Goal: Information Seeking & Learning: Learn about a topic

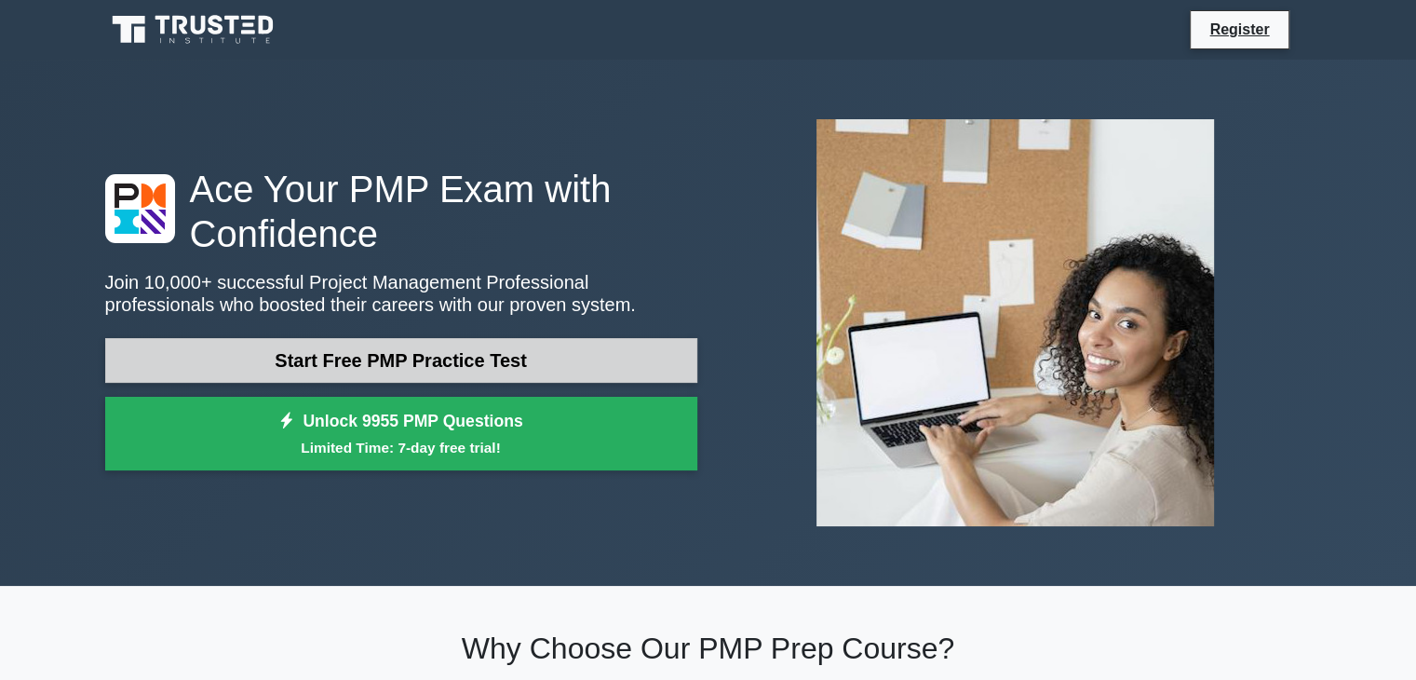
click at [533, 353] on link "Start Free PMP Practice Test" at bounding box center [401, 360] width 592 height 45
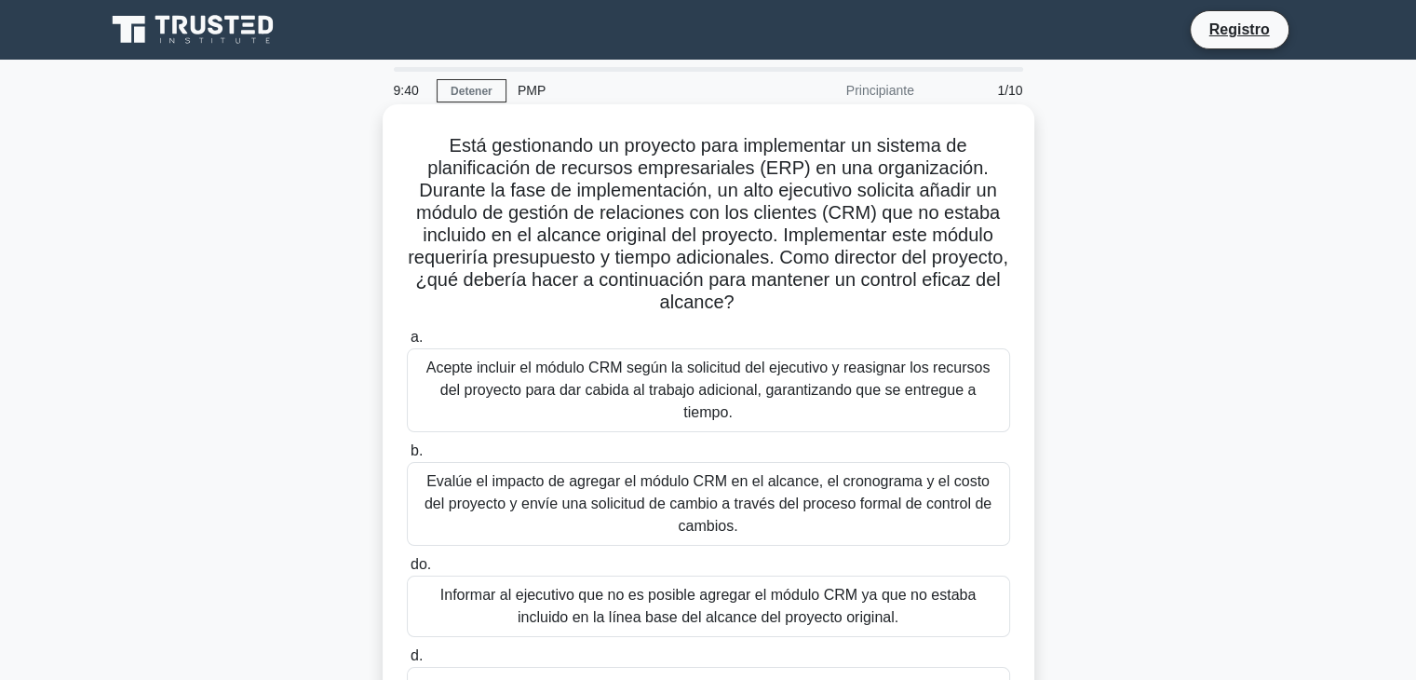
click at [473, 372] on font "Acepte incluir el módulo CRM según la solicitud del ejecutivo y reasignar los r…" at bounding box center [708, 389] width 564 height 61
click at [407, 344] on input "a. Acepte incluir el módulo CRM según la solicitud del ejecutivo y reasignar lo…" at bounding box center [407, 337] width 0 height 12
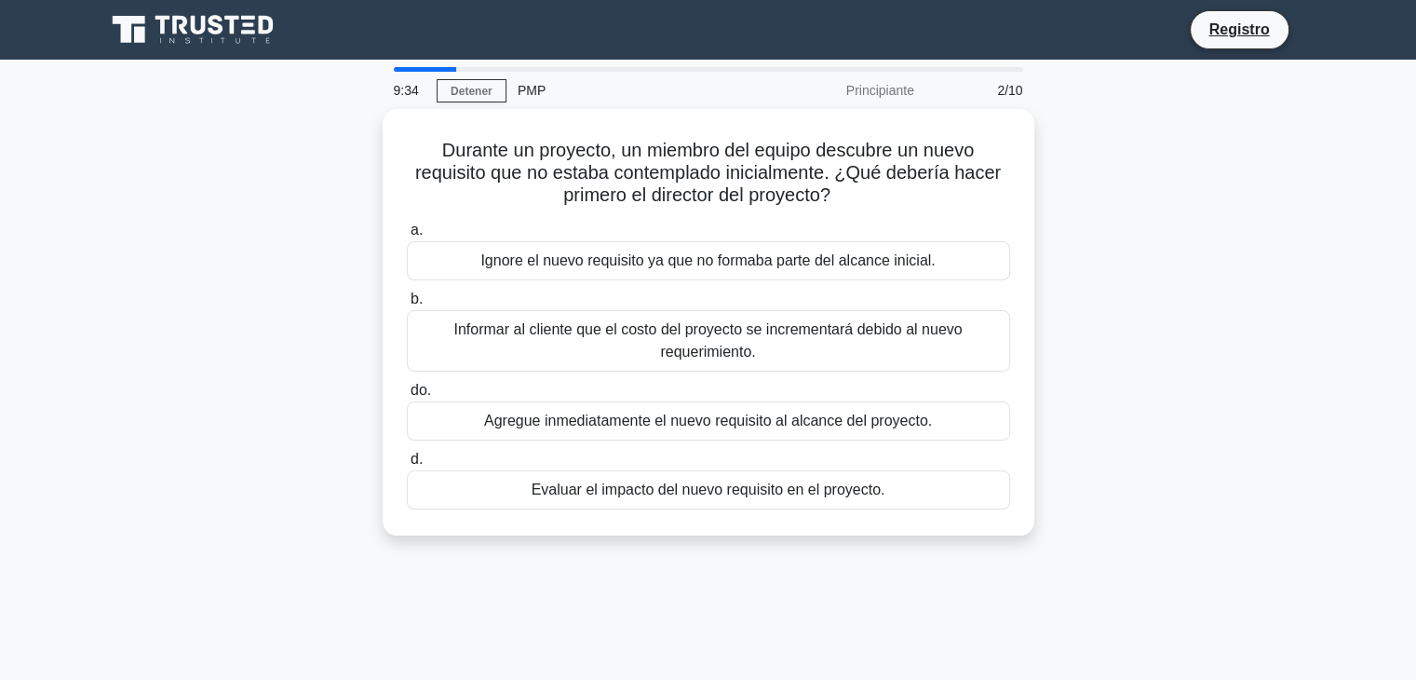
click at [529, 90] on font "PMP" at bounding box center [532, 90] width 28 height 15
click at [526, 89] on font "PMP" at bounding box center [532, 90] width 28 height 15
click at [477, 90] on font "Detener" at bounding box center [472, 91] width 42 height 13
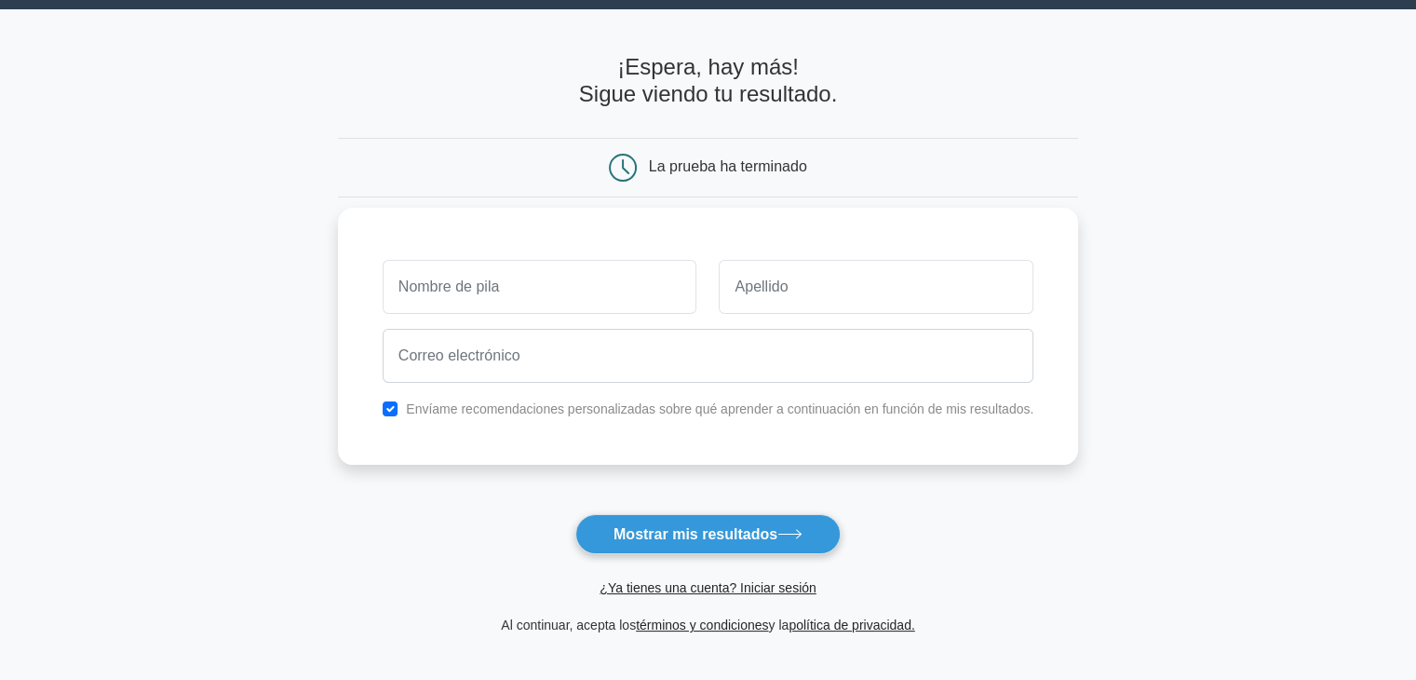
scroll to position [93, 0]
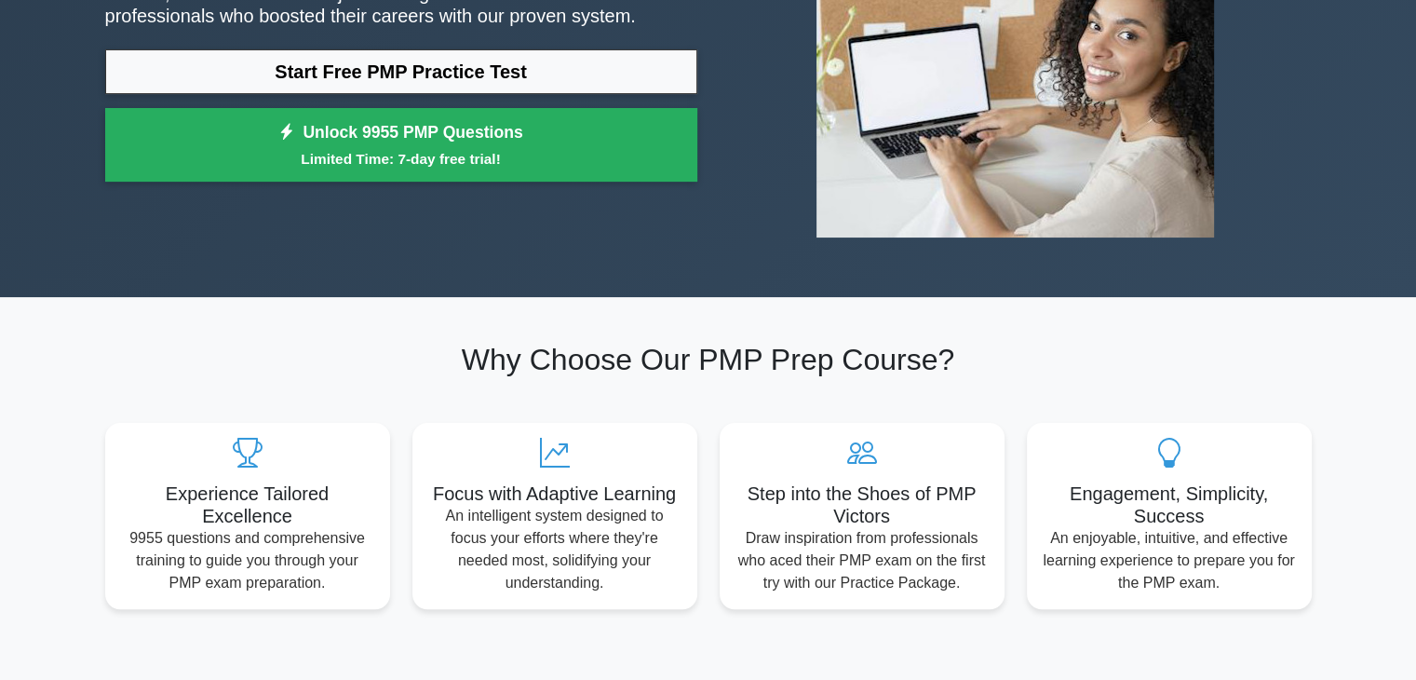
scroll to position [186, 0]
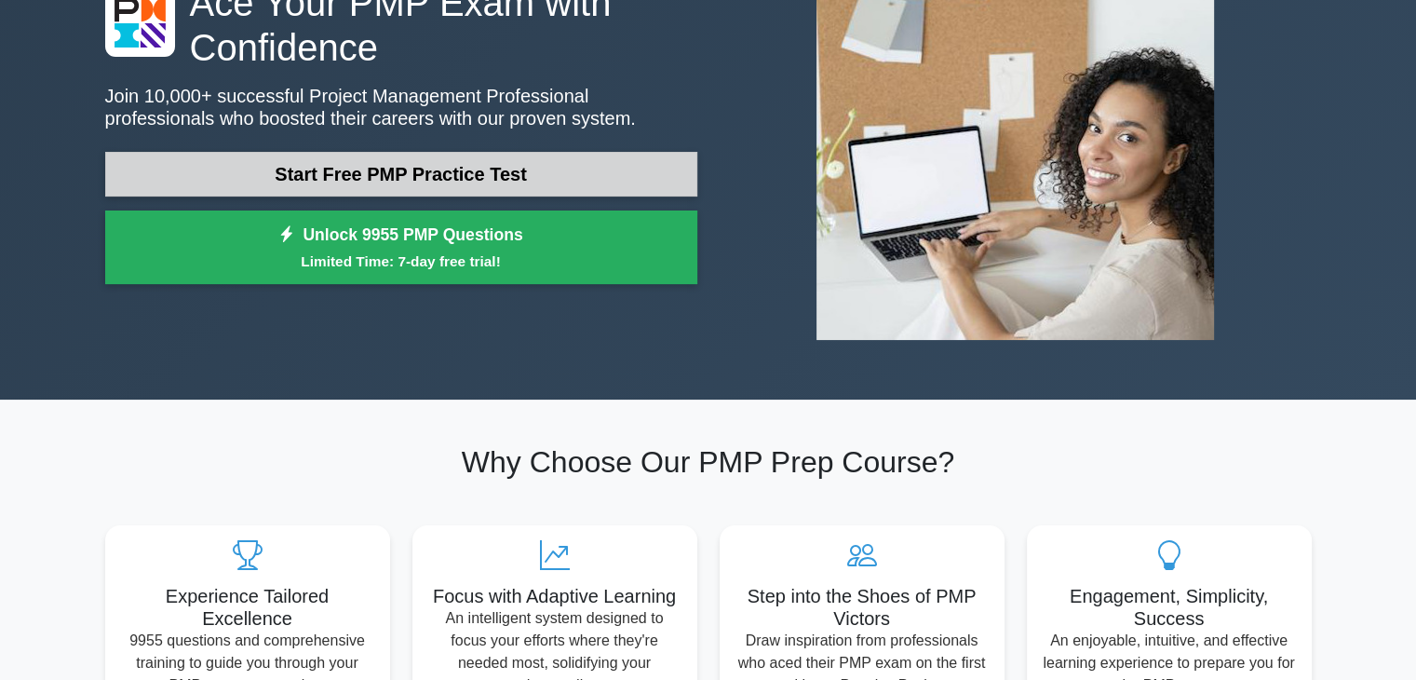
click at [406, 176] on link "Start Free PMP Practice Test" at bounding box center [401, 174] width 592 height 45
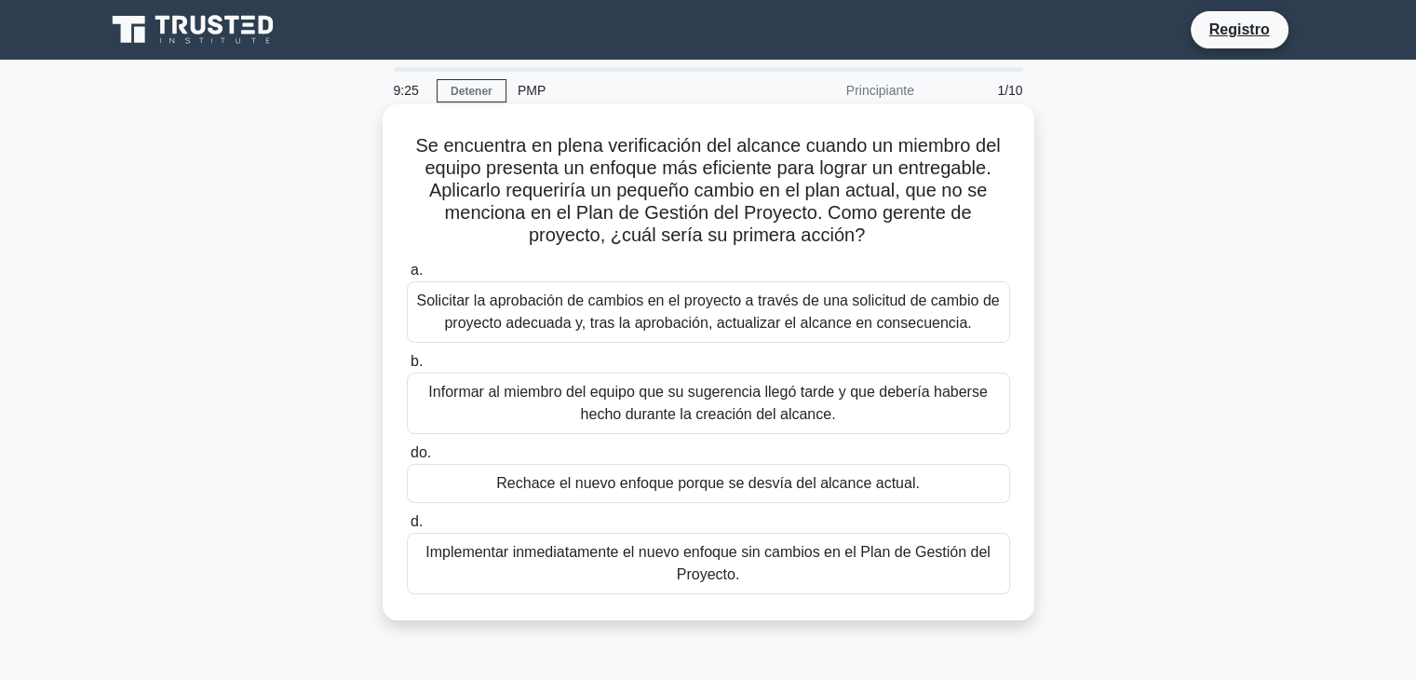
click at [607, 313] on font "Solicitar la aprobación de cambios en el proyecto a través de una solicitud de …" at bounding box center [708, 312] width 587 height 45
click at [425, 297] on font "Solicitar la aprobación de cambios en el proyecto a través de una solicitud de …" at bounding box center [707, 311] width 583 height 38
click at [407, 277] on input "a. Solicitar la aprobación de cambios en el proyecto a través de una solicitud …" at bounding box center [407, 270] width 0 height 12
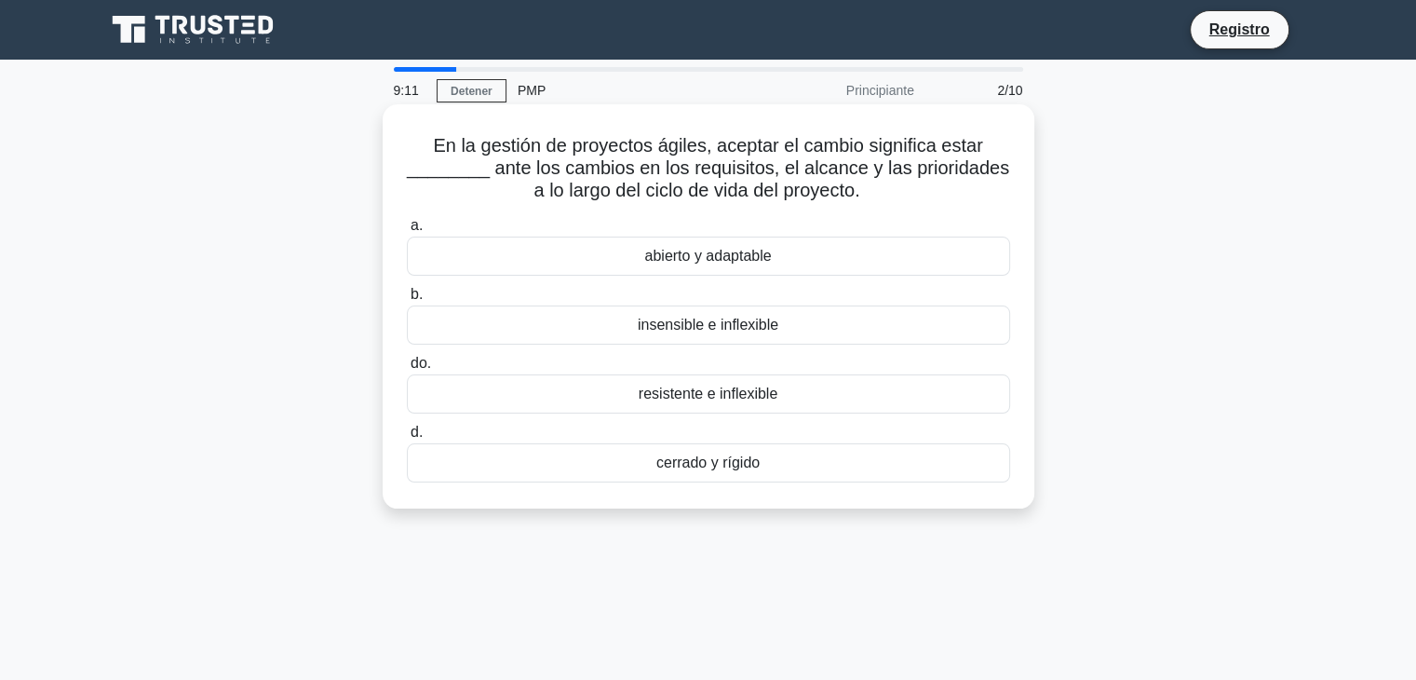
click at [454, 258] on div "abierto y adaptable" at bounding box center [708, 255] width 603 height 39
click at [407, 232] on input "a. abierto y adaptable" at bounding box center [407, 226] width 0 height 12
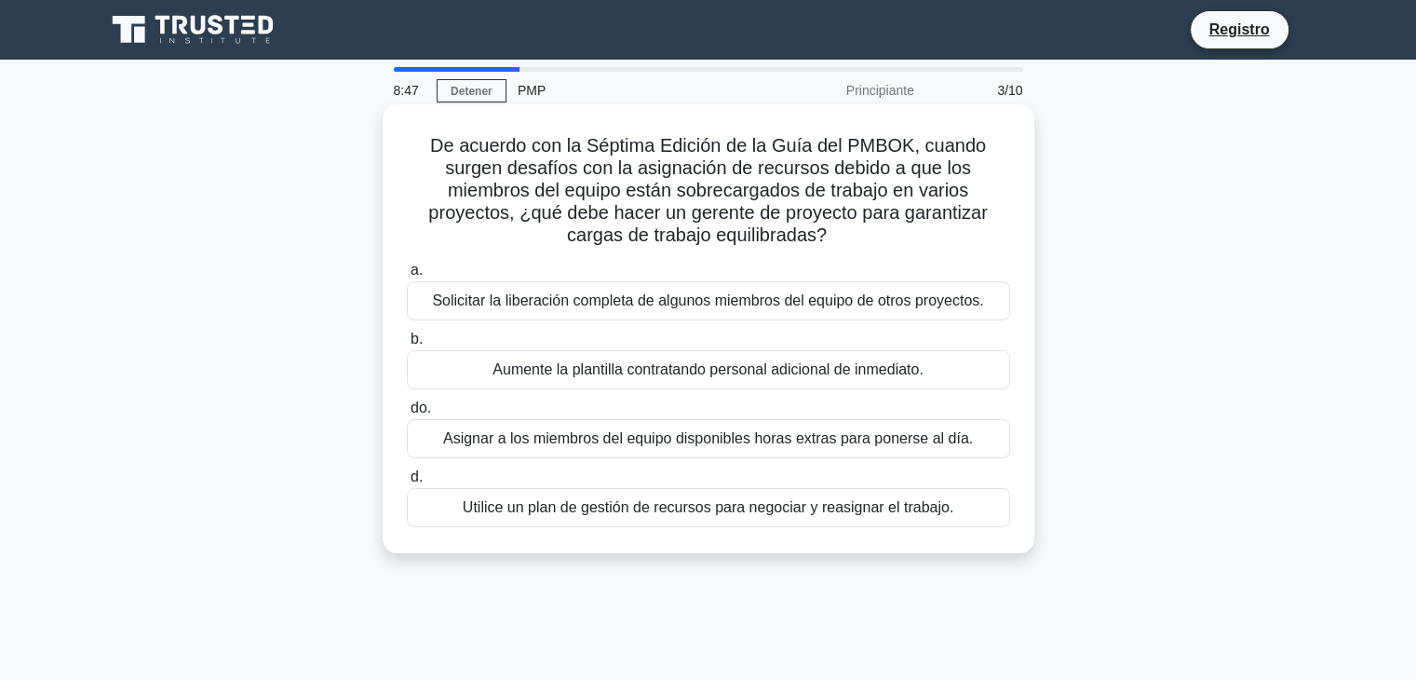
click at [446, 507] on div "Utilice un plan de gestión de recursos para negociar y reasignar el trabajo." at bounding box center [708, 507] width 603 height 39
click at [407, 483] on input "d. Utilice un plan de gestión de recursos para negociar y reasignar el trabajo." at bounding box center [407, 477] width 0 height 12
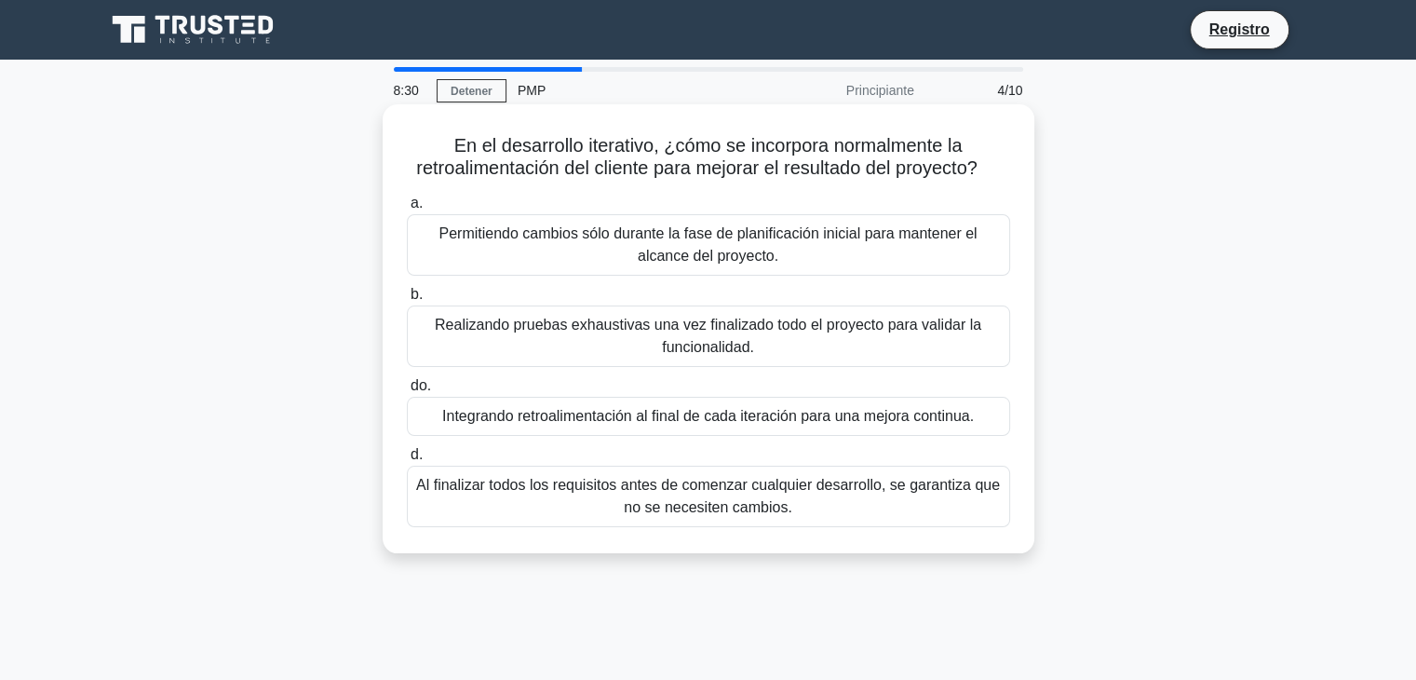
click at [467, 421] on font "Integrando retroalimentación al final de cada iteración para una mejora continu…" at bounding box center [708, 416] width 532 height 16
click at [407, 392] on input "do. Integrando retroalimentación al final de cada iteración para una mejora con…" at bounding box center [407, 386] width 0 height 12
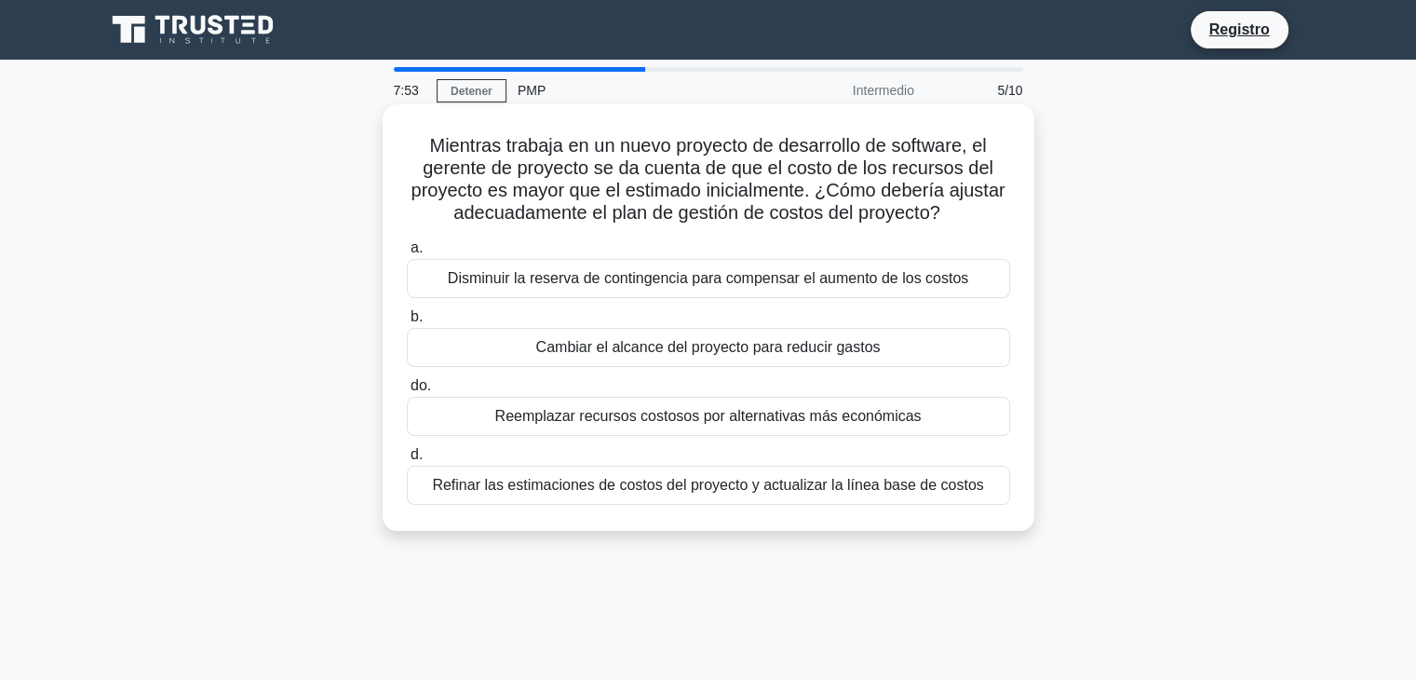
click at [437, 417] on div "Reemplazar recursos costosos por alternativas más económicas" at bounding box center [708, 416] width 603 height 39
click at [407, 392] on input "do. Reemplazar recursos costosos por alternativas más económicas" at bounding box center [407, 386] width 0 height 12
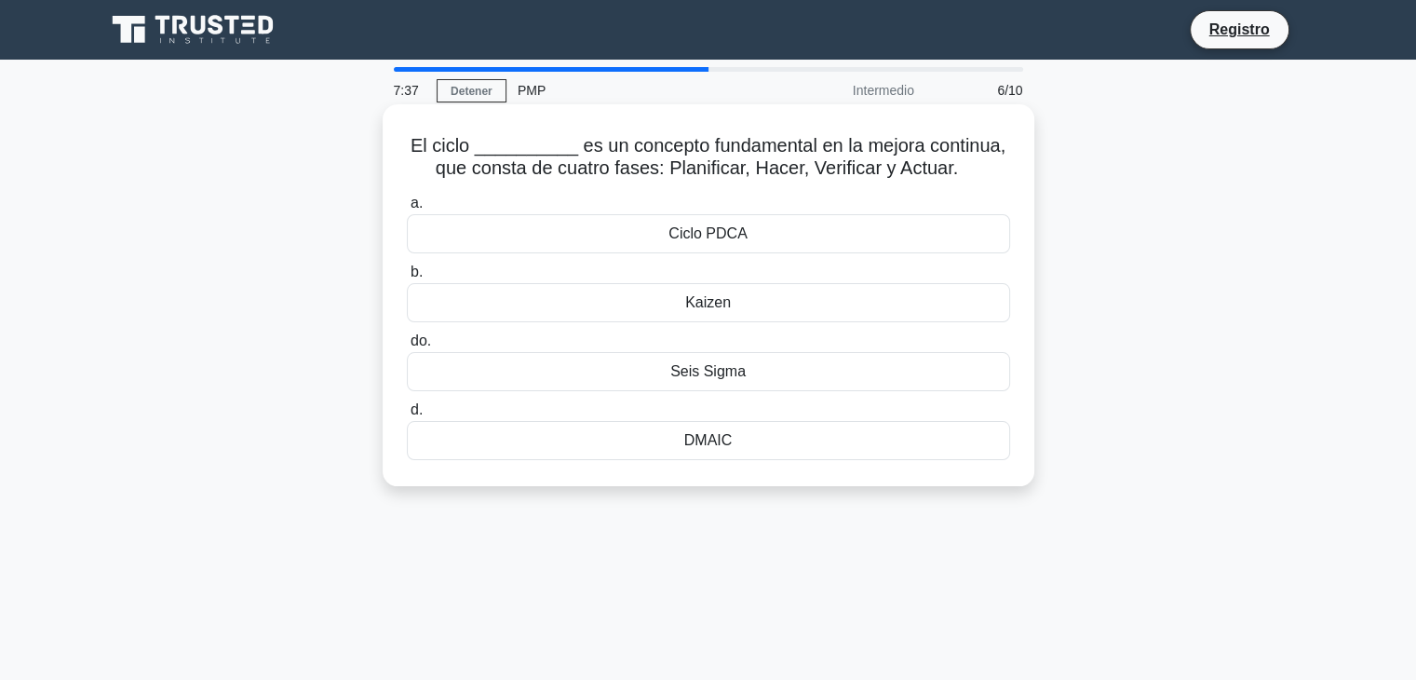
click at [458, 236] on div "Ciclo PDCA" at bounding box center [708, 233] width 603 height 39
click at [407, 209] on input "a. Ciclo PDCA" at bounding box center [407, 203] width 0 height 12
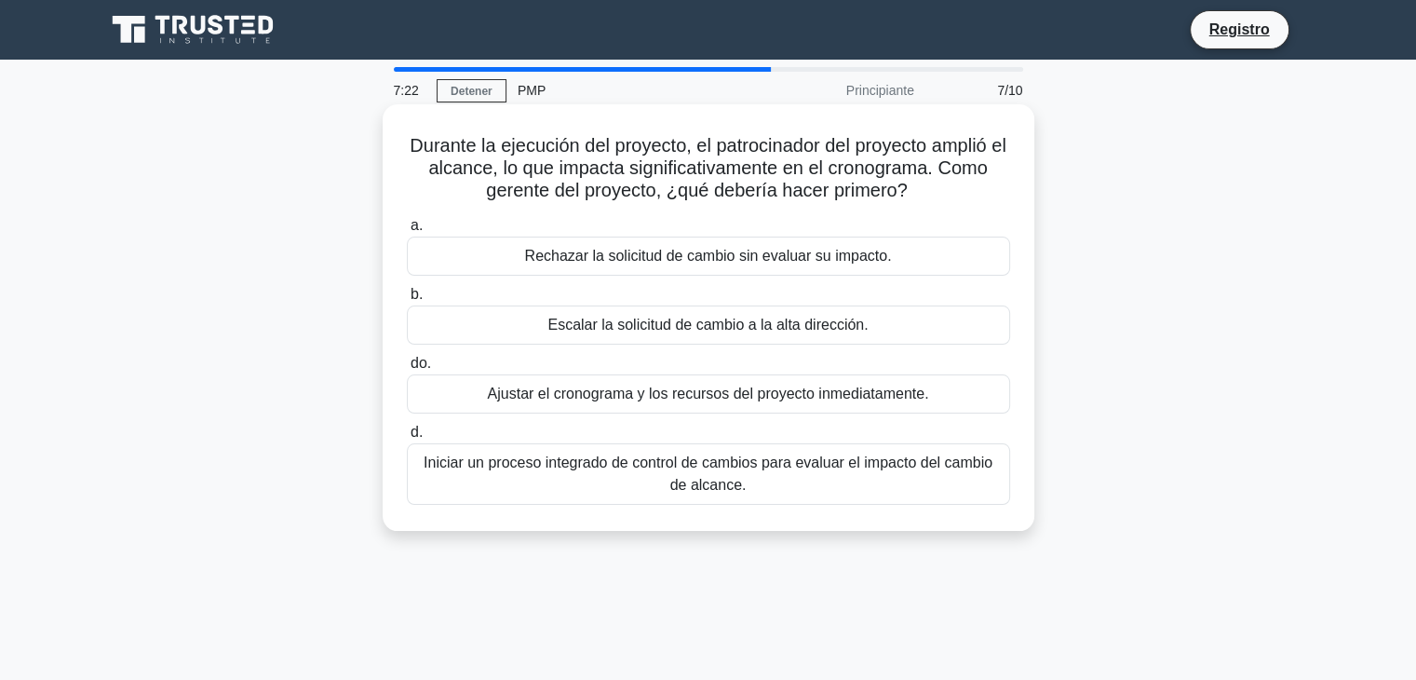
click at [478, 474] on font "Iniciar un proceso integrado de control de cambios para evaluar el impacto del …" at bounding box center [708, 474] width 587 height 45
click at [437, 466] on font "Iniciar un proceso integrado de control de cambios para evaluar el impacto del …" at bounding box center [708, 473] width 569 height 38
click at [407, 439] on input "d. Iniciar un proceso integrado de control de cambios para evaluar el impacto d…" at bounding box center [407, 432] width 0 height 12
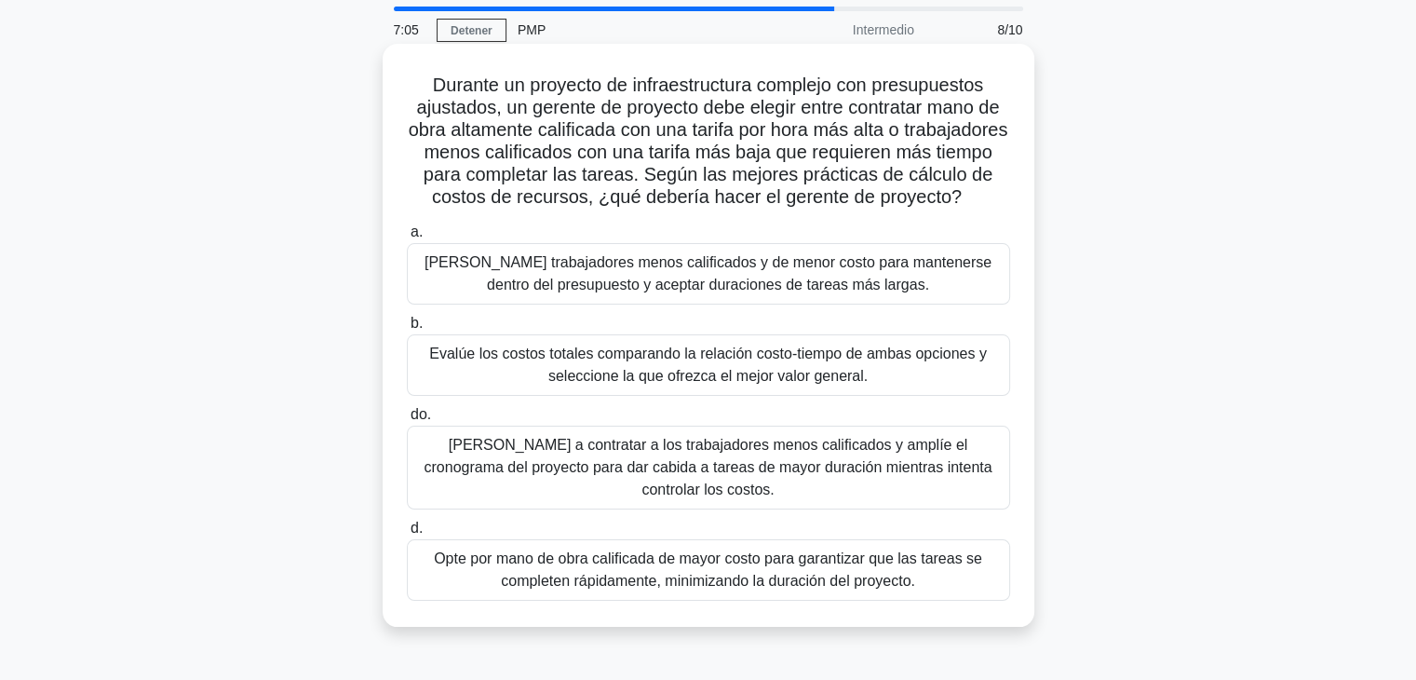
scroll to position [93, 0]
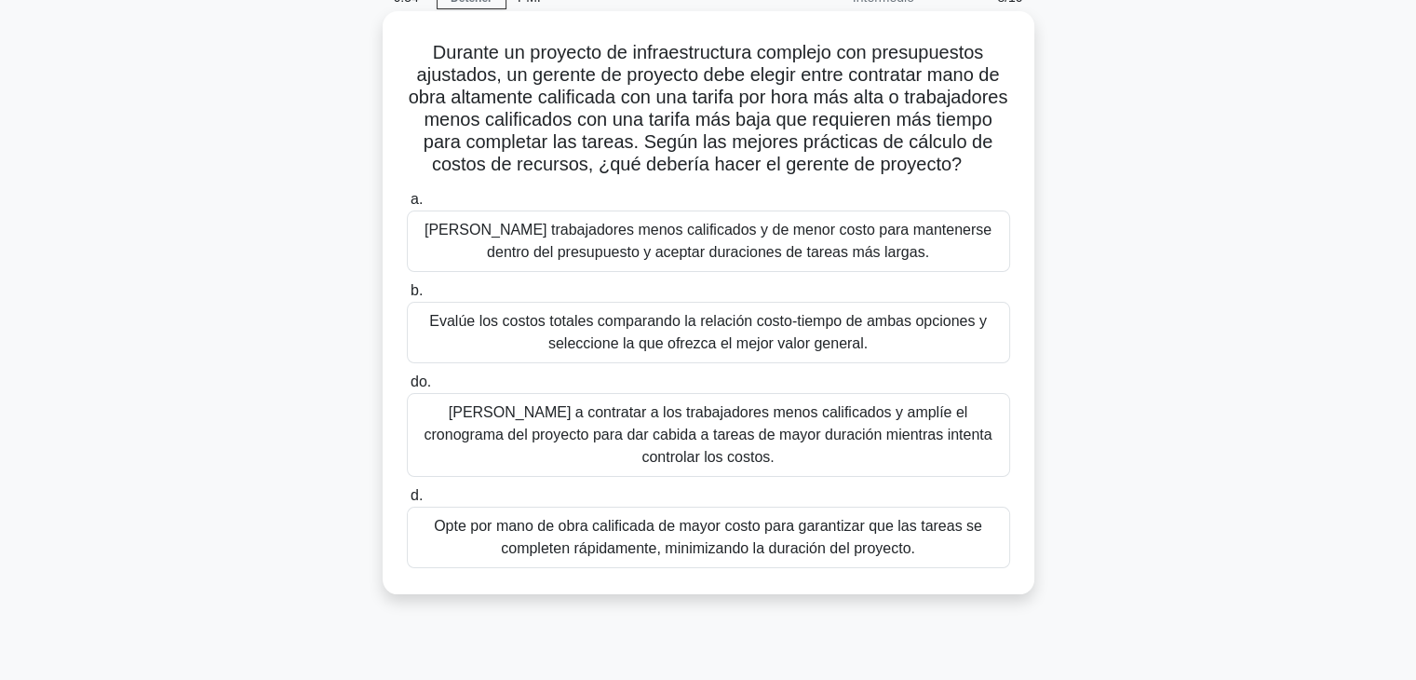
click at [446, 345] on font "Evalúe los costos totales comparando la relación costo-tiempo de ambas opciones…" at bounding box center [708, 332] width 558 height 38
click at [407, 297] on input "b. Evalúe los costos totales comparando la relación costo-tiempo de ambas opcio…" at bounding box center [407, 291] width 0 height 12
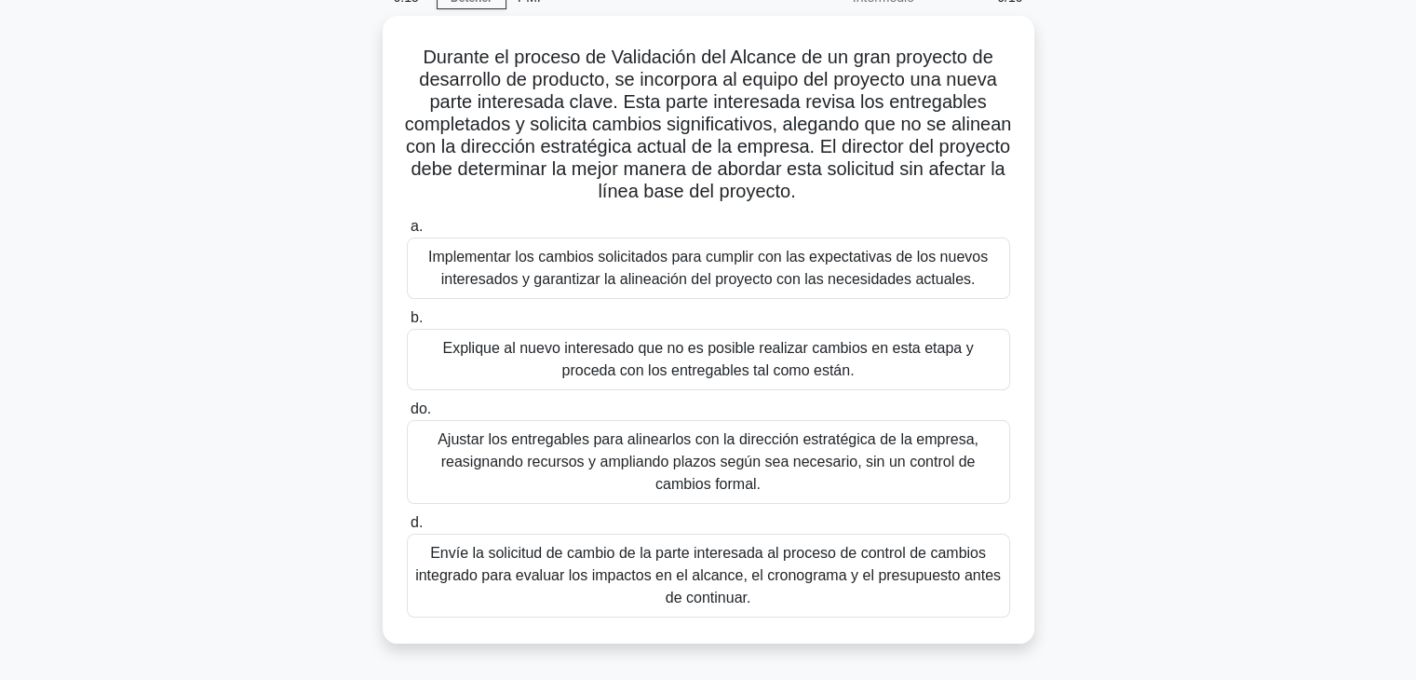
click at [438, 556] on font "Envíe la solicitud de cambio de la parte interesada al proceso de control de ca…" at bounding box center [708, 575] width 586 height 61
click at [407, 529] on input "d. Envíe la solicitud de cambio de la parte interesada al proceso de control de…" at bounding box center [407, 523] width 0 height 12
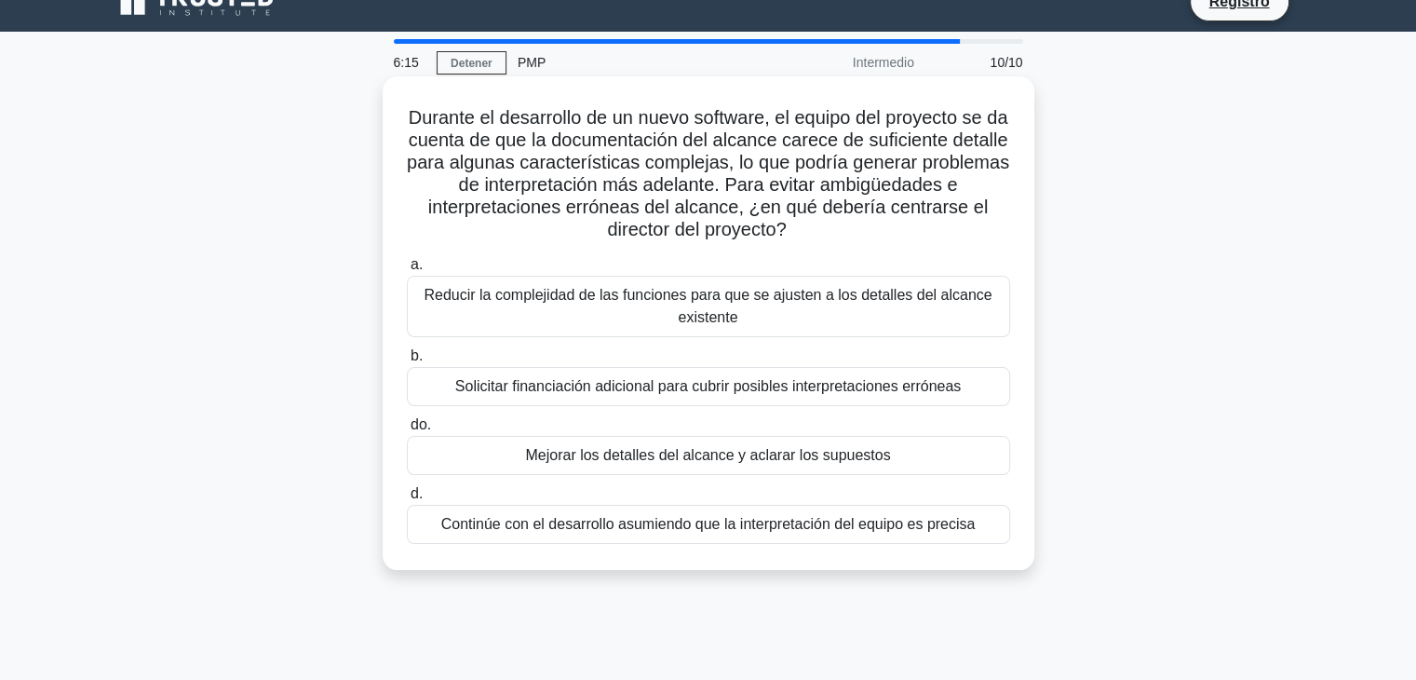
scroll to position [0, 0]
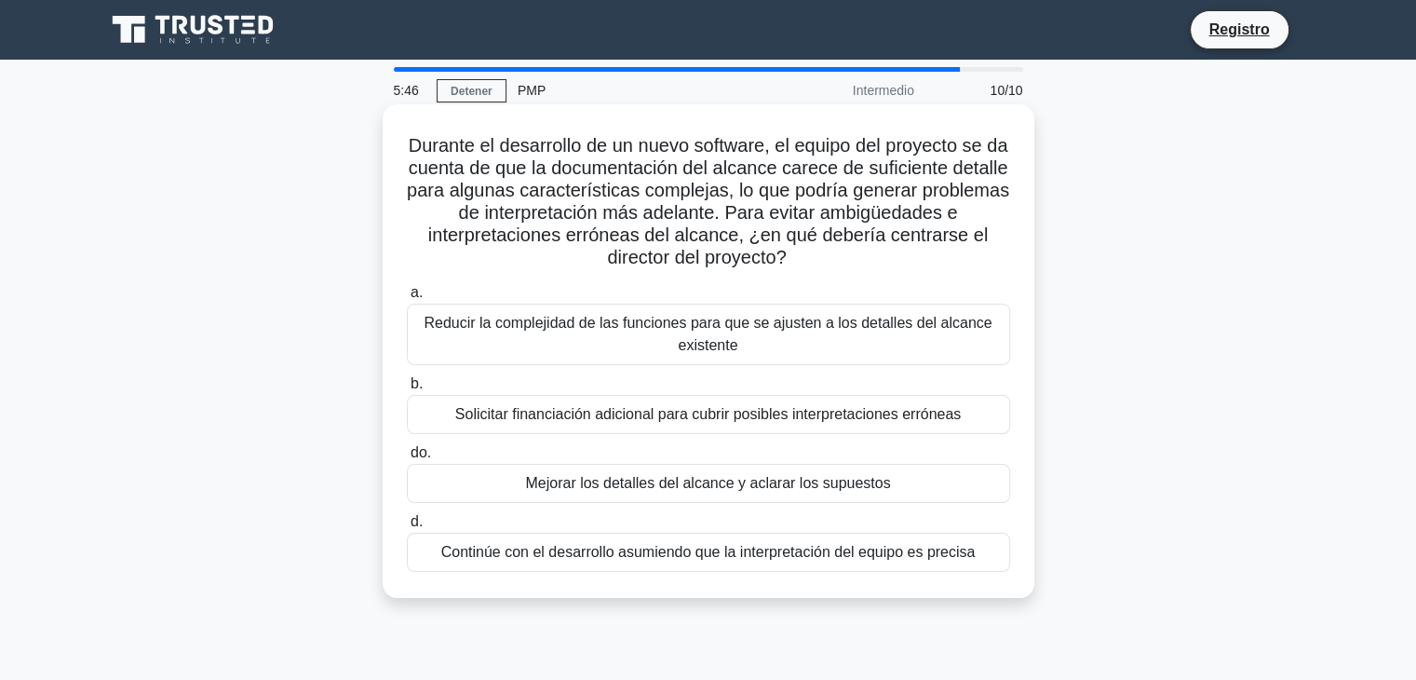
click at [423, 487] on div "Mejorar los detalles del alcance y aclarar los supuestos" at bounding box center [708, 483] width 603 height 39
click at [407, 459] on input "do. Mejorar los detalles del alcance y aclarar los supuestos" at bounding box center [407, 453] width 0 height 12
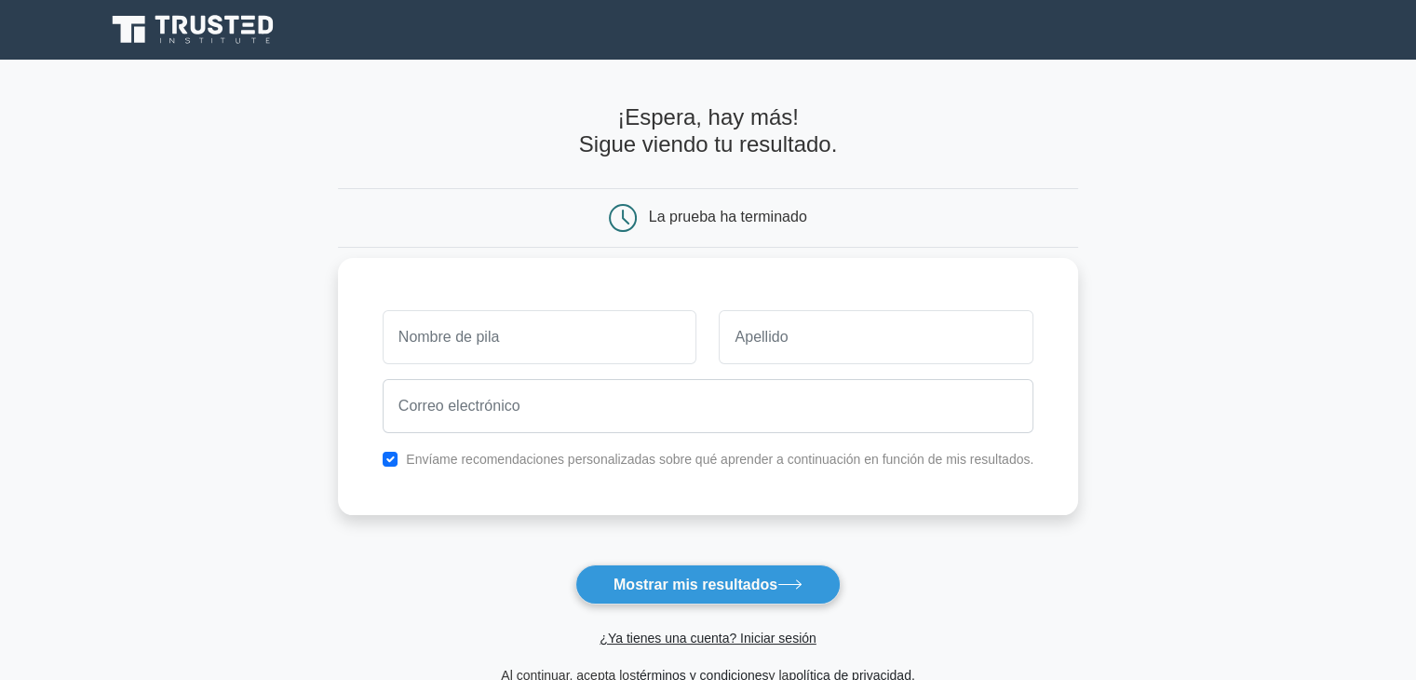
click at [577, 342] on input "text" at bounding box center [540, 337] width 315 height 54
type input "[PERSON_NAME]"
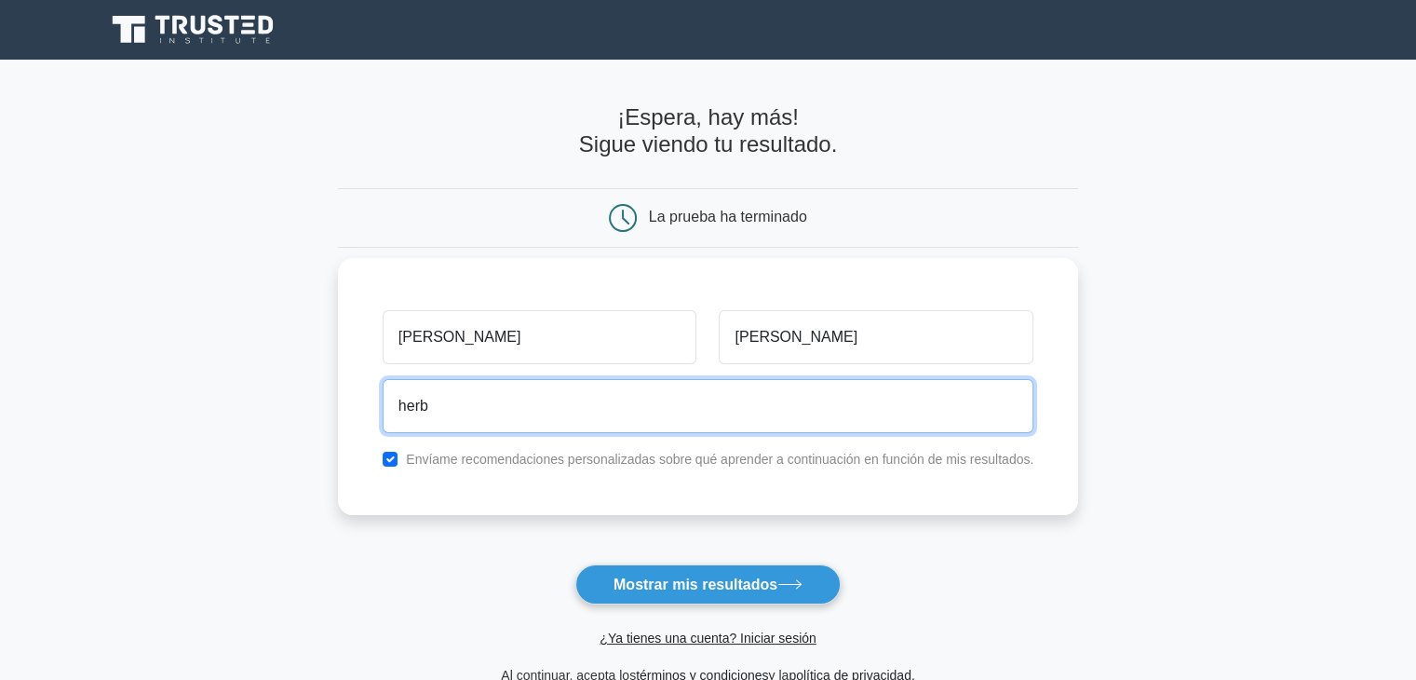
type input "[PERSON_NAME][EMAIL_ADDRESS][PERSON_NAME][DOMAIN_NAME]"
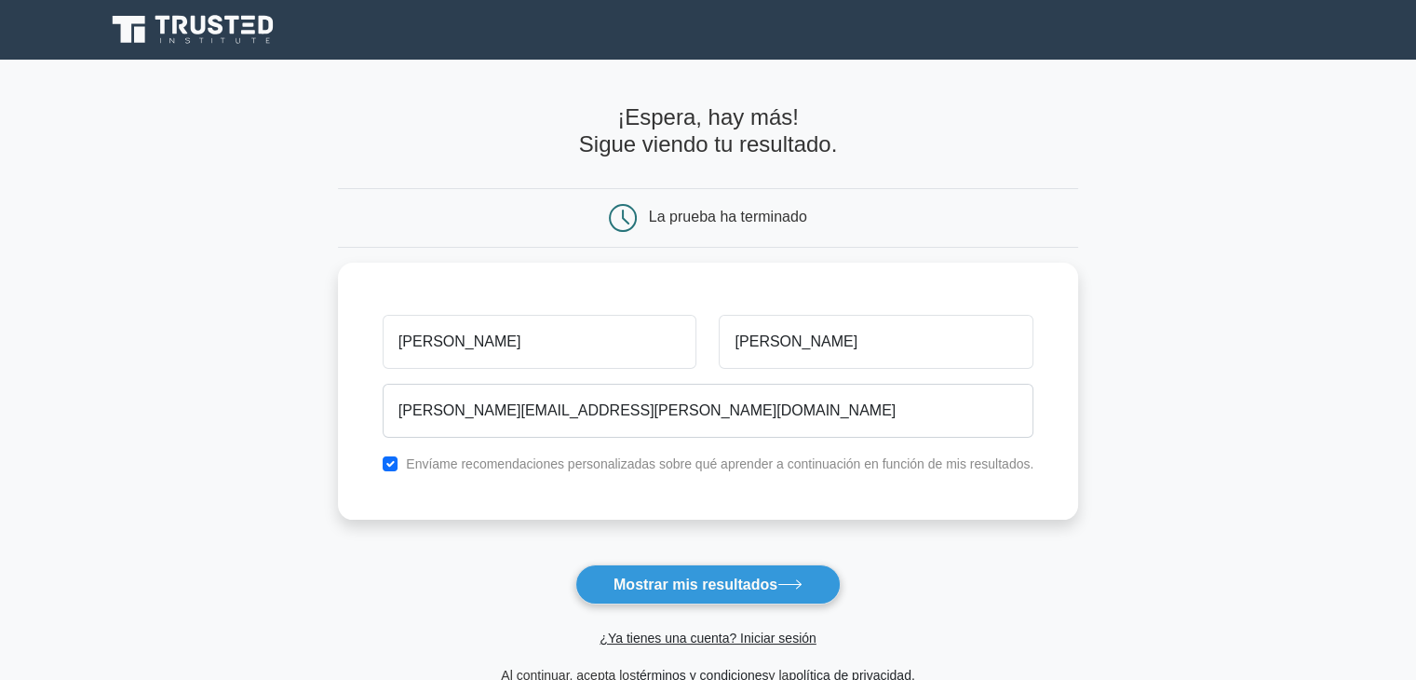
click at [712, 582] on font "Mostrar mis resultados" at bounding box center [696, 584] width 164 height 16
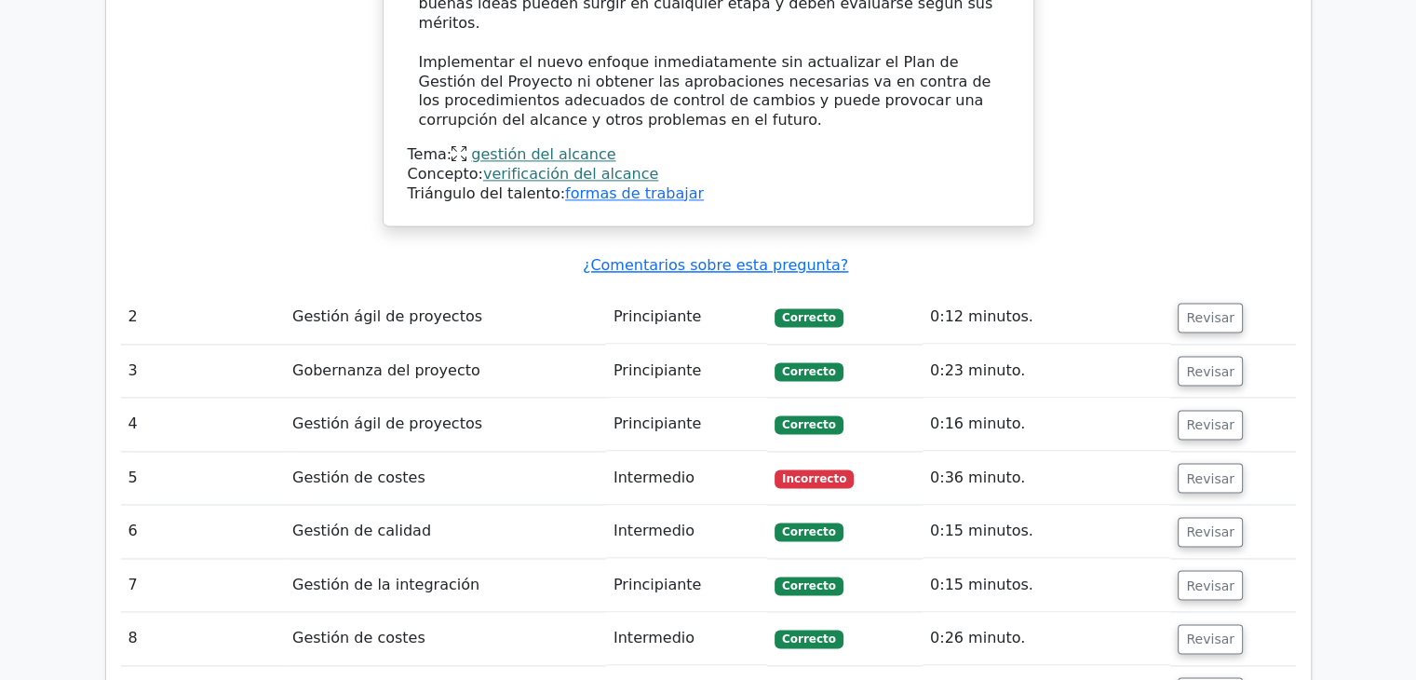
scroll to position [2607, 0]
click at [1198, 470] on font "Revisar" at bounding box center [1210, 477] width 48 height 15
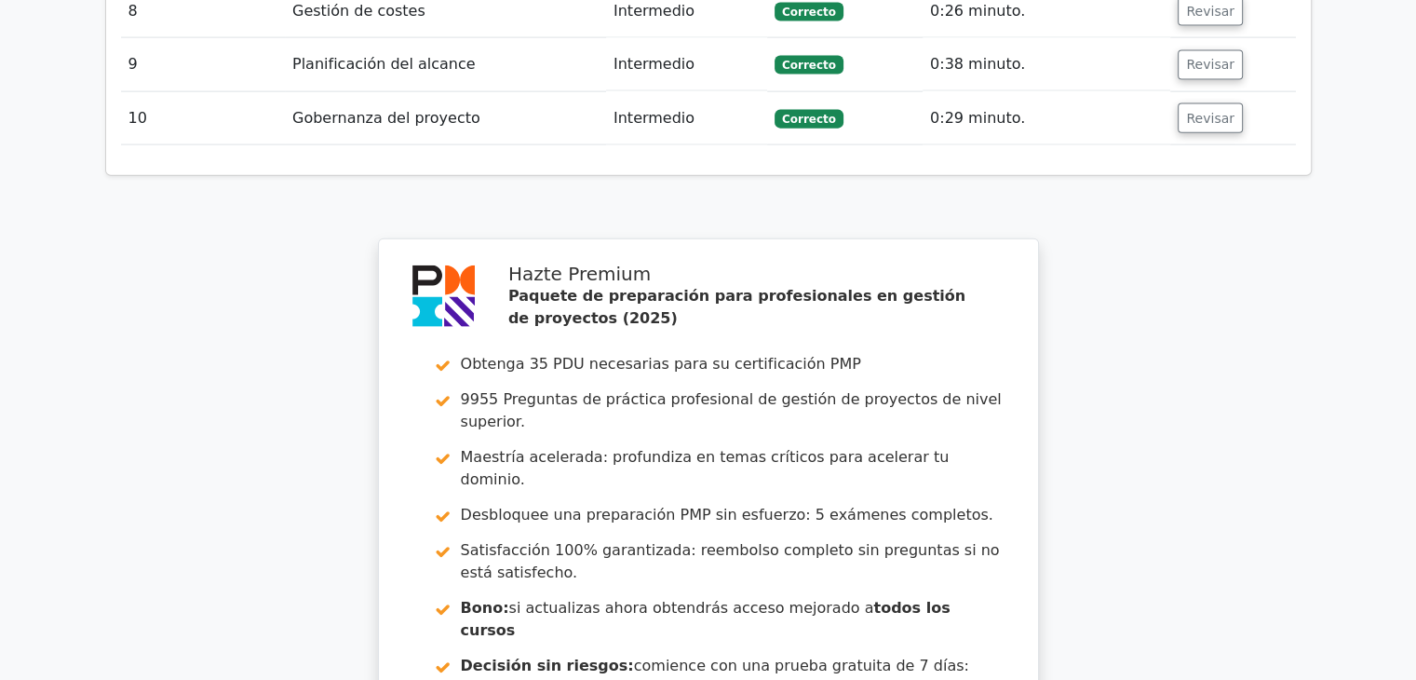
scroll to position [4469, 0]
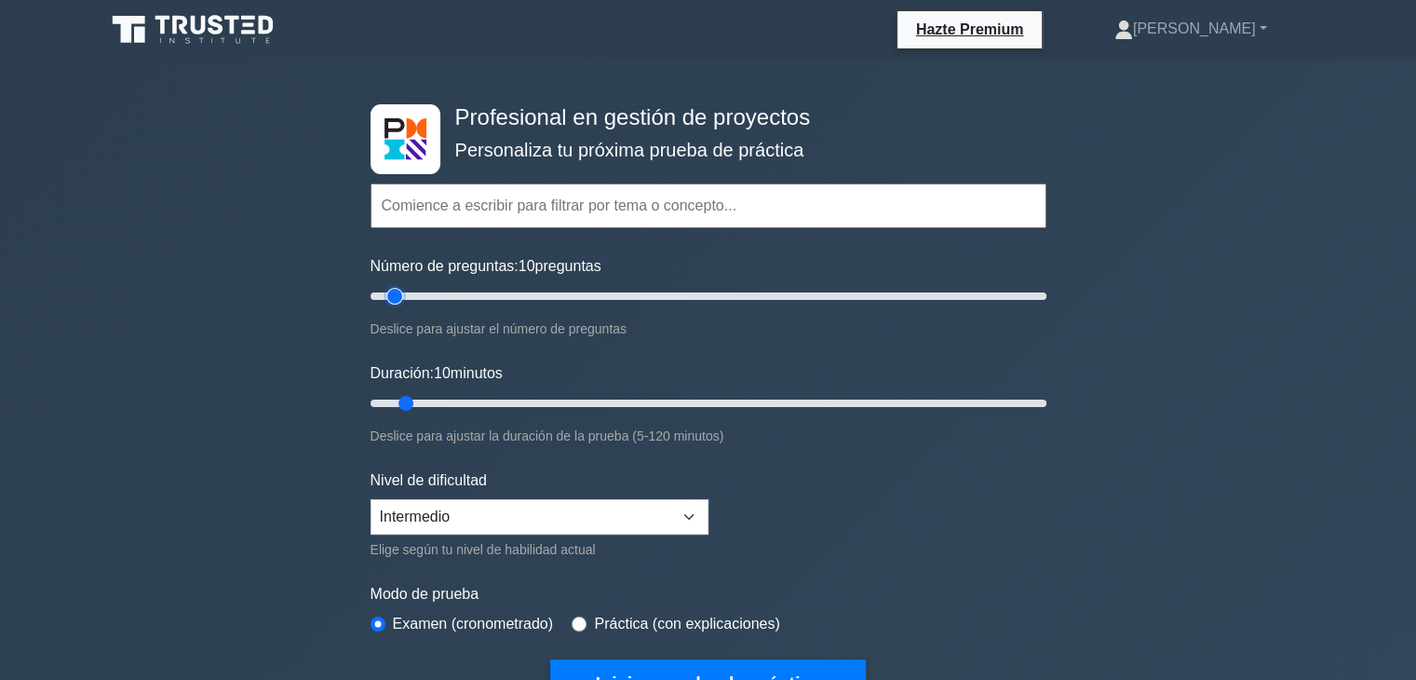
click at [399, 290] on input "Número de preguntas: 10 preguntas" at bounding box center [709, 296] width 676 height 22
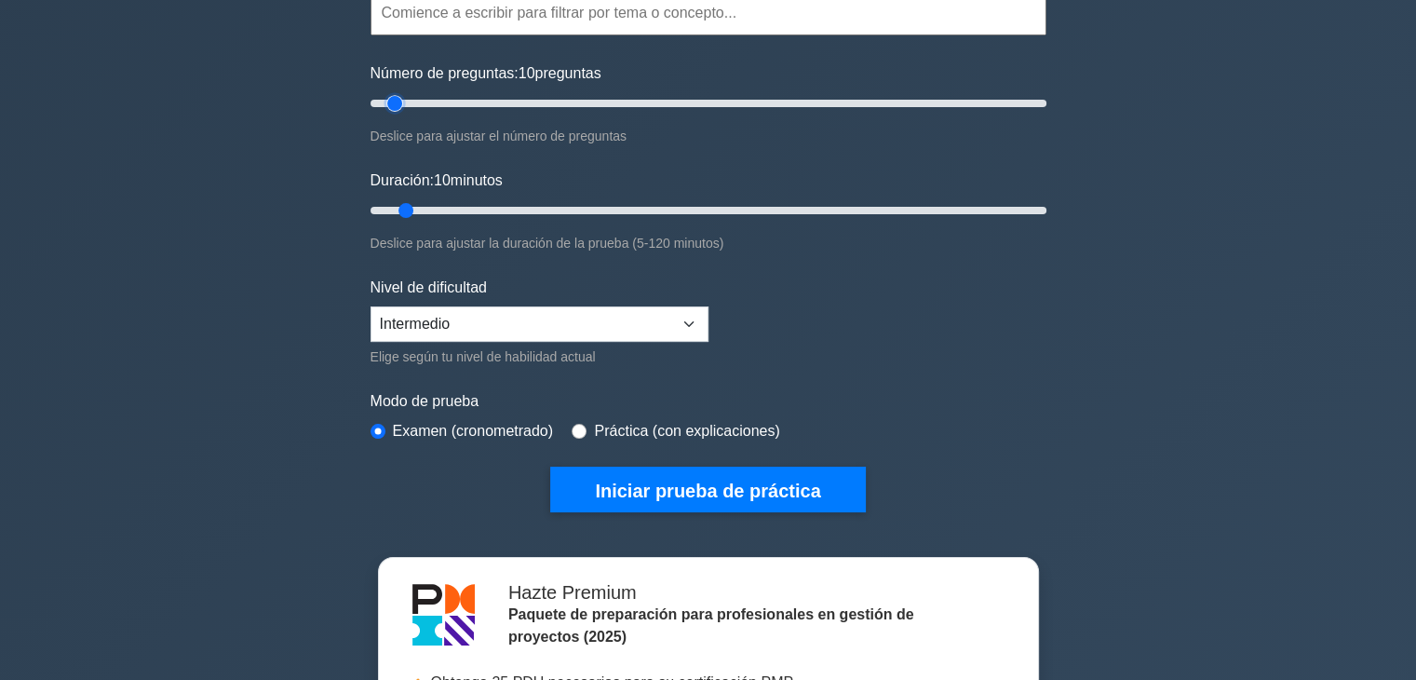
scroll to position [93, 0]
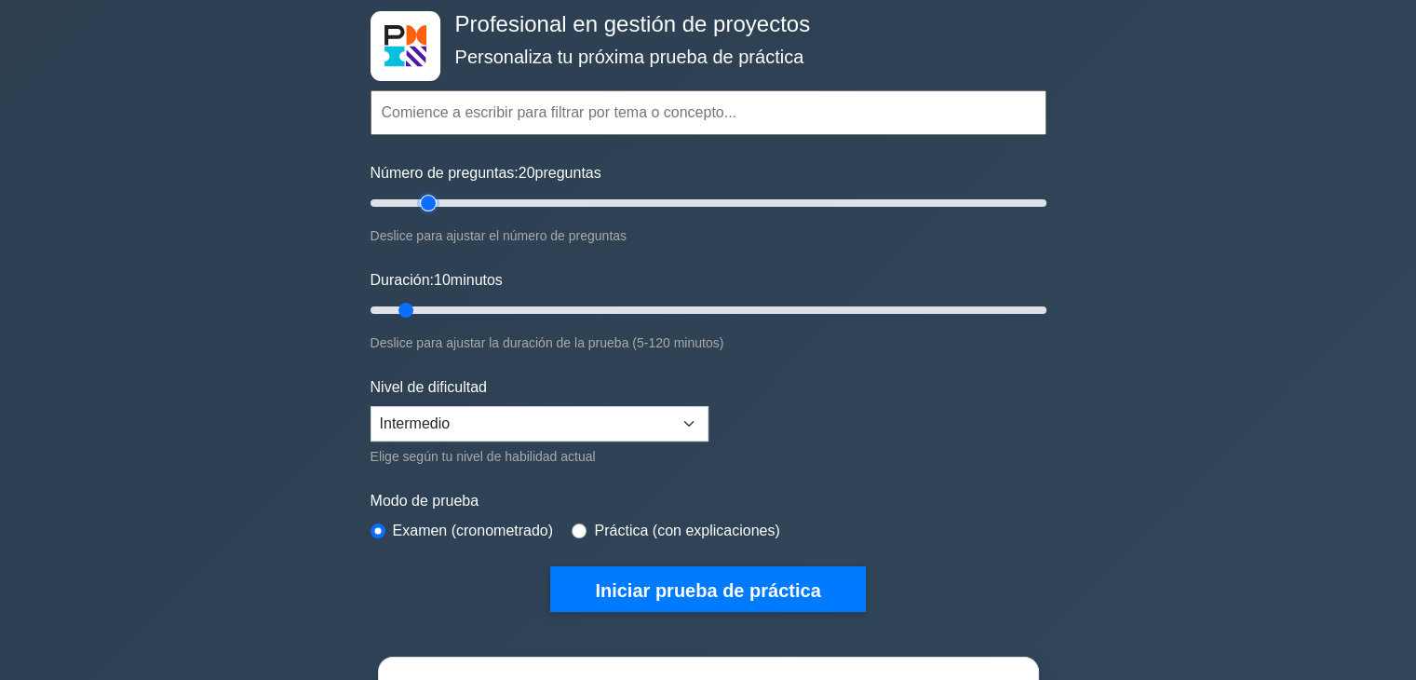
drag, startPoint x: 399, startPoint y: 198, endPoint x: 431, endPoint y: 200, distance: 32.6
type input "20"
click at [431, 200] on input "Número de preguntas: 20 preguntas" at bounding box center [709, 203] width 676 height 22
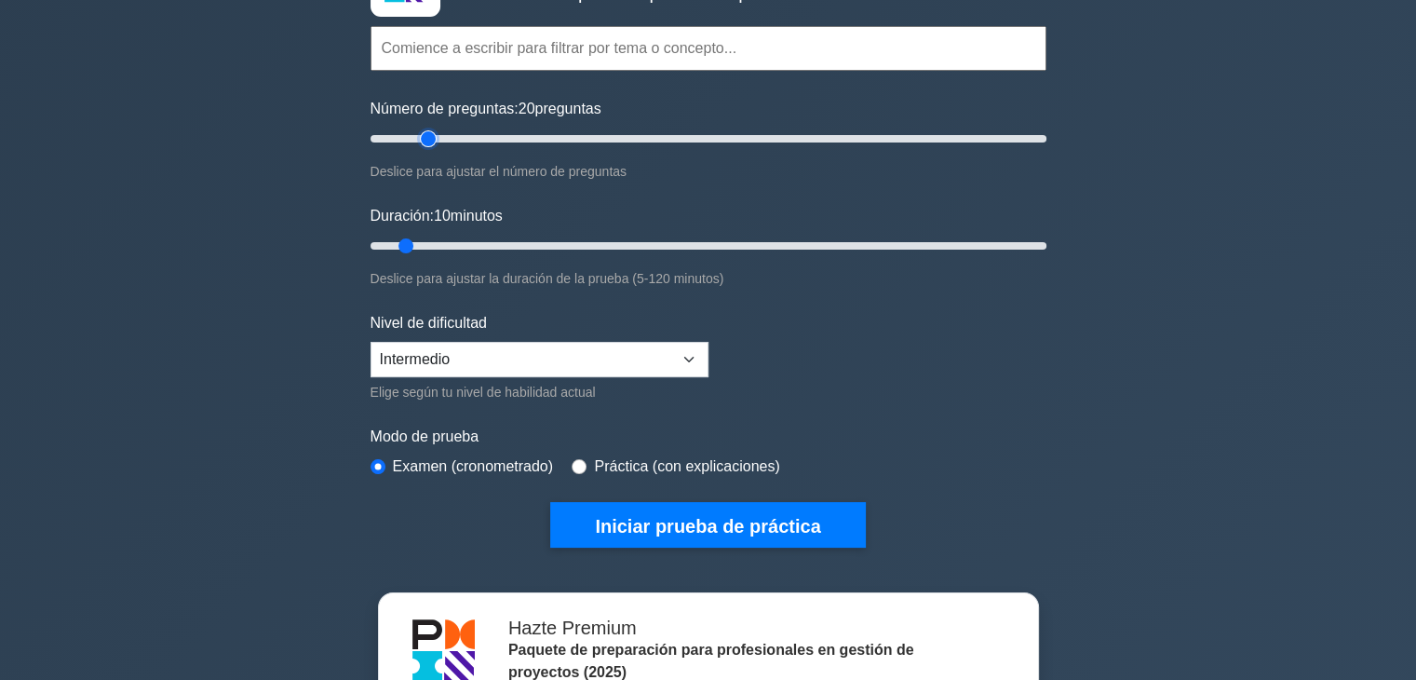
scroll to position [186, 0]
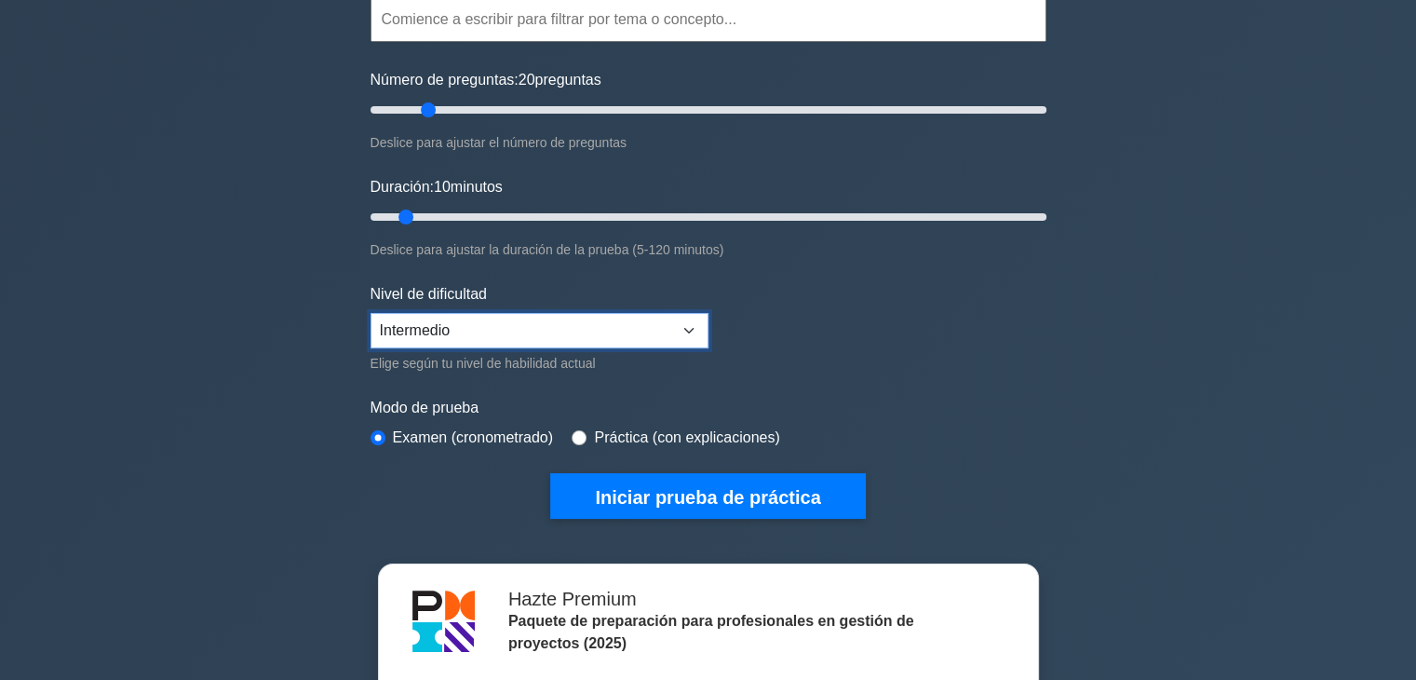
click at [622, 338] on select "Principiante Intermedio Experto" at bounding box center [540, 330] width 338 height 35
select select "expert"
click at [371, 313] on select "Principiante Intermedio Experto" at bounding box center [540, 330] width 338 height 35
click at [504, 341] on select "Principiante Intermedio Experto" at bounding box center [540, 330] width 338 height 35
click at [371, 313] on select "Principiante Intermedio Experto" at bounding box center [540, 330] width 338 height 35
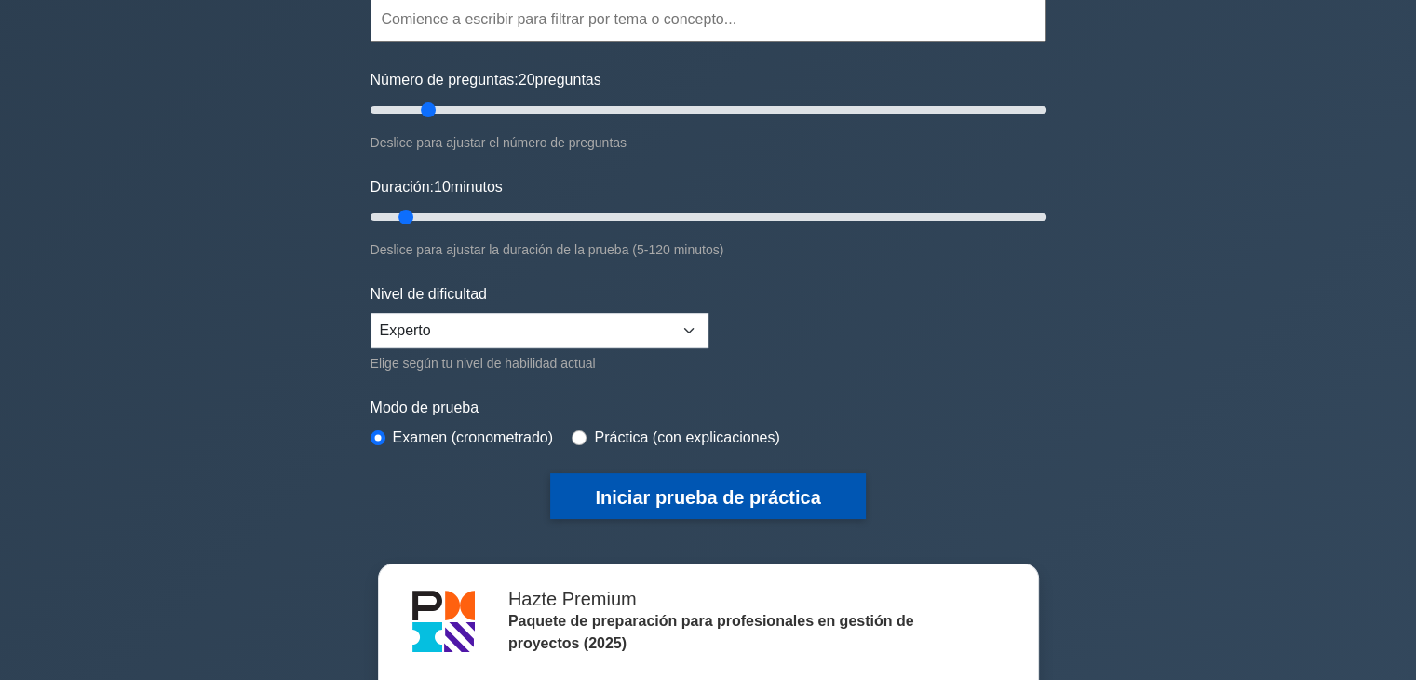
click at [694, 493] on font "Iniciar prueba de práctica" at bounding box center [707, 497] width 225 height 20
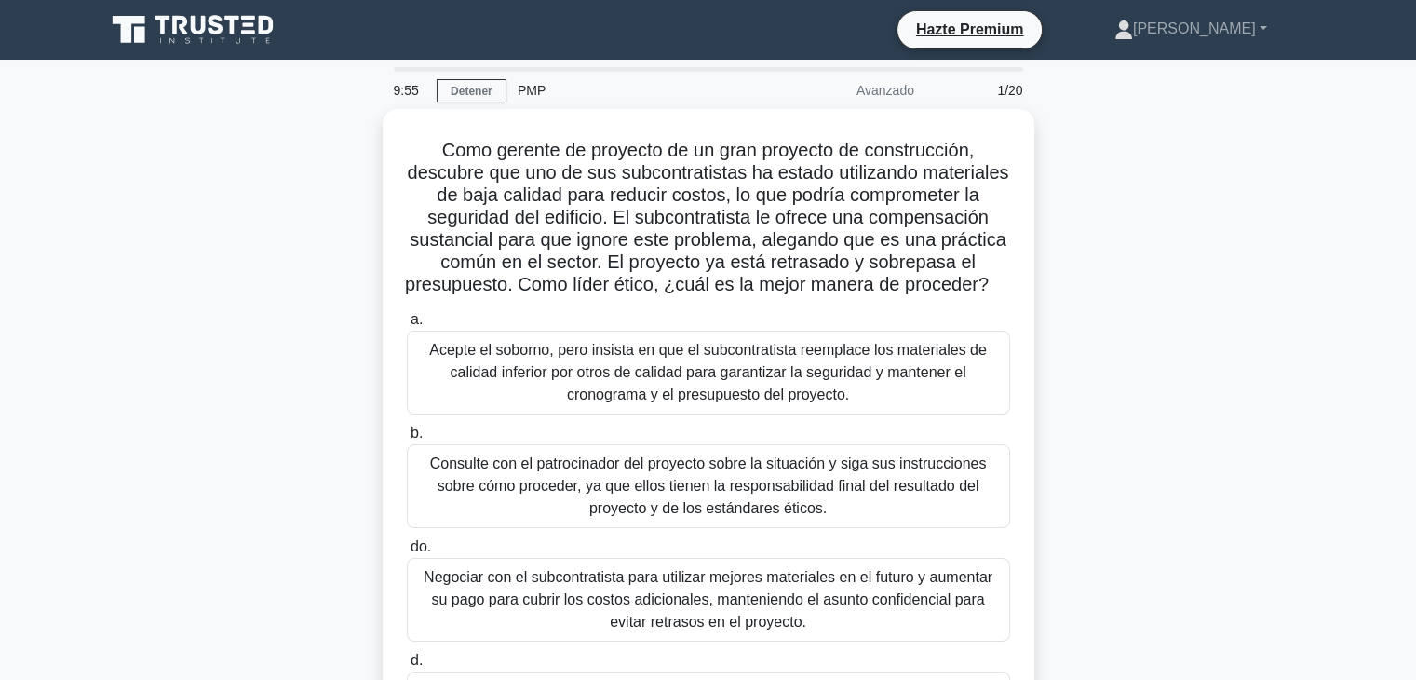
click at [1088, 285] on div "Como gerente de proyecto de un gran proyecto de construcción, descubre que uno …" at bounding box center [708, 445] width 1229 height 672
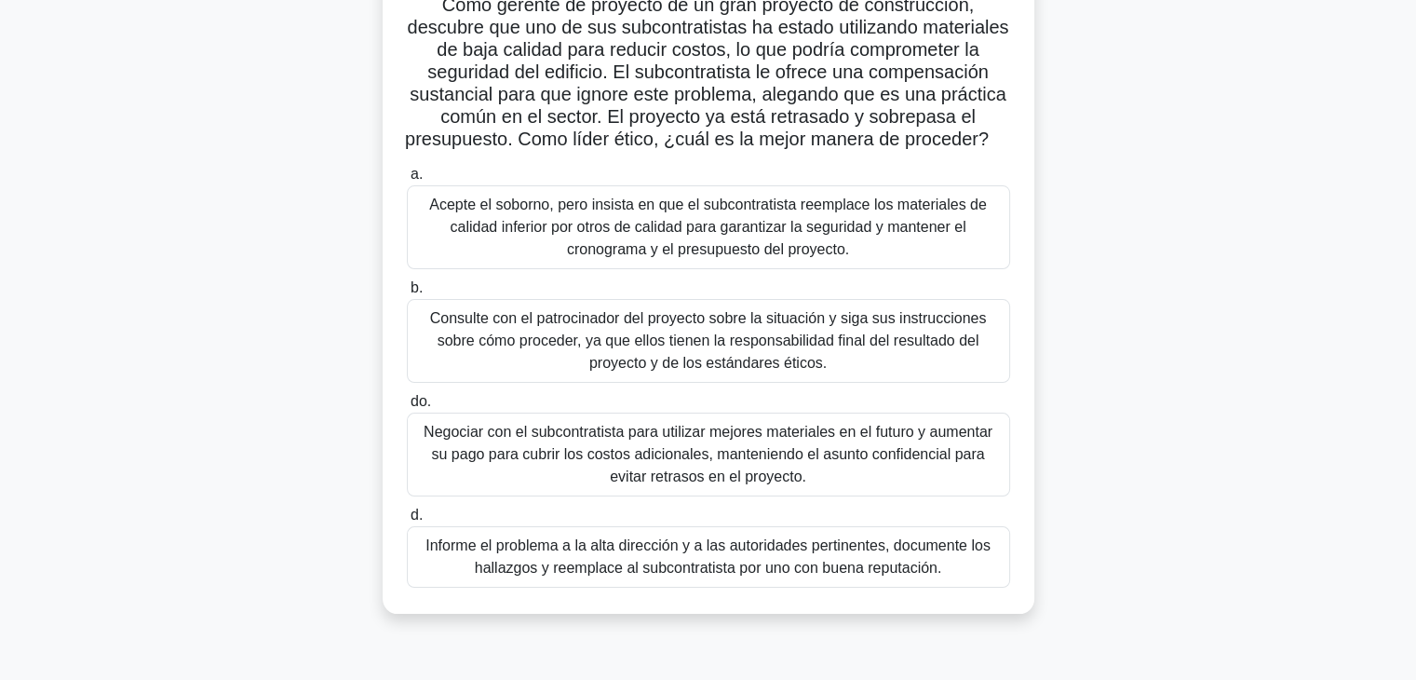
scroll to position [186, 0]
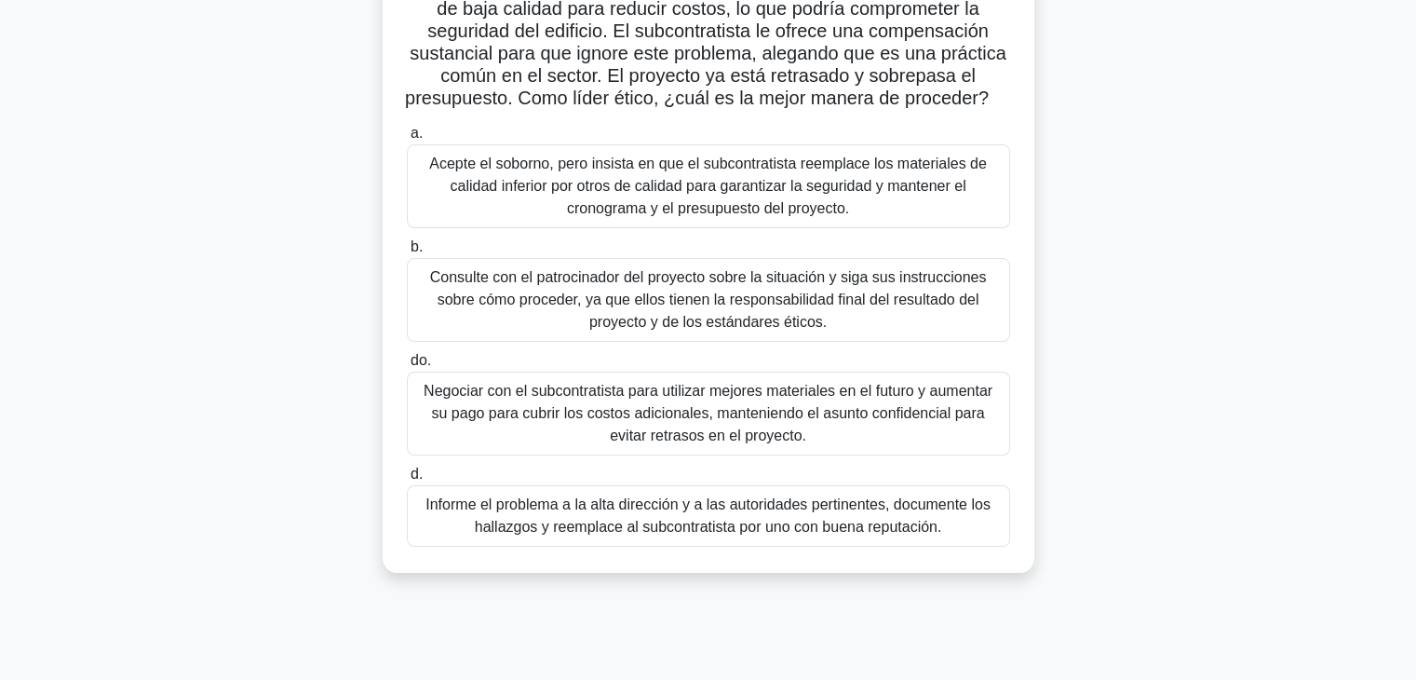
click at [436, 537] on font "Informe el problema a la alta dirección y a las autoridades pertinentes, docume…" at bounding box center [708, 515] width 587 height 45
click at [407, 480] on input "d. Informe el problema a la alta dirección y a las autoridades pertinentes, doc…" at bounding box center [407, 474] width 0 height 12
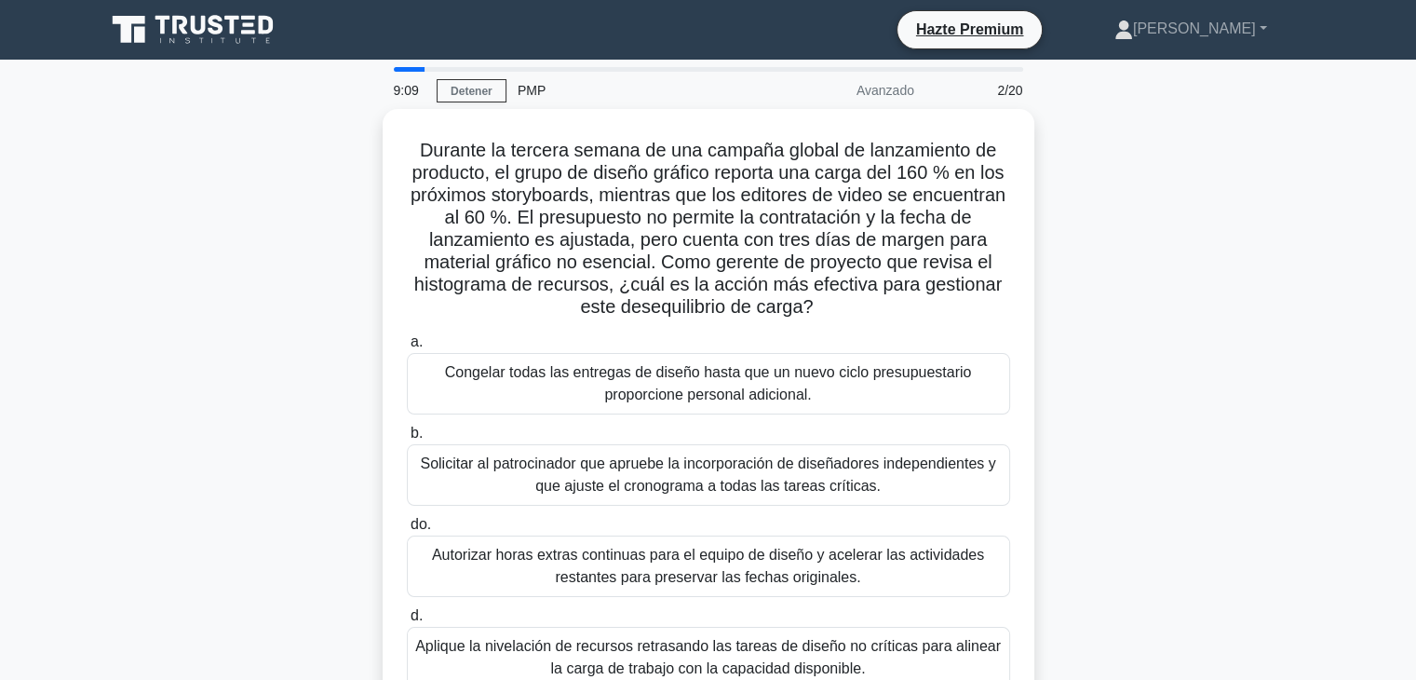
scroll to position [93, 0]
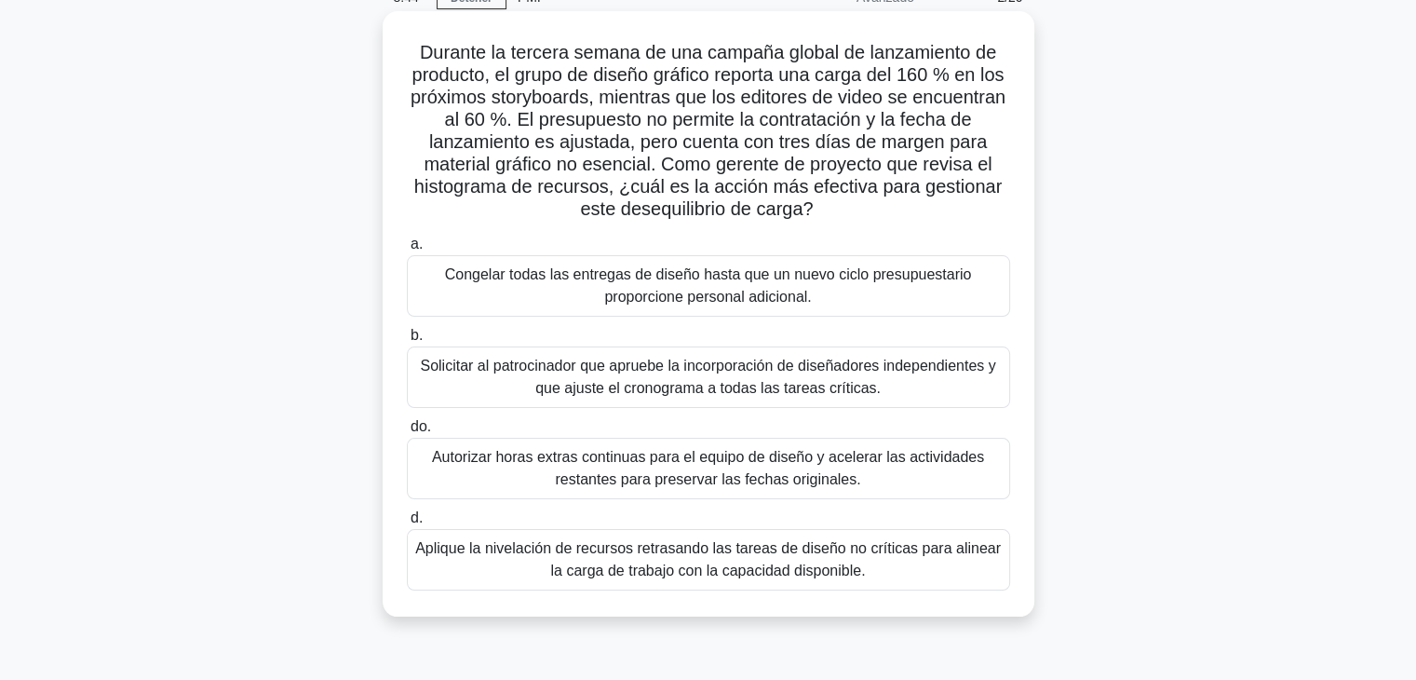
click at [461, 568] on font "Aplique la nivelación de recursos retrasando las tareas de diseño no críticas p…" at bounding box center [708, 559] width 587 height 45
click at [407, 524] on input "d. Aplique la nivelación de recursos retrasando las tareas de diseño no crítica…" at bounding box center [407, 518] width 0 height 12
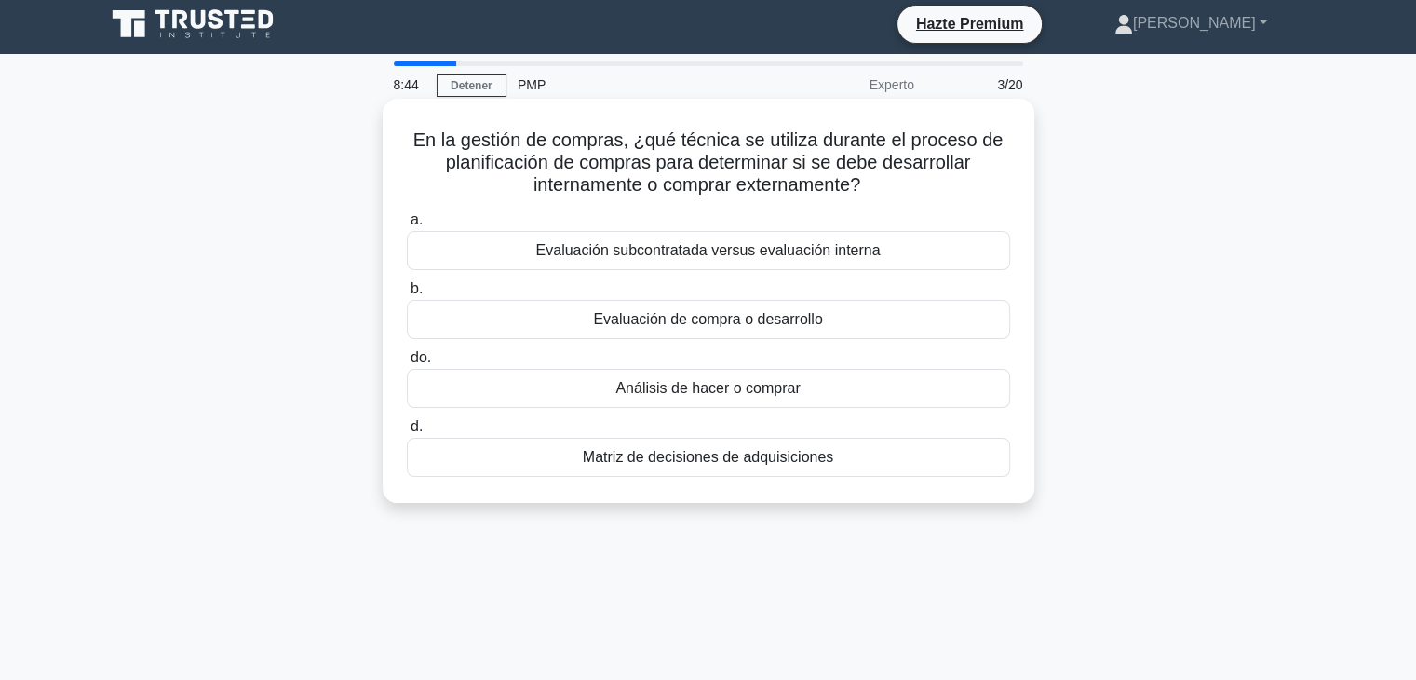
scroll to position [0, 0]
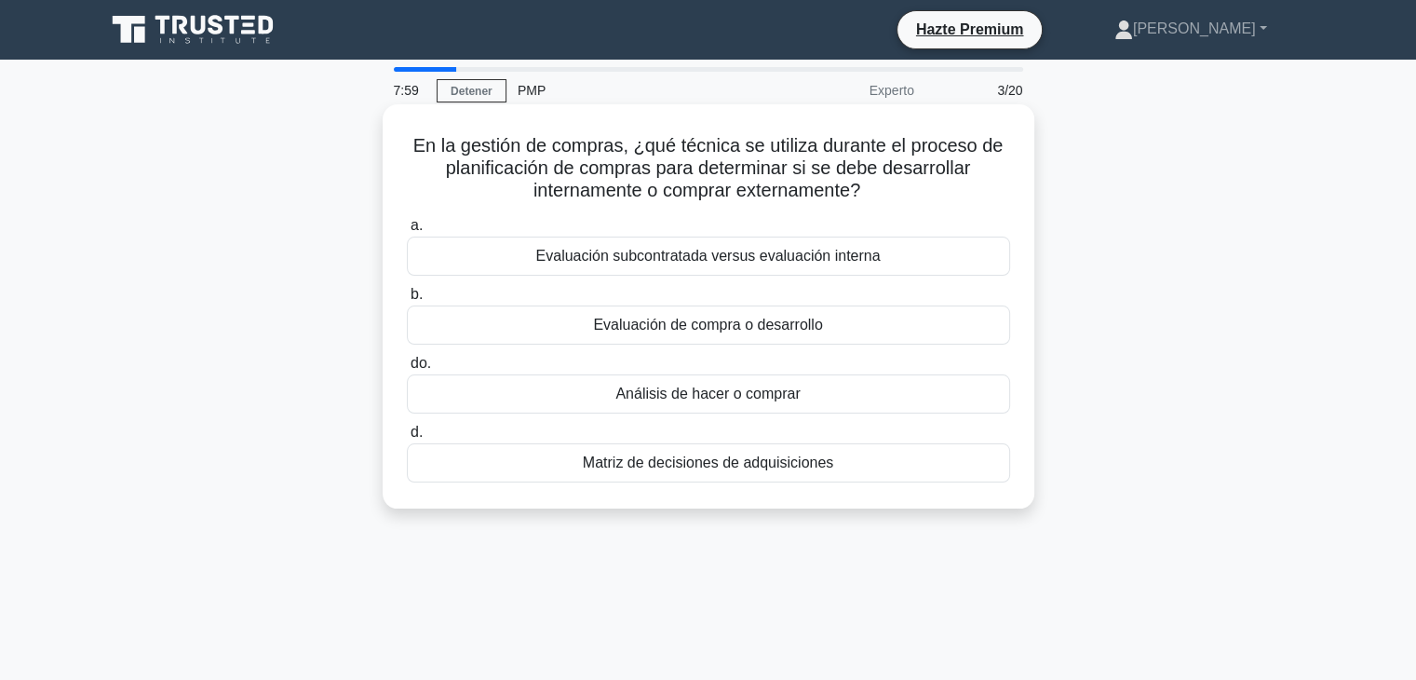
click at [458, 463] on div "Matriz de decisiones de adquisiciones" at bounding box center [708, 462] width 603 height 39
click at [407, 439] on input "d. Matriz de decisiones de adquisiciones" at bounding box center [407, 432] width 0 height 12
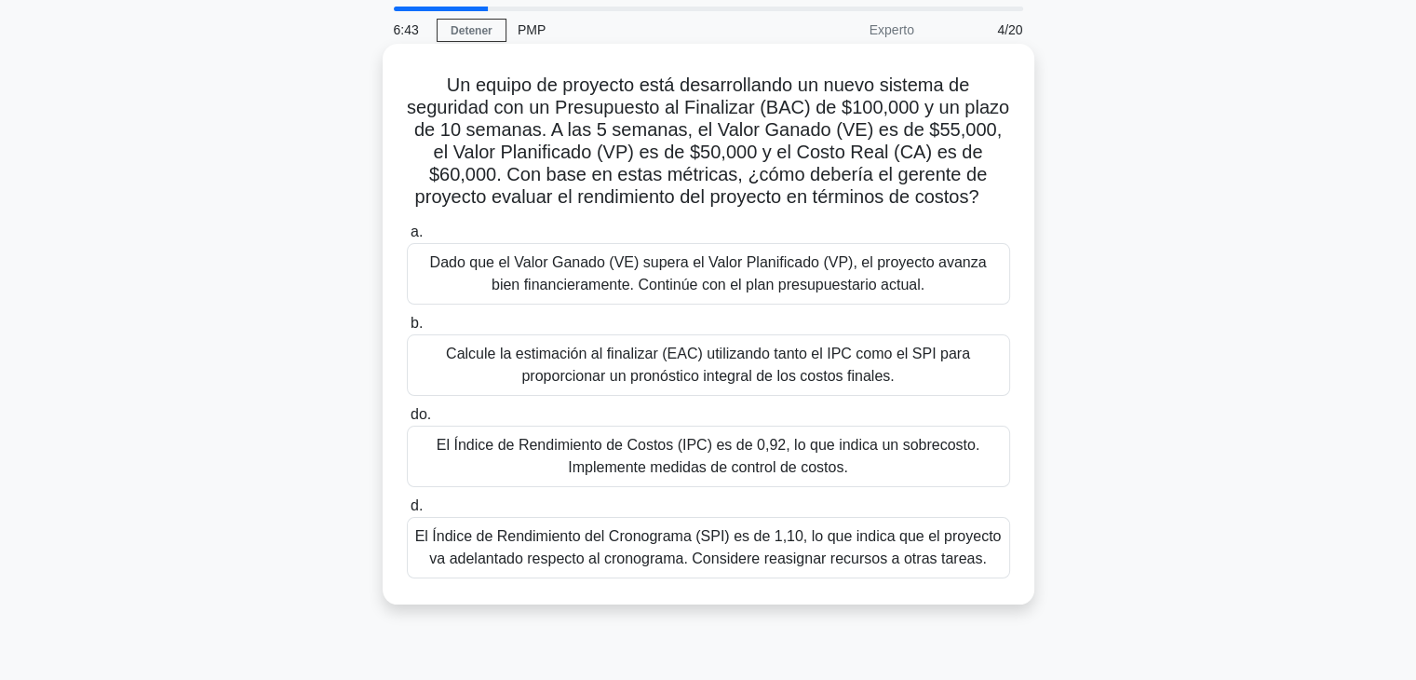
scroll to position [93, 0]
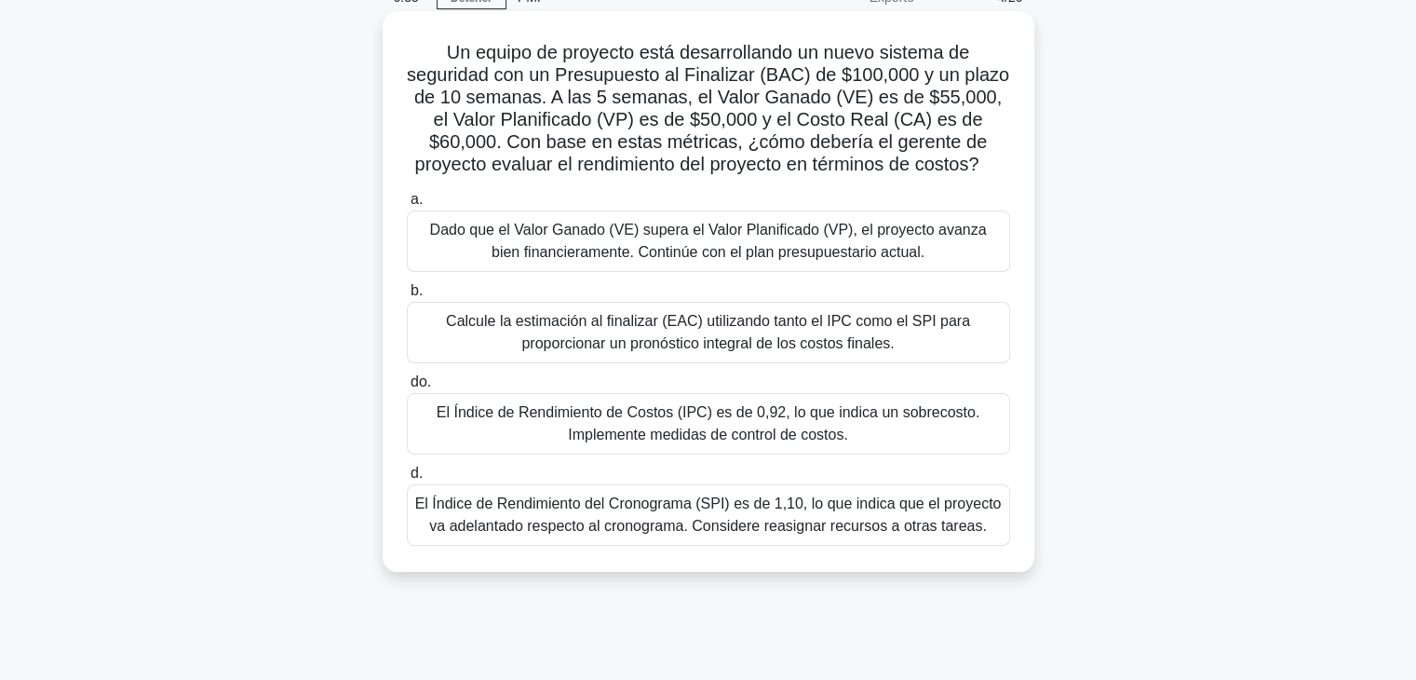
click at [464, 416] on font "El Índice de Rendimiento de Costos (IPC) es de 0,92, lo que indica un sobrecost…" at bounding box center [708, 423] width 543 height 38
click at [407, 388] on input "do. El Índice de Rendimiento de Costos (IPC) es de 0,92, lo que indica un sobre…" at bounding box center [407, 382] width 0 height 12
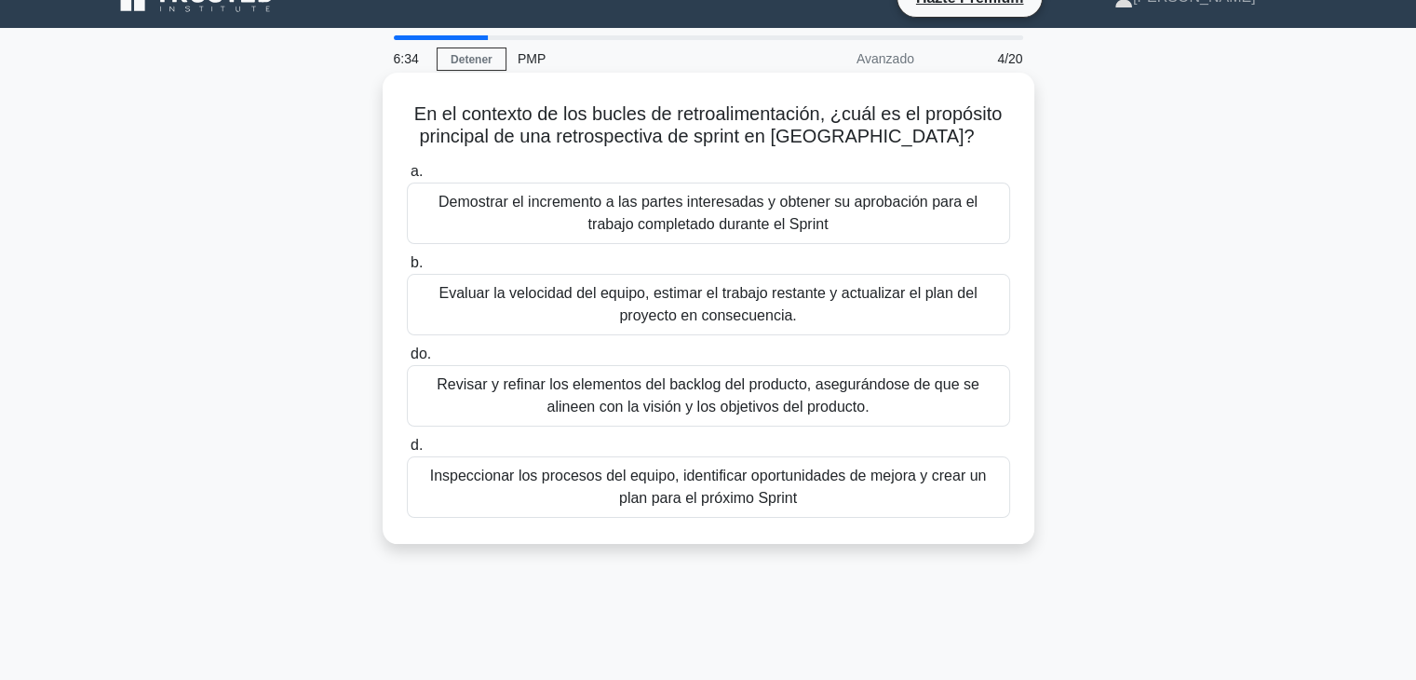
scroll to position [0, 0]
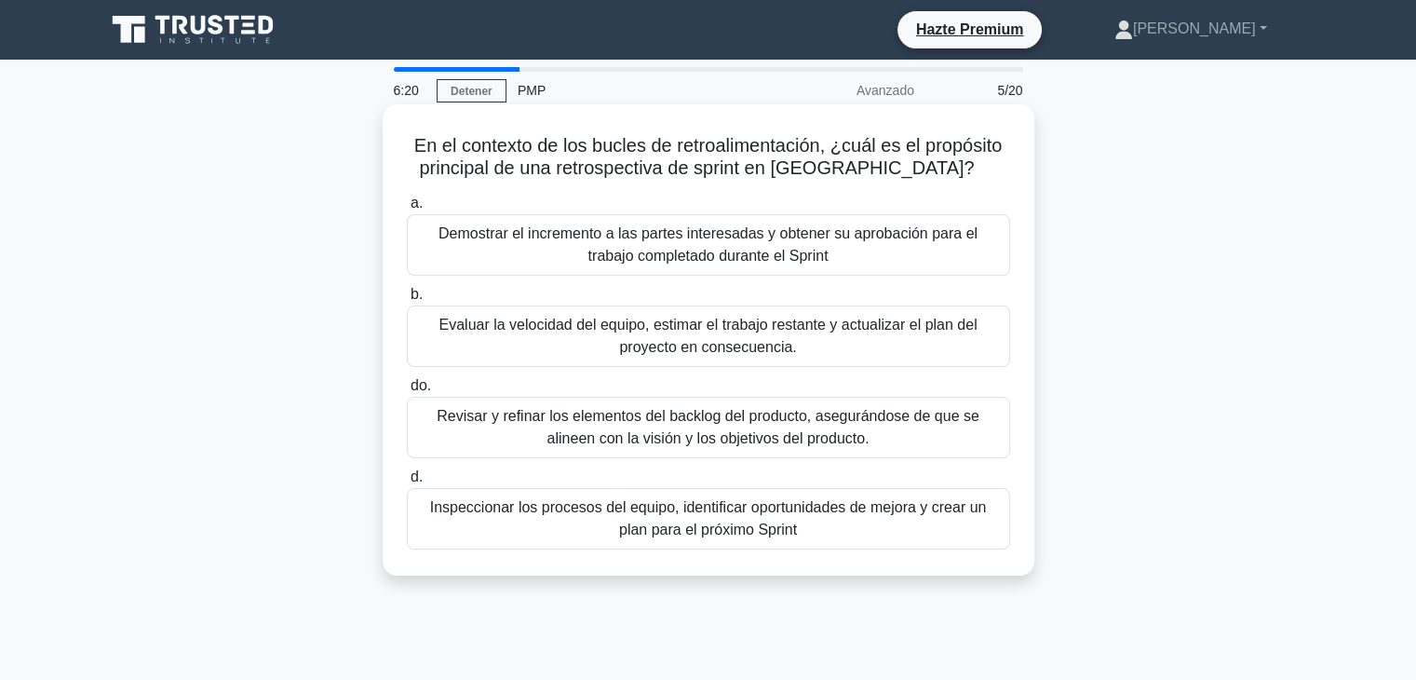
click at [440, 426] on font "Revisar y refinar los elementos del backlog del producto, asegurándose de que s…" at bounding box center [708, 427] width 587 height 45
click at [407, 392] on input "do. Revisar y refinar los elementos del backlog del producto, asegurándose de q…" at bounding box center [407, 386] width 0 height 12
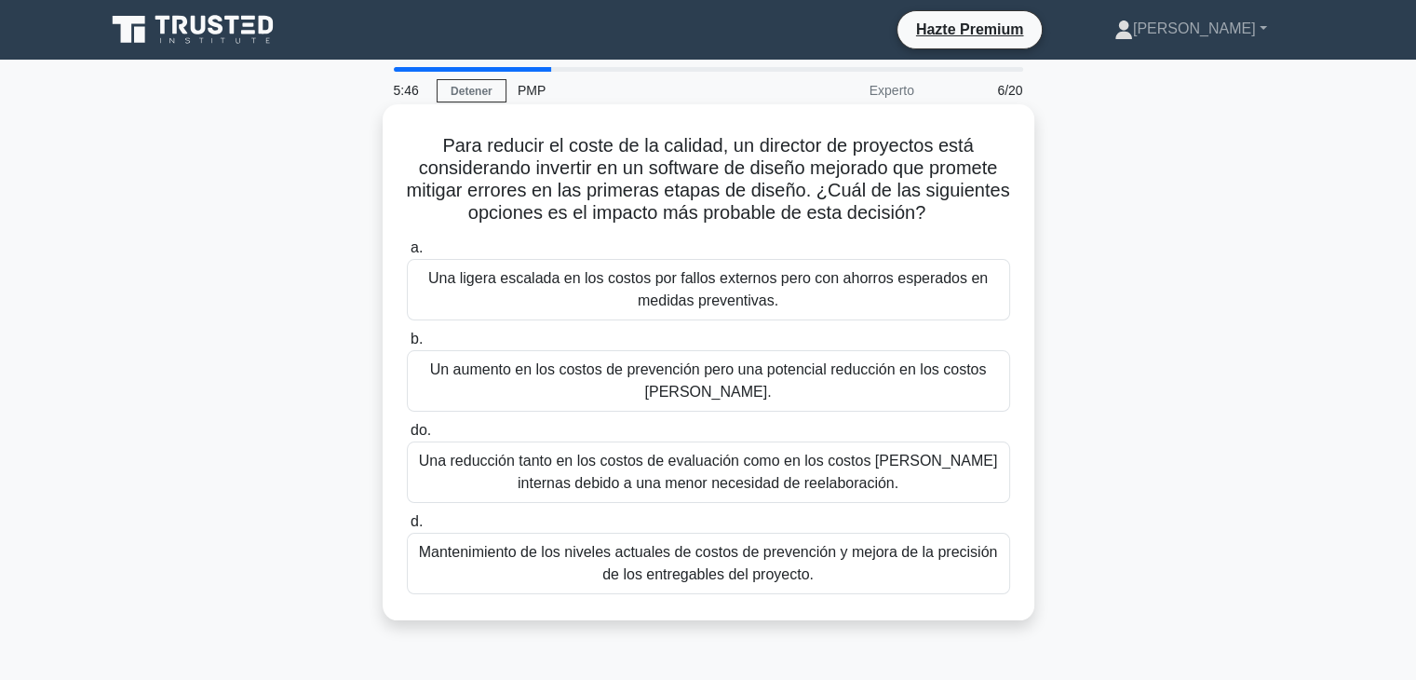
click at [447, 373] on font "Un aumento en los costos de prevención pero una potencial reducción en los cost…" at bounding box center [708, 380] width 557 height 38
click at [407, 345] on input "b. Un aumento en los costos de prevención pero una potencial reducción en los c…" at bounding box center [407, 339] width 0 height 12
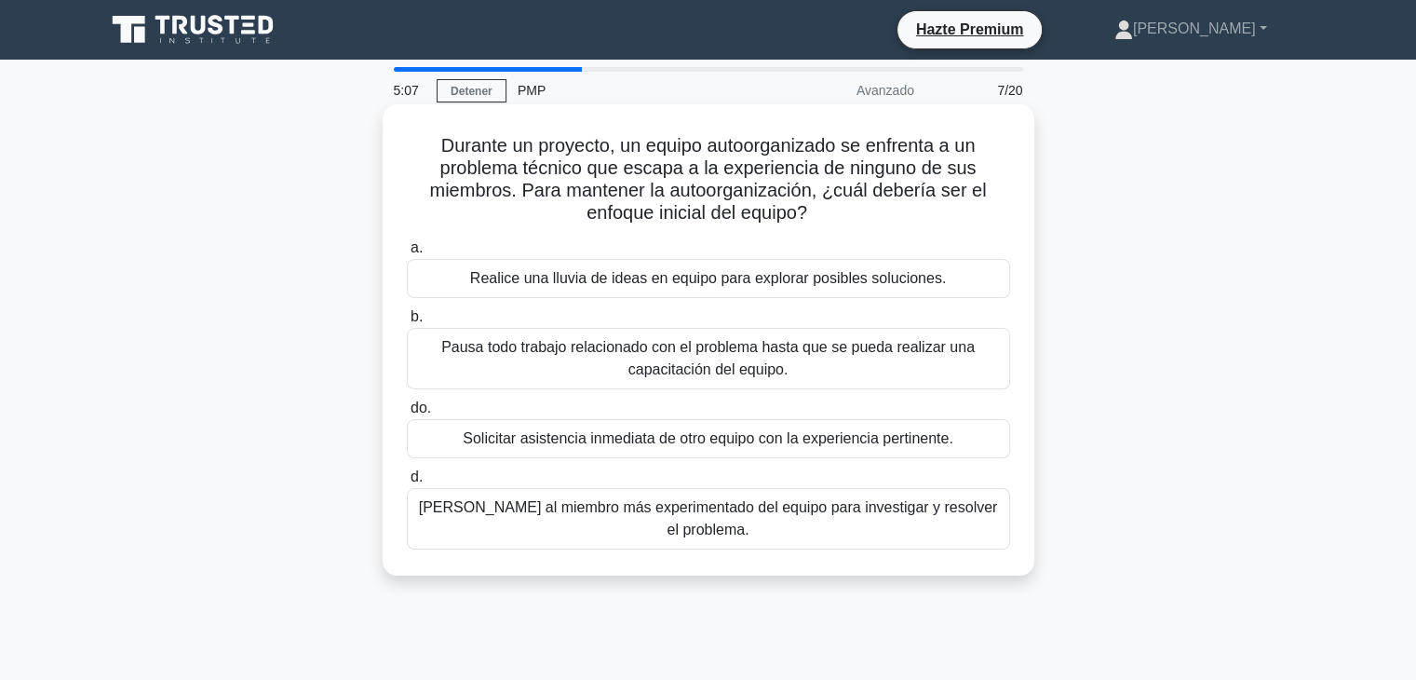
click at [448, 442] on div "Solicitar asistencia inmediata de otro equipo con la experiencia pertinente." at bounding box center [708, 438] width 603 height 39
click at [407, 414] on input "do. Solicitar asistencia inmediata de otro equipo con la experiencia pertinente." at bounding box center [407, 408] width 0 height 12
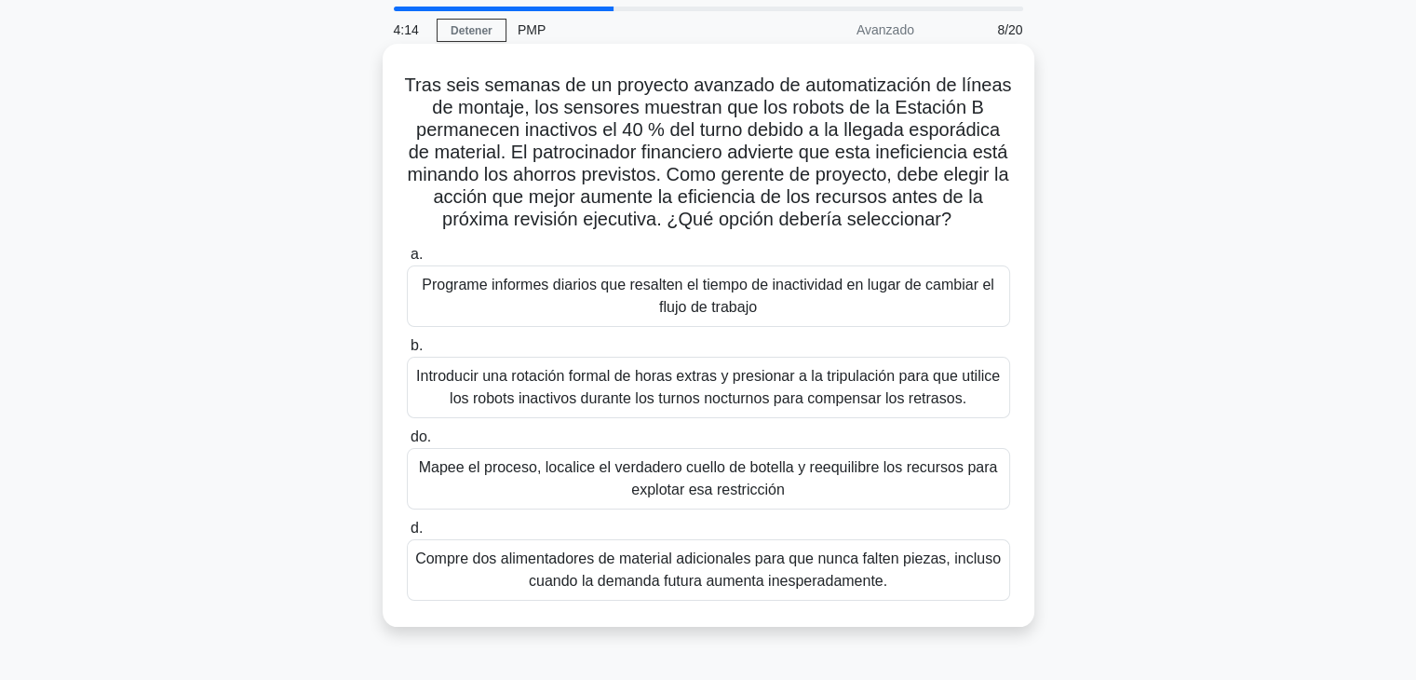
scroll to position [93, 0]
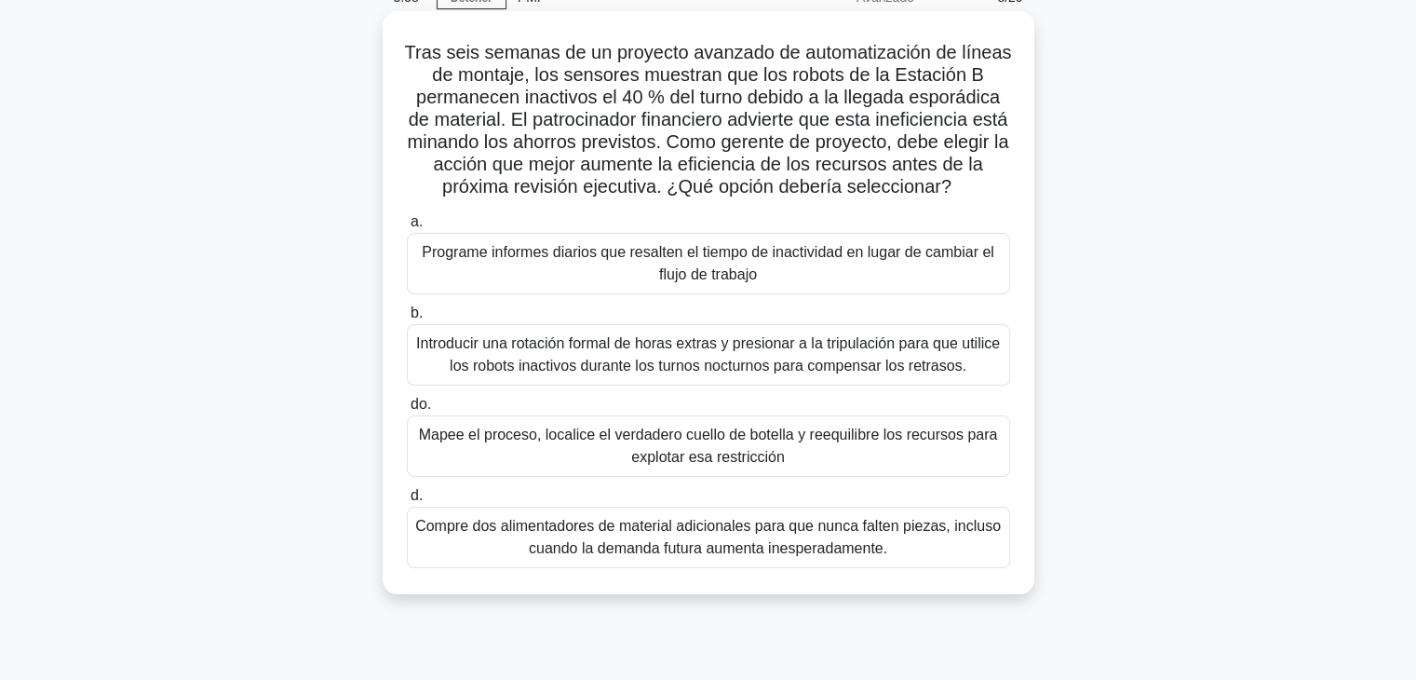
click at [448, 440] on font "Mapee el proceso, localice el verdadero cuello de botella y reequilibre los rec…" at bounding box center [708, 445] width 579 height 38
click at [407, 411] on input "do. Mapee el proceso, localice el verdadero cuello de botella y reequilibre los…" at bounding box center [407, 405] width 0 height 12
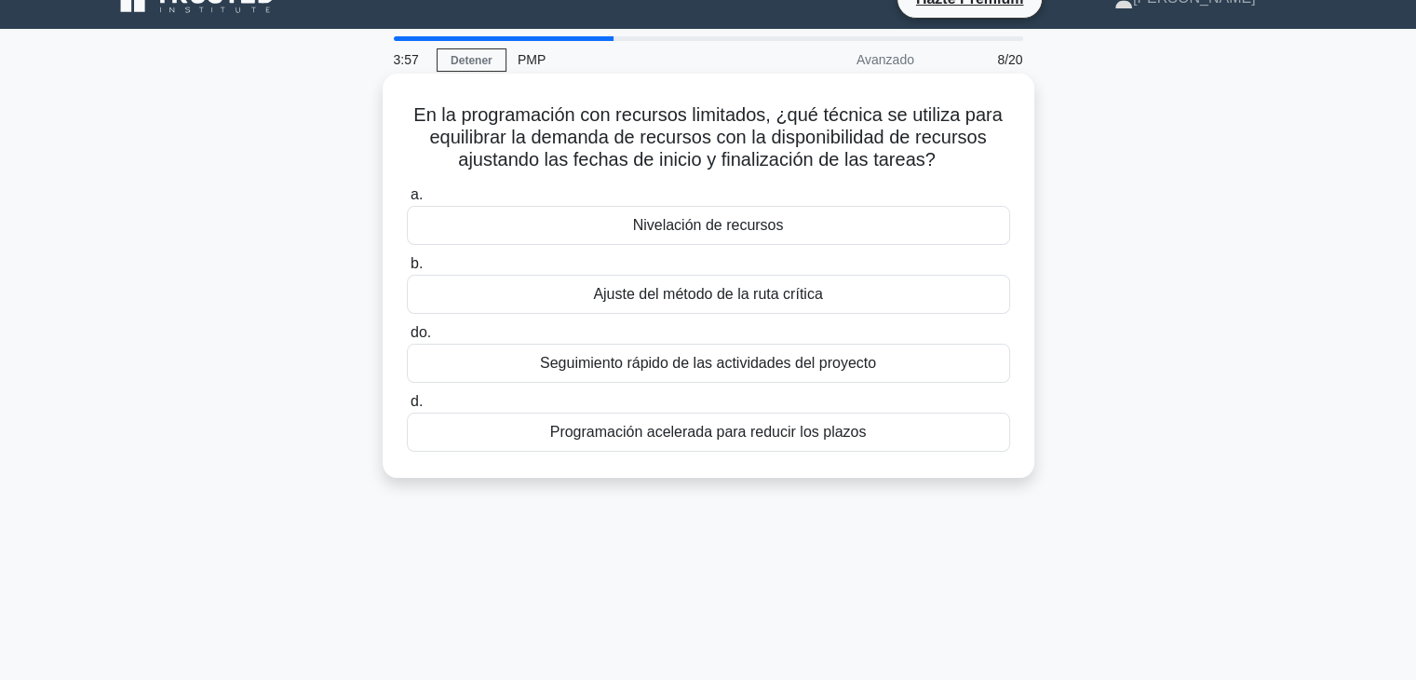
scroll to position [0, 0]
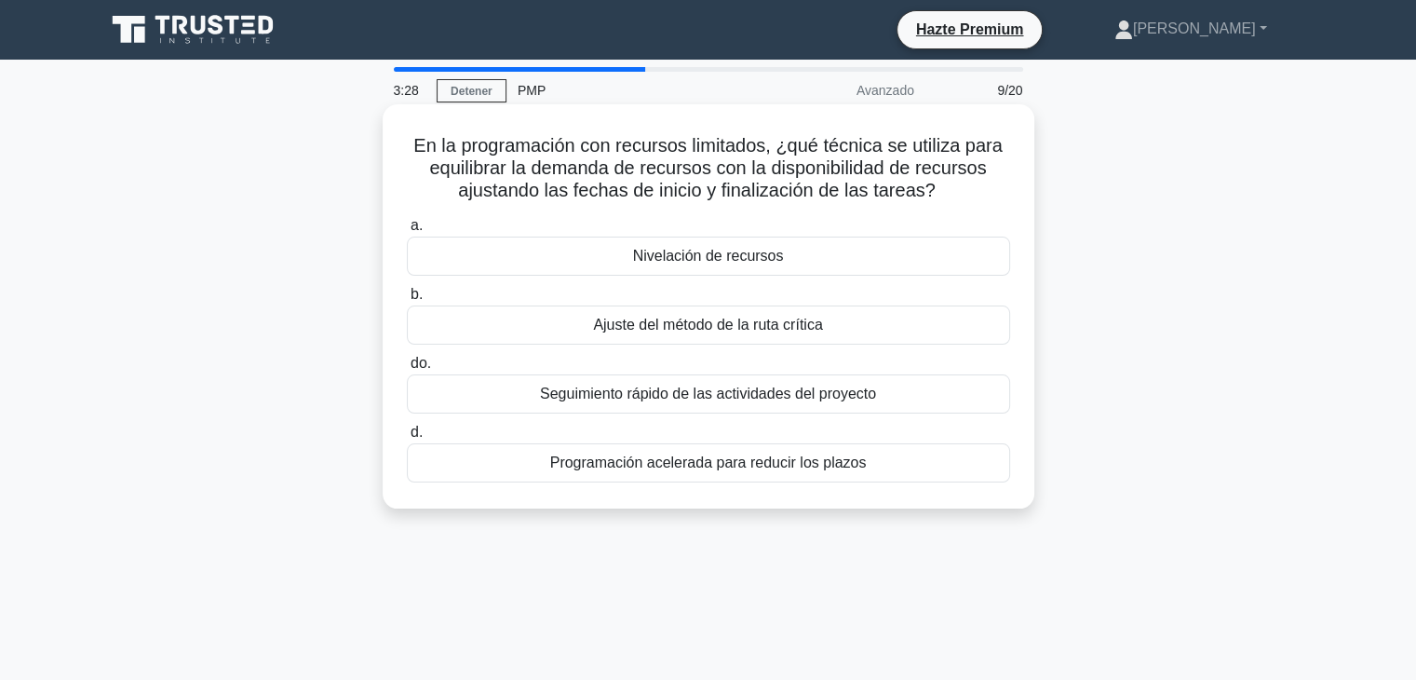
click at [526, 255] on div "Nivelación de recursos" at bounding box center [708, 255] width 603 height 39
click at [407, 232] on input "a. Nivelación de recursos" at bounding box center [407, 226] width 0 height 12
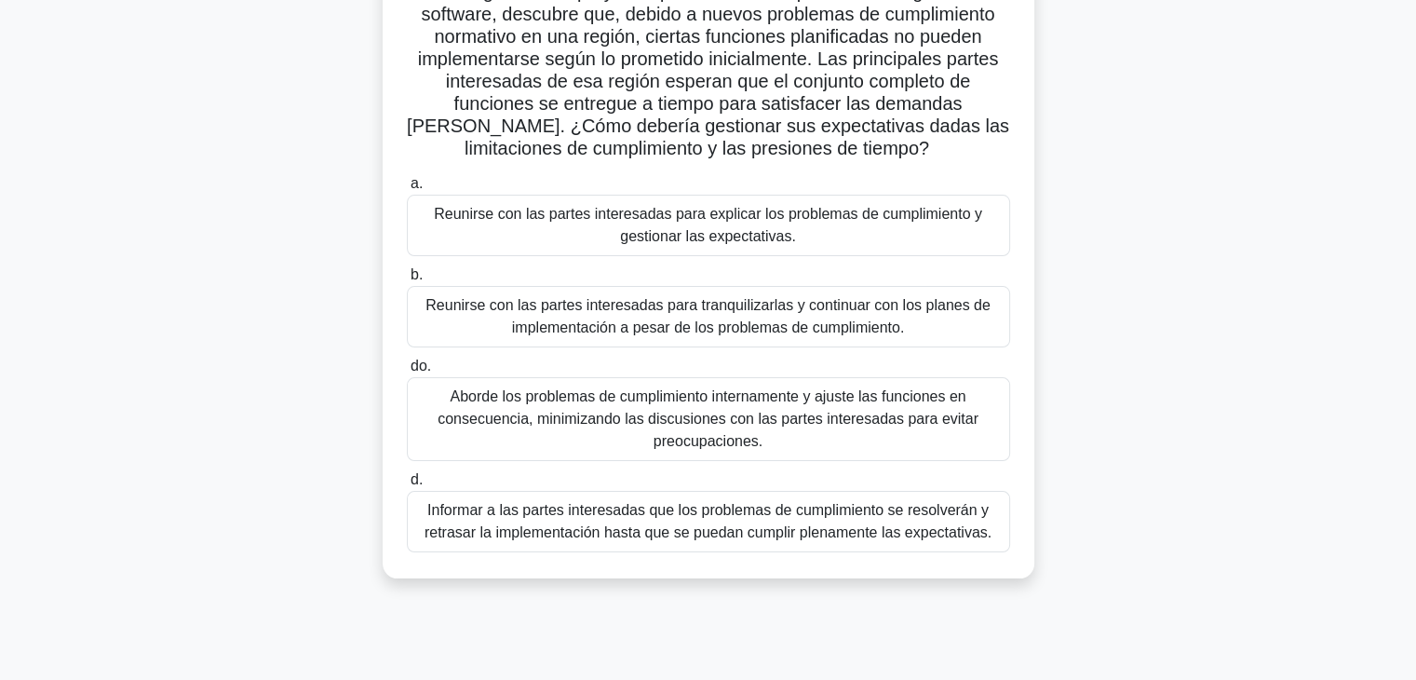
scroll to position [186, 0]
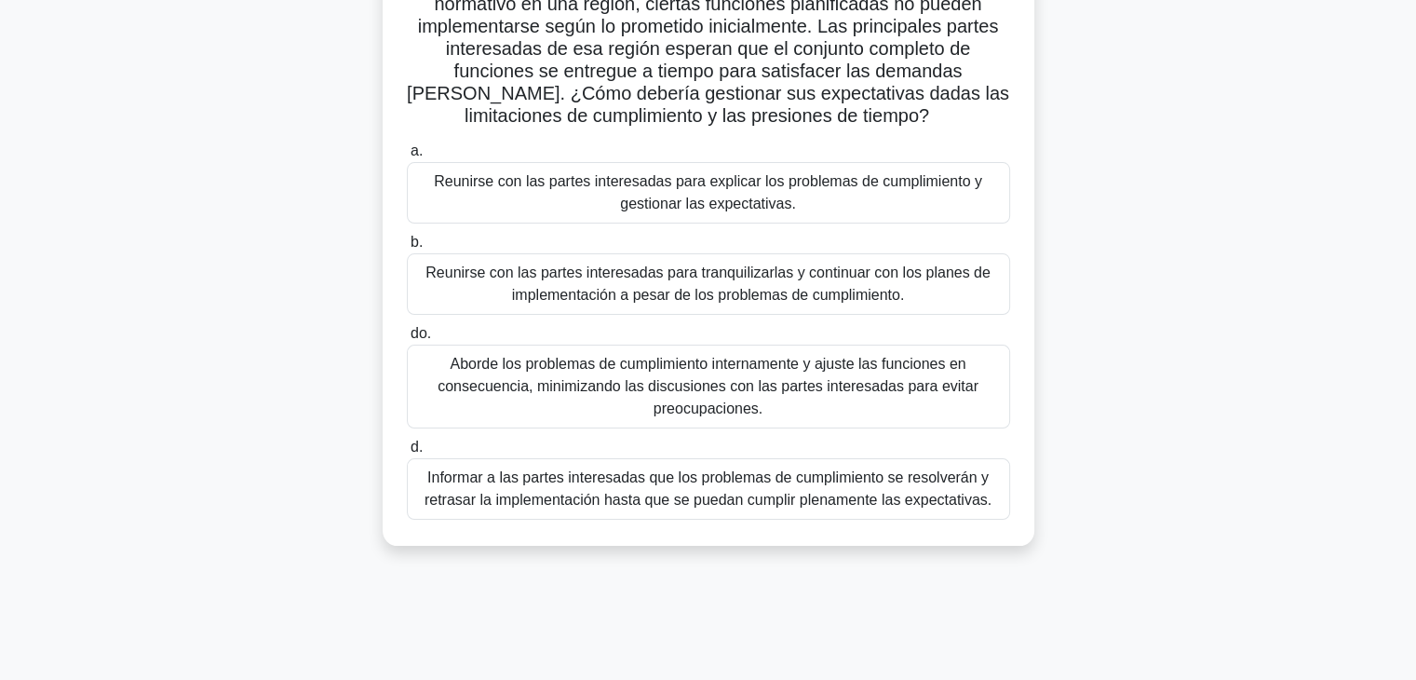
click at [439, 493] on font "Informar a las partes interesadas que los problemas de cumplimiento se resolver…" at bounding box center [708, 488] width 567 height 38
click at [407, 453] on input "d. Informar a las partes interesadas que los problemas de cumplimiento se resol…" at bounding box center [407, 447] width 0 height 12
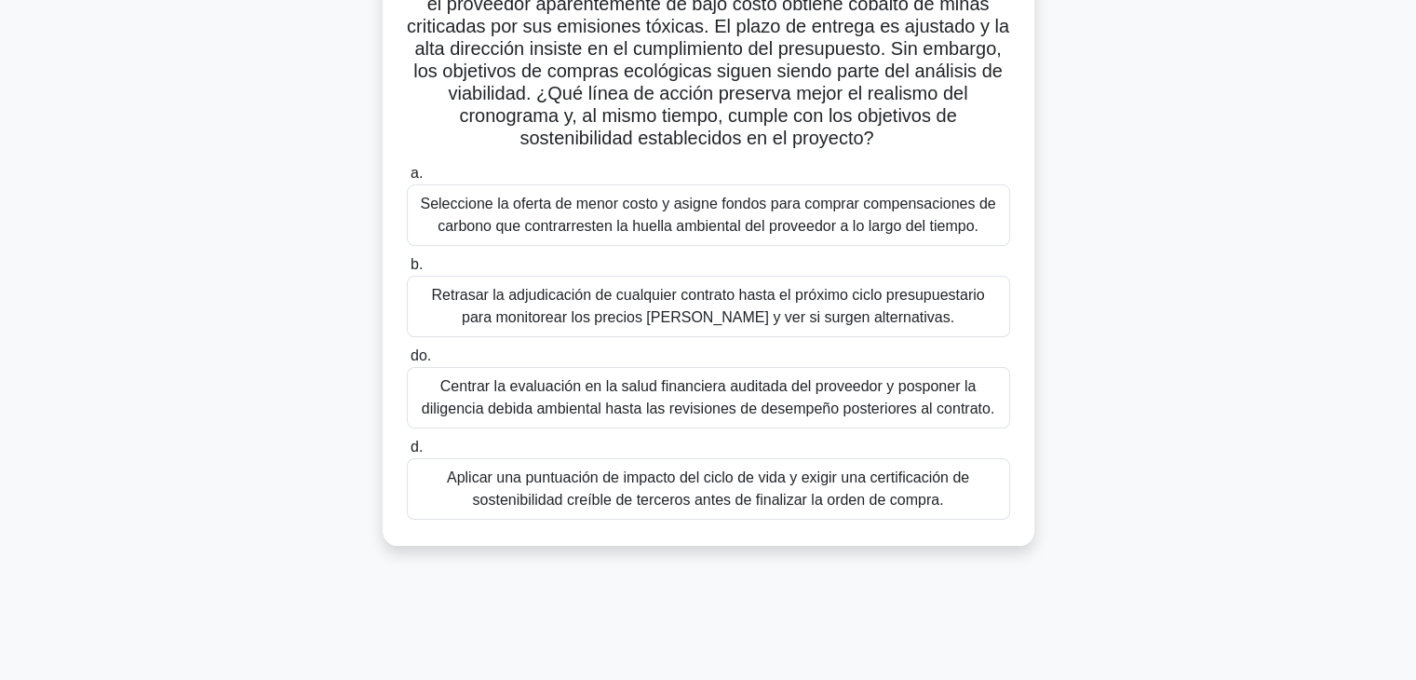
click at [431, 487] on font "Aplicar una puntuación de impacto del ciclo de vida y exigir una certificación …" at bounding box center [708, 488] width 587 height 45
click at [407, 453] on input "d. Aplicar una puntuación de impacto del ciclo de vida y exigir una certificaci…" at bounding box center [407, 447] width 0 height 12
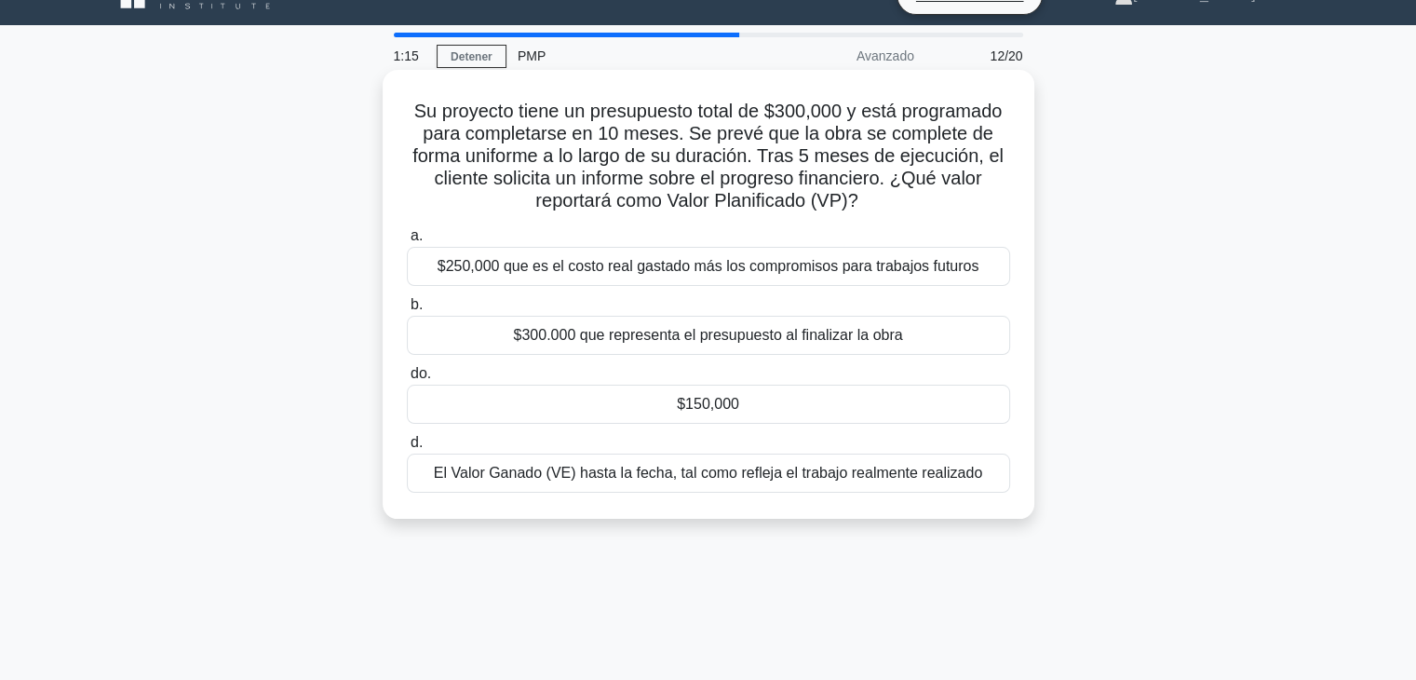
scroll to position [0, 0]
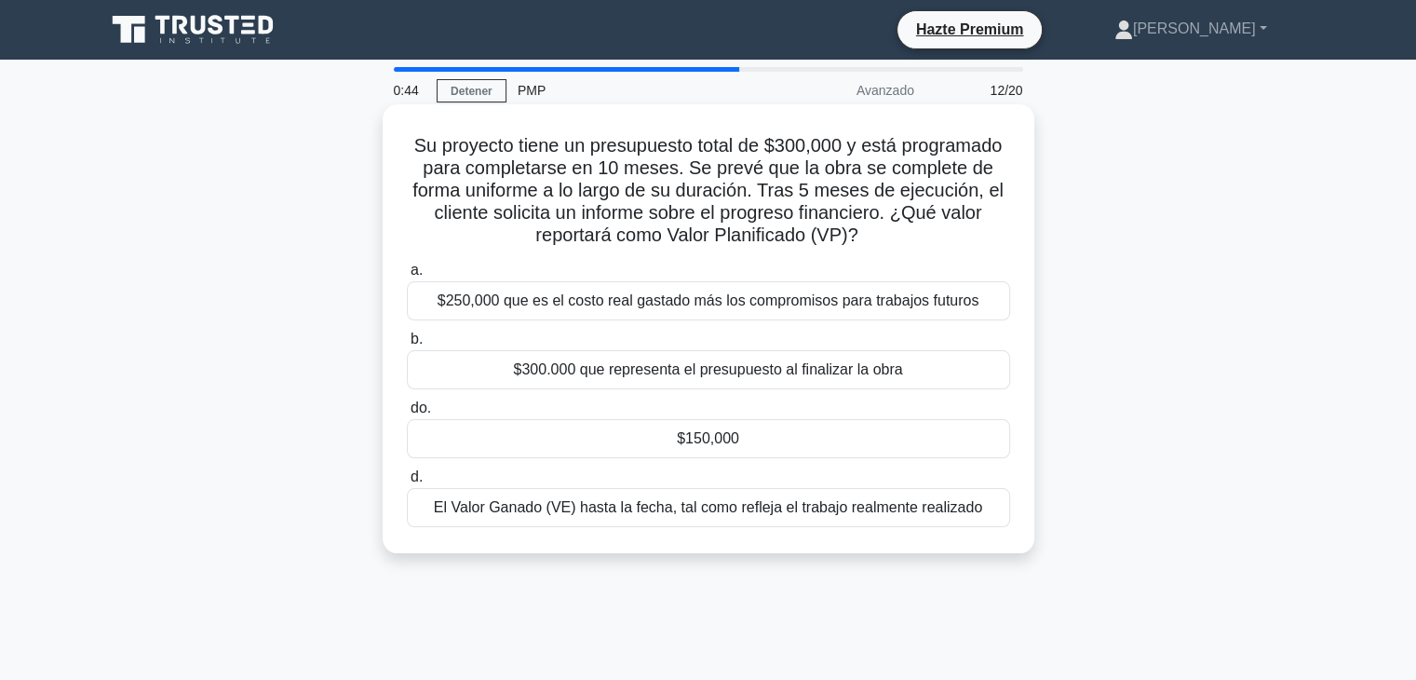
click at [518, 513] on font "El Valor Ganado (VE) hasta la fecha, tal como refleja el trabajo realmente real…" at bounding box center [708, 507] width 548 height 16
click at [407, 483] on input "d. El Valor Ganado (VE) hasta la fecha, tal como refleja el trabajo realmente r…" at bounding box center [407, 477] width 0 height 12
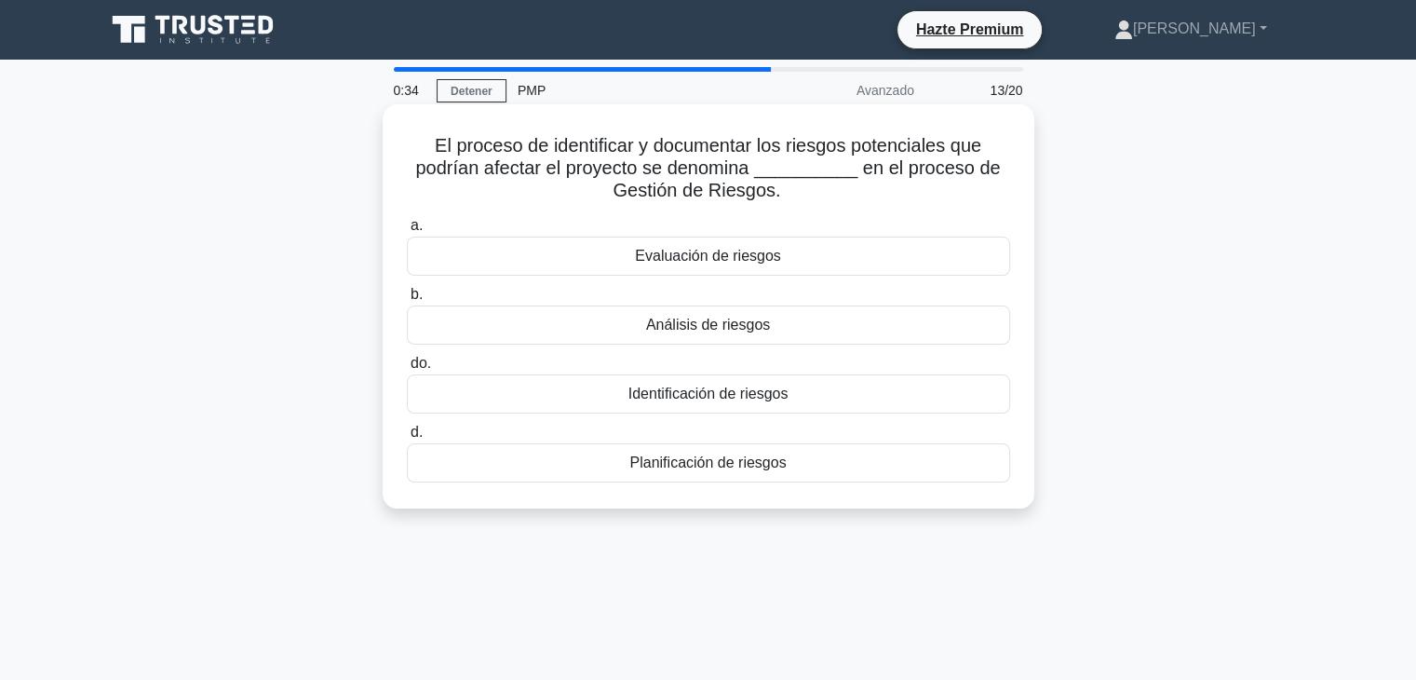
click at [675, 399] on font "Identificación de riesgos" at bounding box center [708, 393] width 160 height 16
click at [407, 370] on input "do. Identificación de riesgos" at bounding box center [407, 364] width 0 height 12
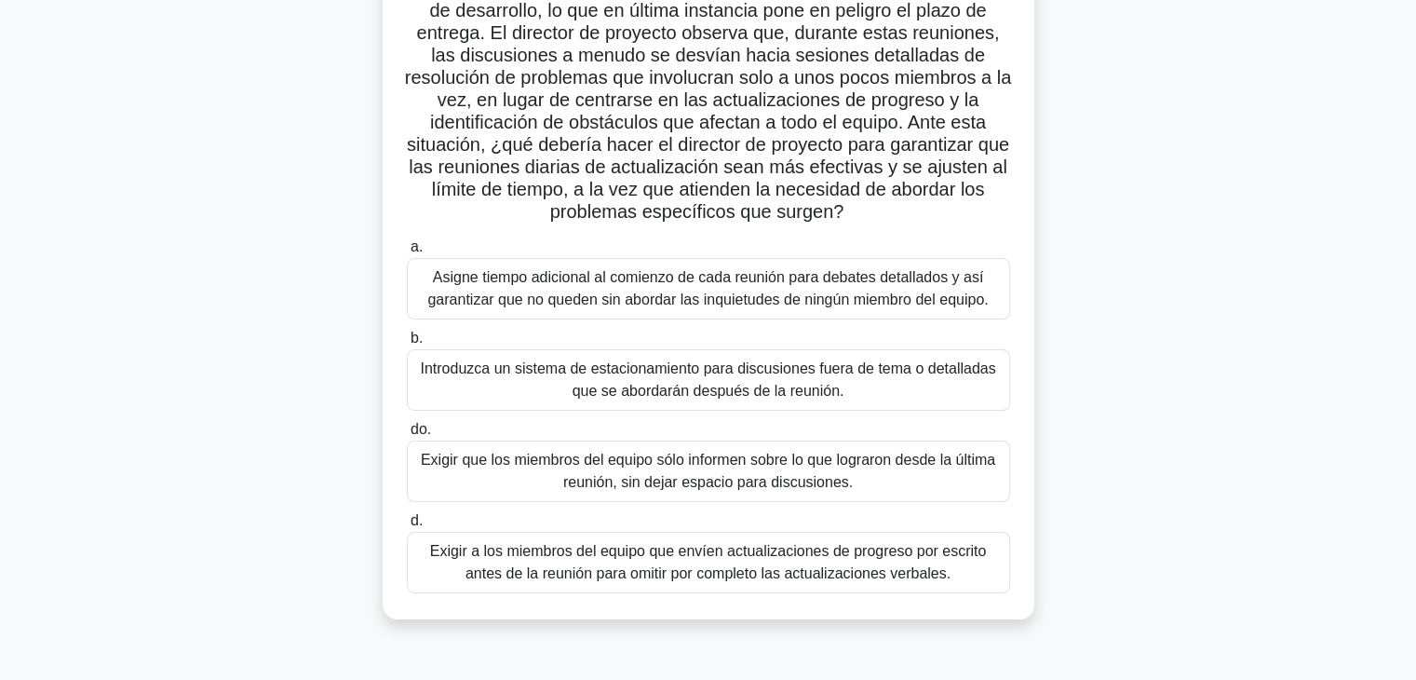
scroll to position [279, 0]
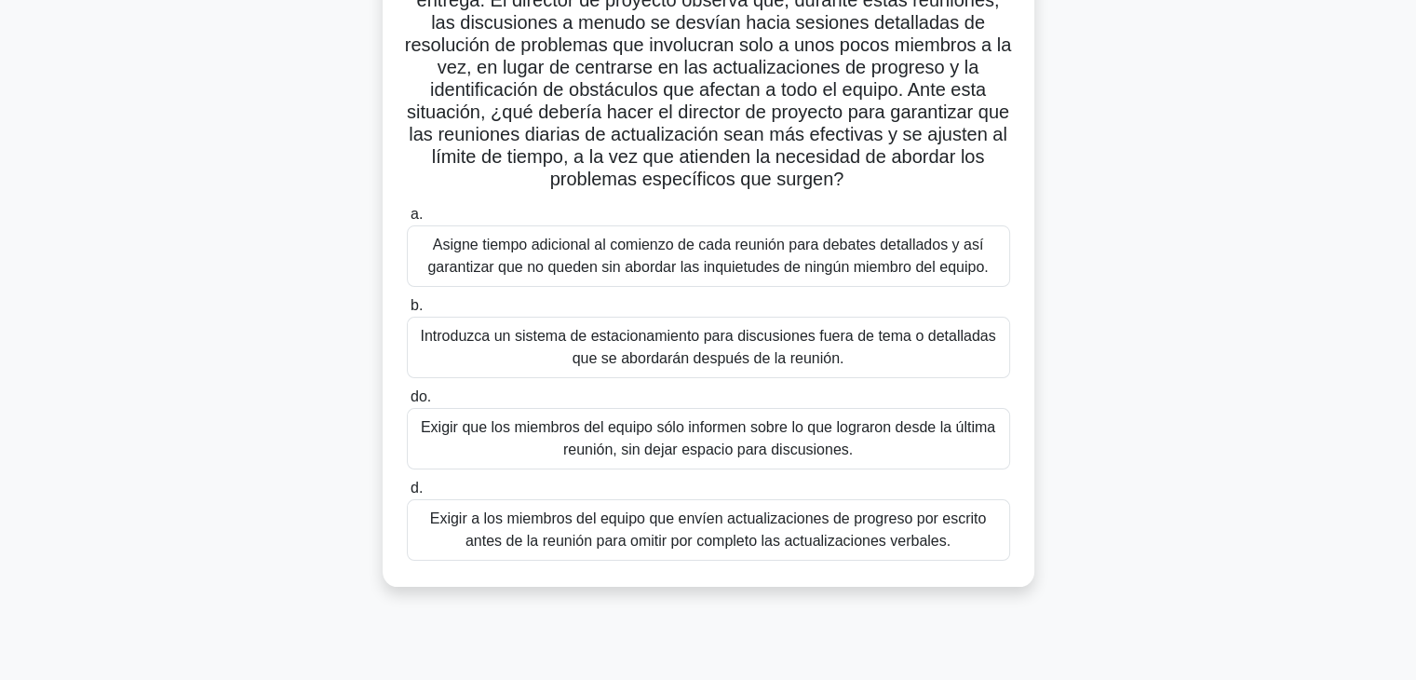
click at [488, 455] on font "Exigir que los miembros del equipo sólo informen sobre lo que lograron desde la…" at bounding box center [708, 438] width 574 height 38
click at [407, 403] on input "do. Exigir que los miembros del equipo sólo informen sobre lo que lograron desd…" at bounding box center [407, 397] width 0 height 12
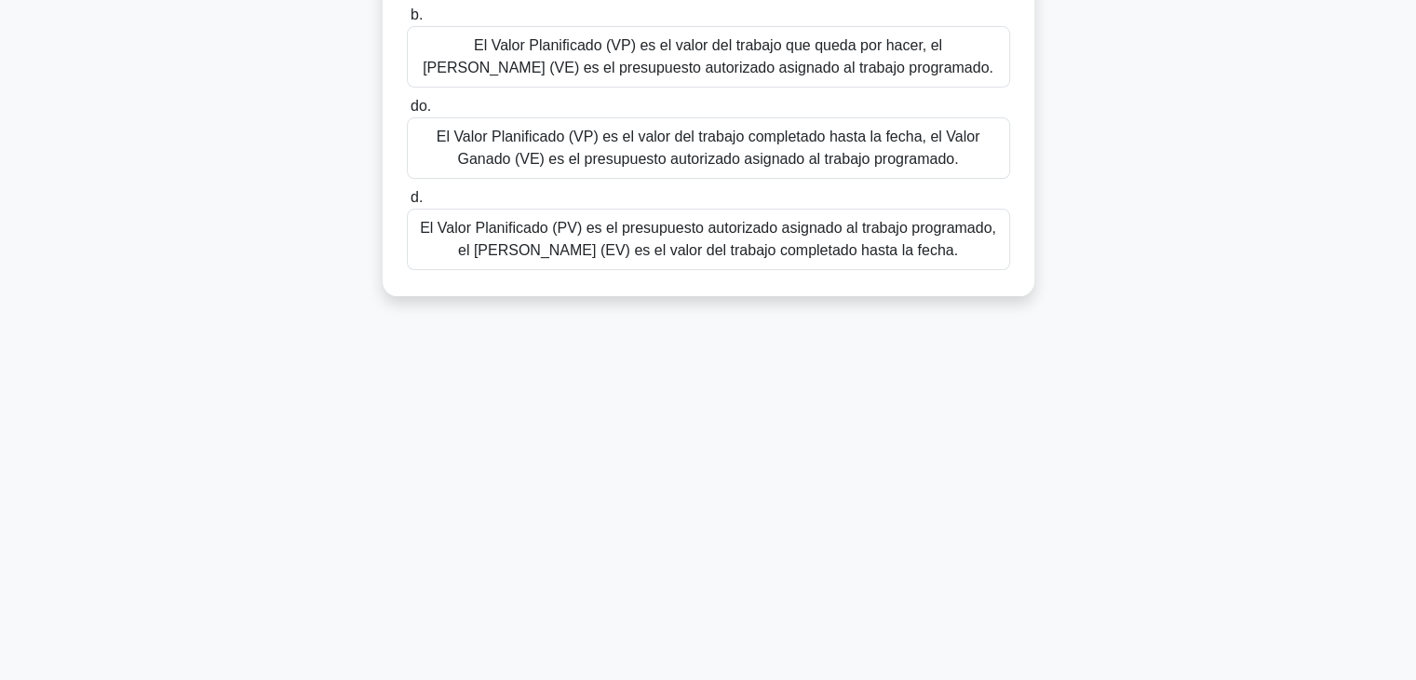
scroll to position [82, 0]
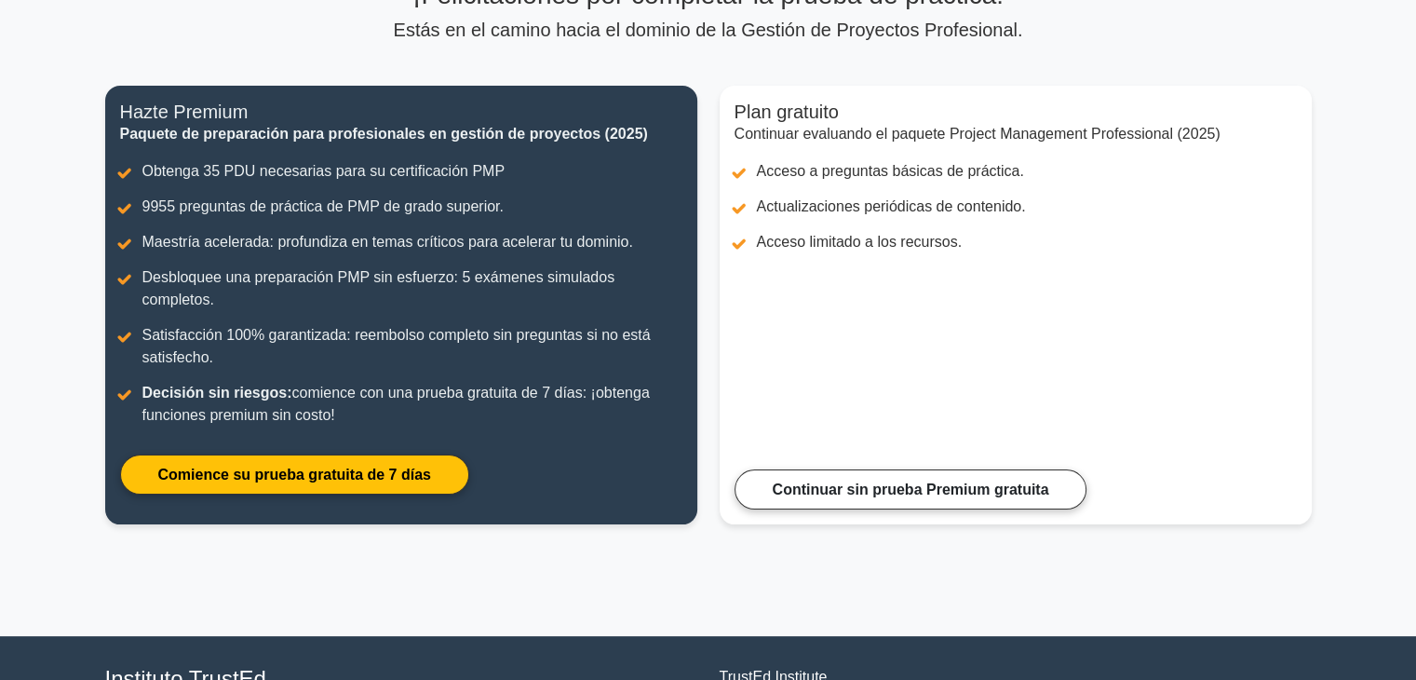
scroll to position [123, 0]
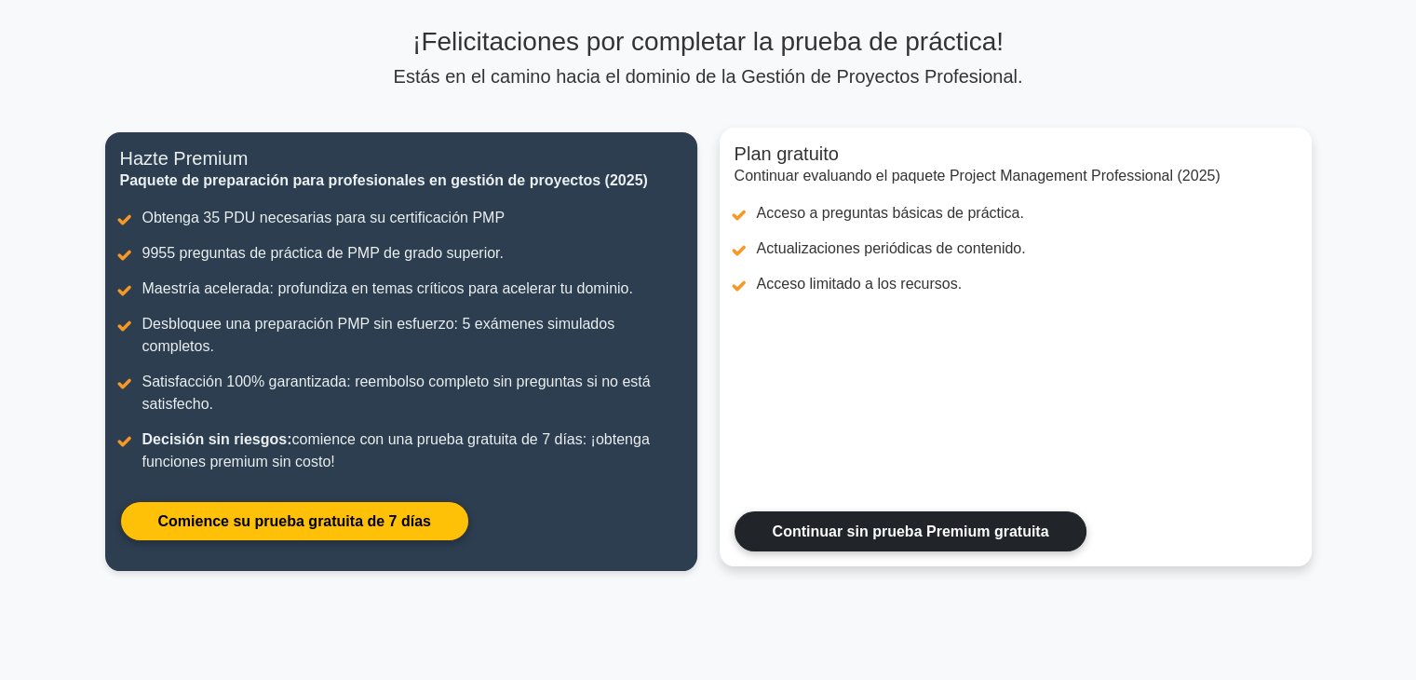
click at [834, 511] on link "Continuar sin prueba Premium gratuita" at bounding box center [911, 531] width 353 height 40
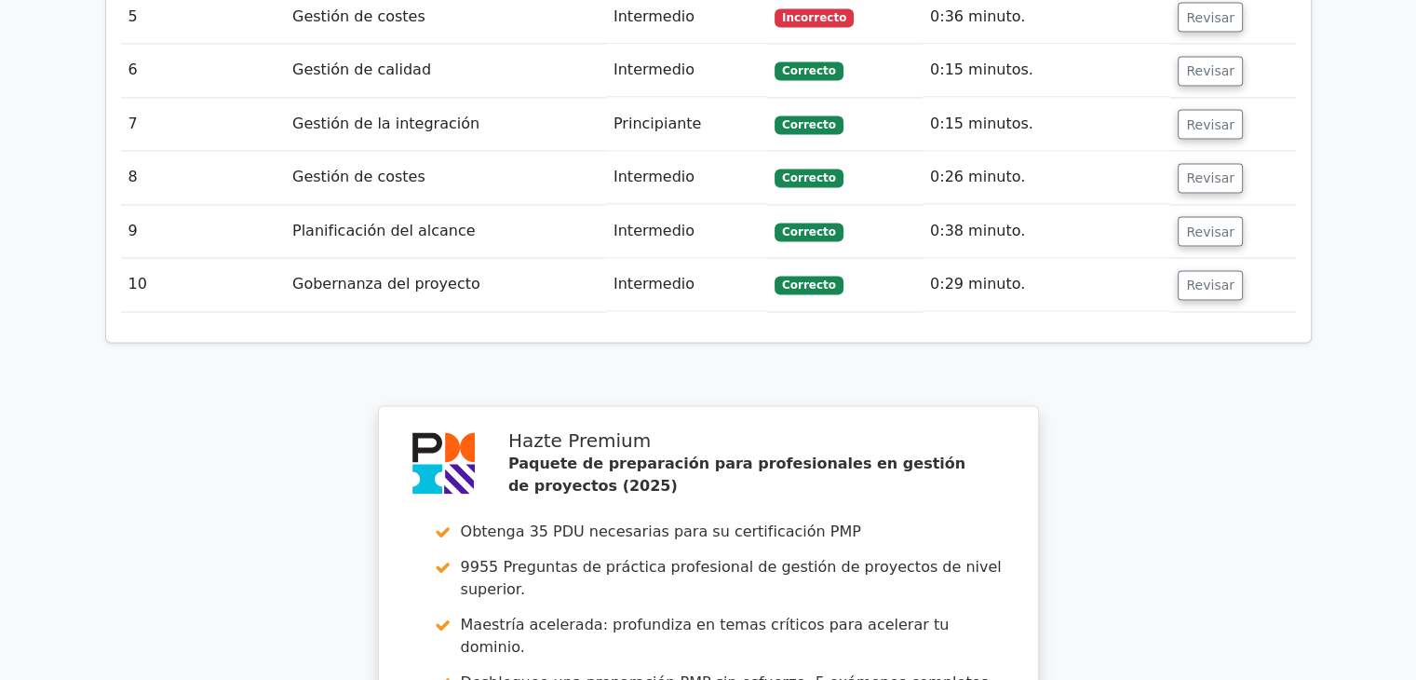
scroll to position [3538, 0]
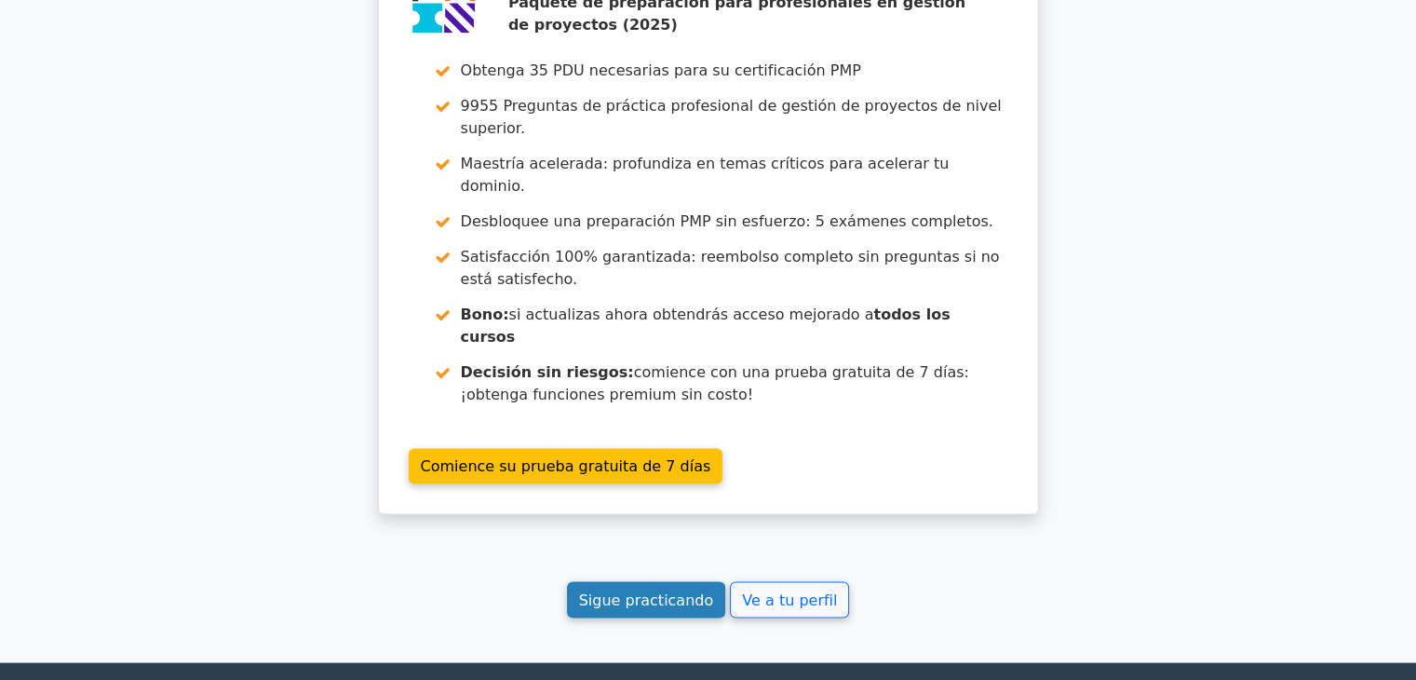
click at [688, 590] on font "Sigue practicando" at bounding box center [646, 599] width 135 height 18
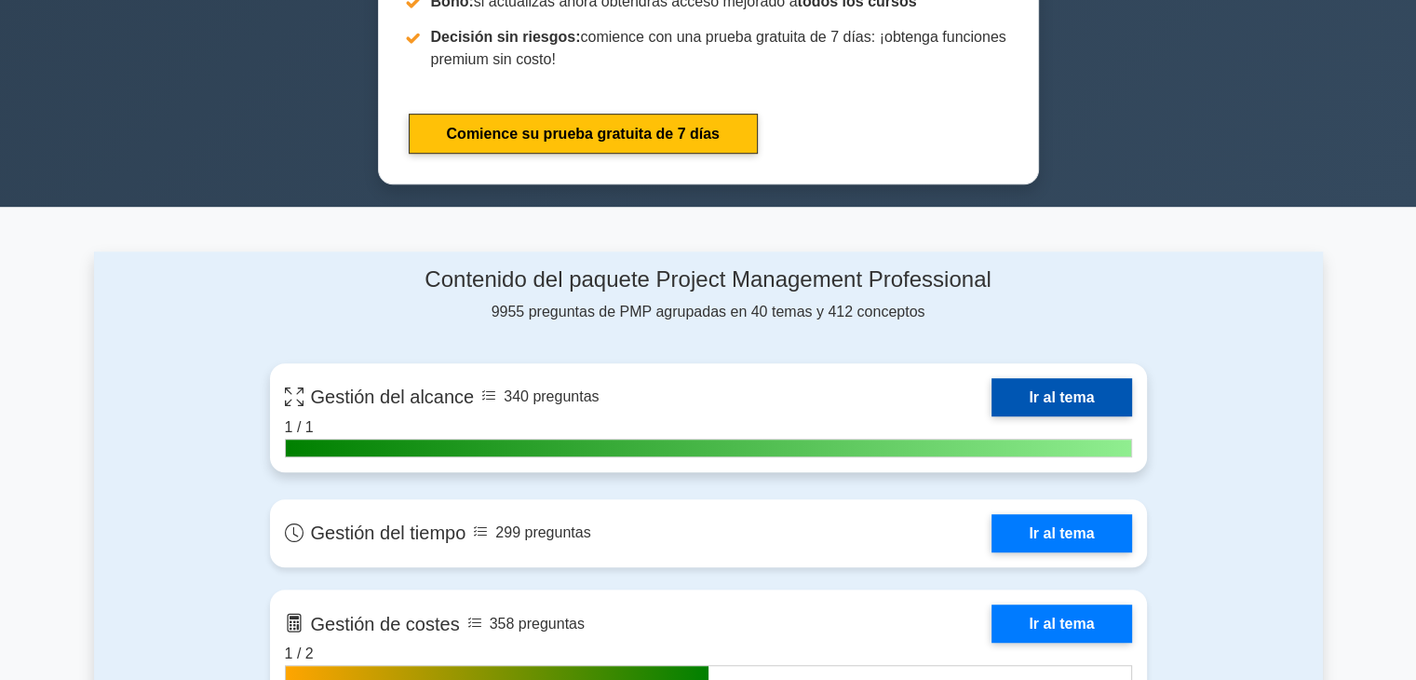
scroll to position [1117, 0]
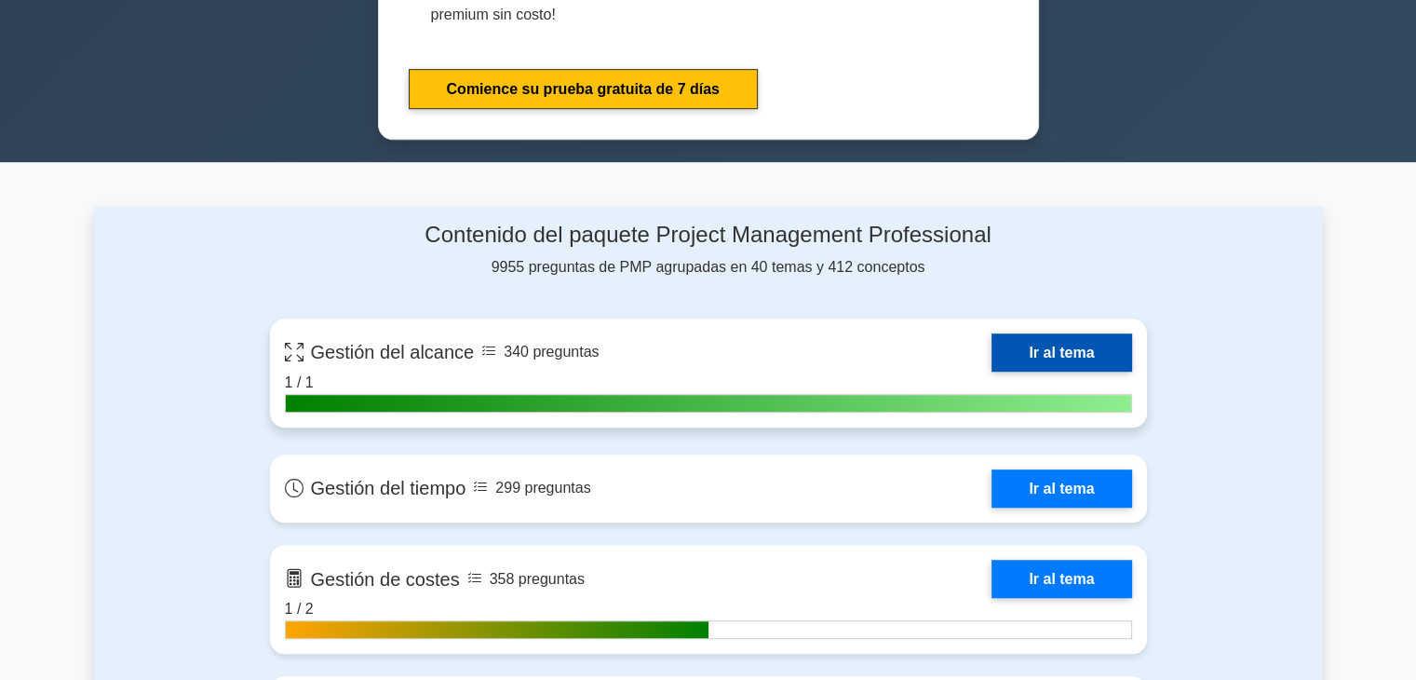
click at [1079, 333] on link "Ir al tema" at bounding box center [1062, 352] width 140 height 38
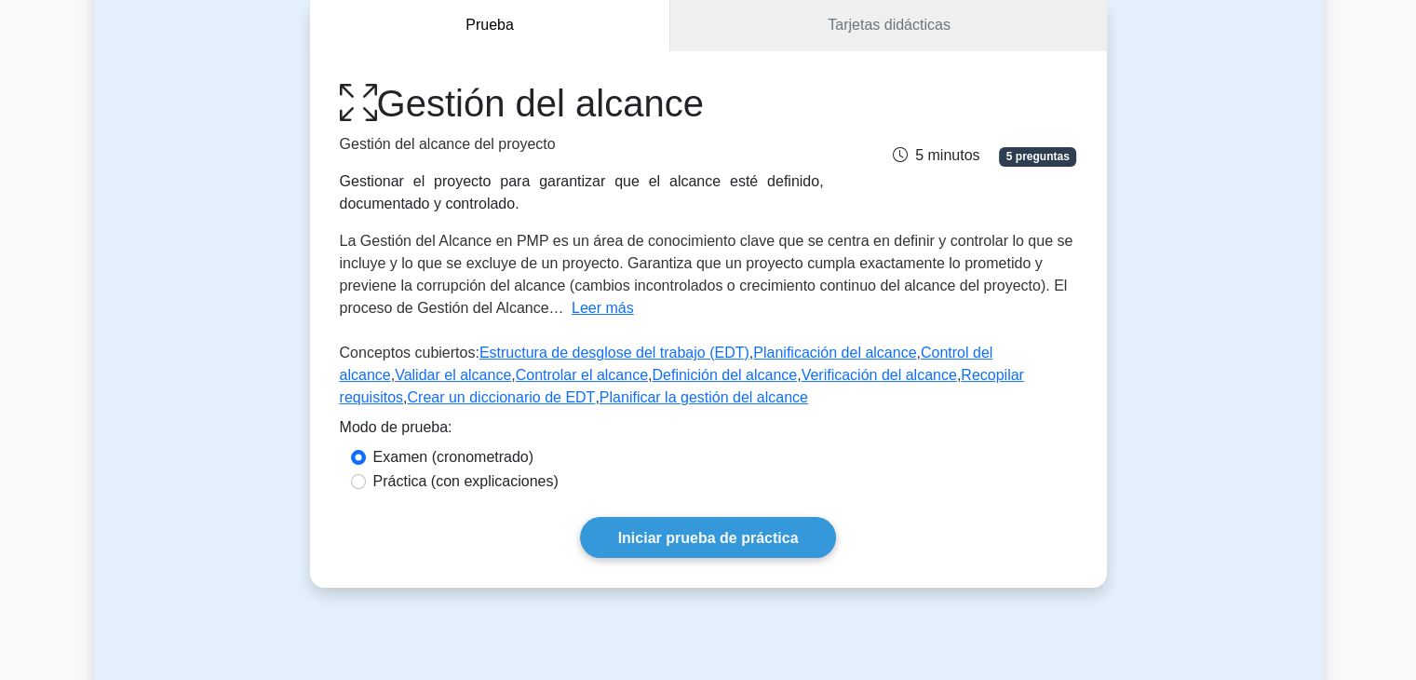
scroll to position [186, 0]
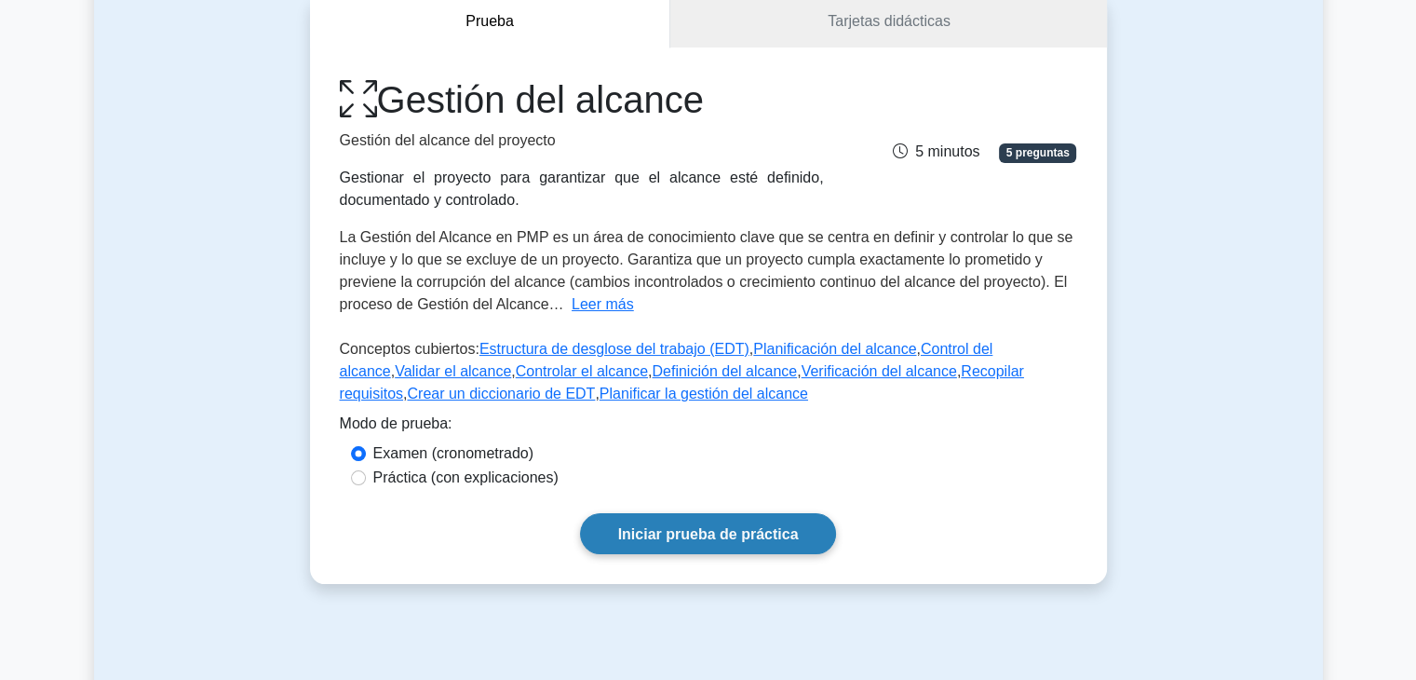
click at [741, 540] on font "Iniciar prueba de práctica" at bounding box center [708, 534] width 181 height 16
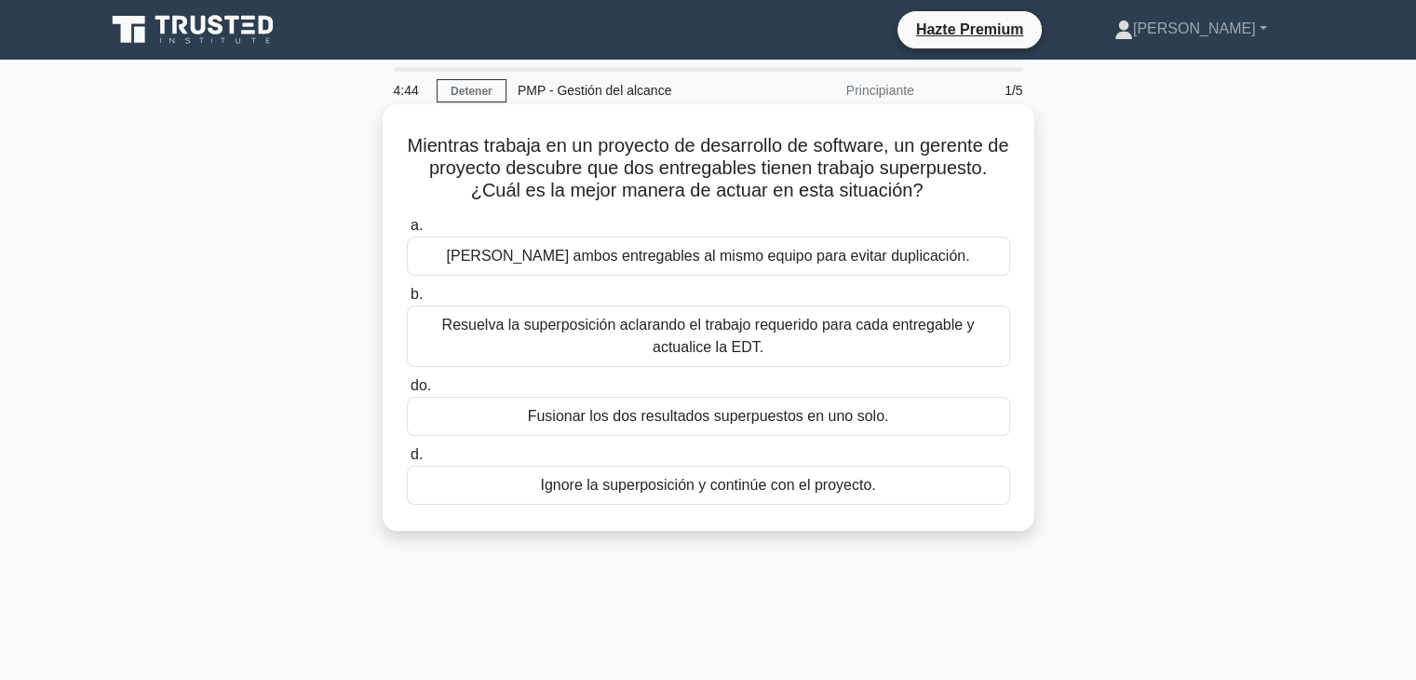
click at [611, 337] on font "Resuelva la superposición aclarando el trabajo requerido para cada entregable y…" at bounding box center [708, 336] width 587 height 45
click at [407, 301] on input "b. Resuelva la superposición aclarando el trabajo requerido para cada entregabl…" at bounding box center [407, 295] width 0 height 12
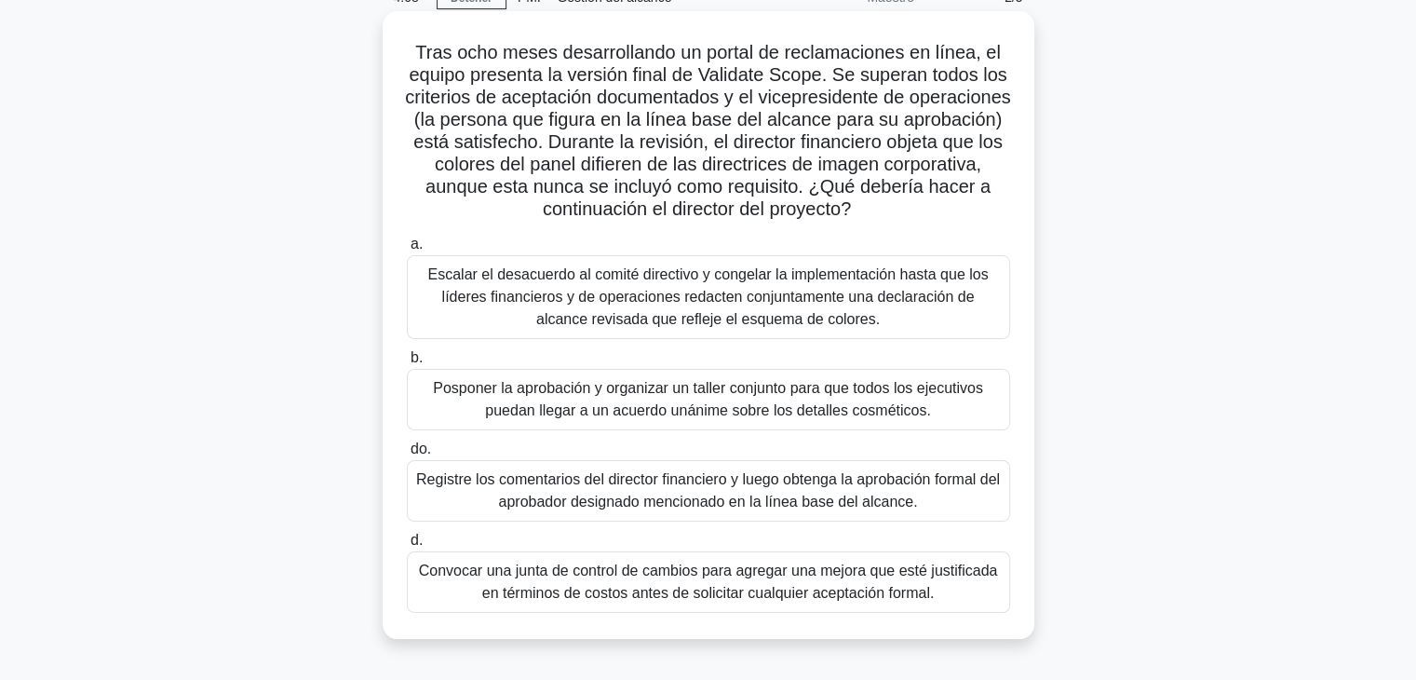
scroll to position [186, 0]
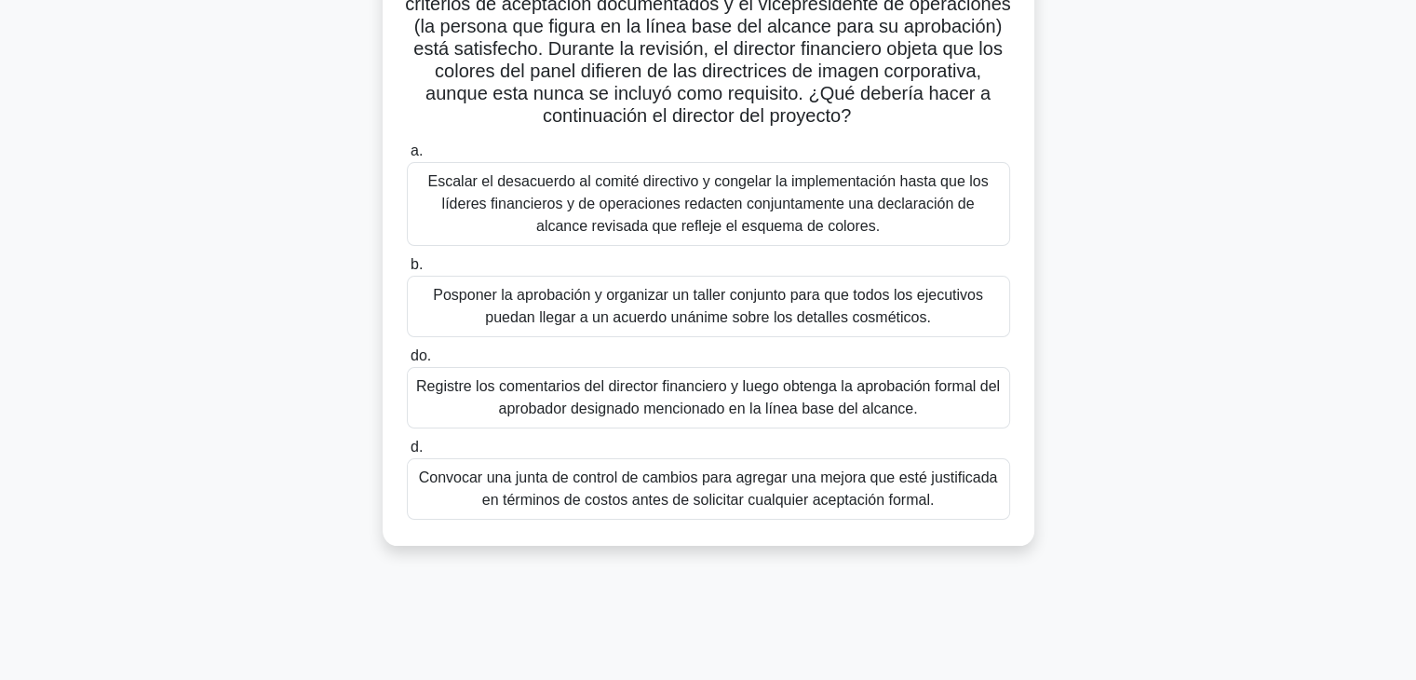
click at [450, 493] on font "Convocar una junta de control de cambios para agregar una mejora que esté justi…" at bounding box center [708, 488] width 587 height 45
click at [407, 453] on input "d. Convocar una junta de control de cambios para agregar una mejora que esté ju…" at bounding box center [407, 447] width 0 height 12
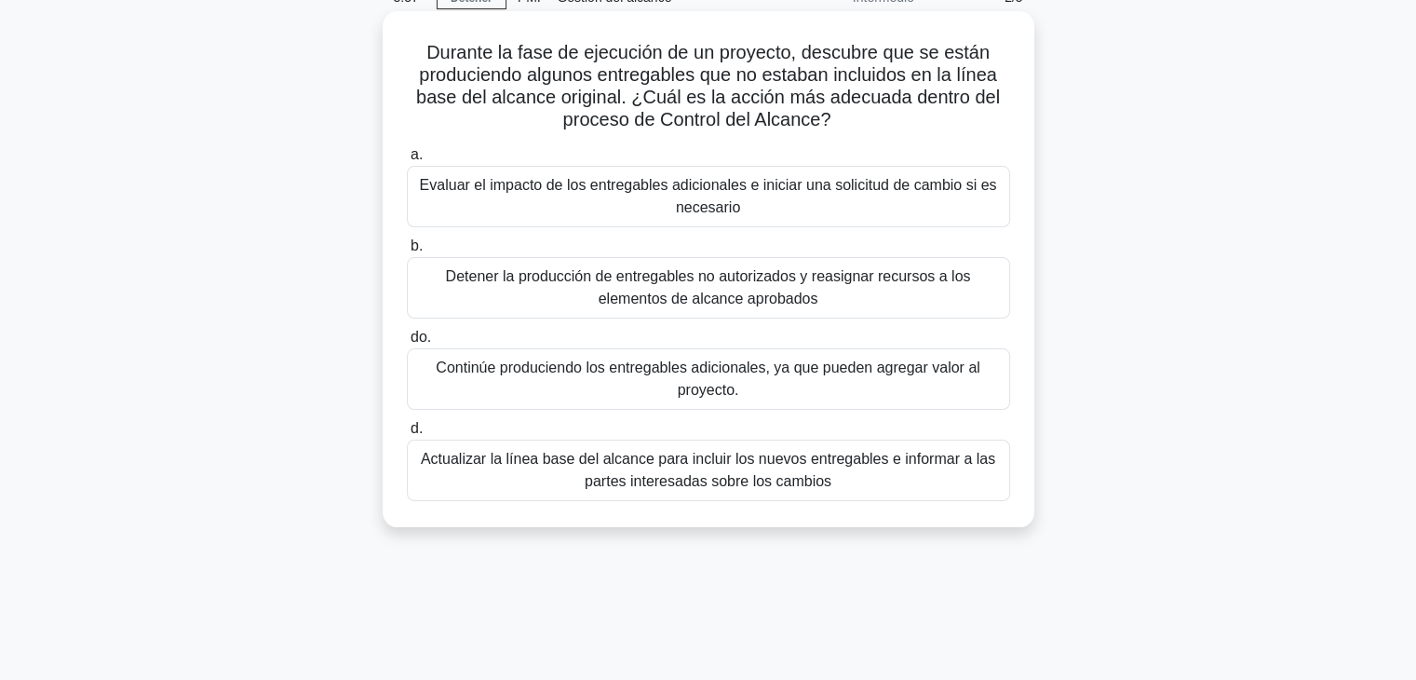
scroll to position [0, 0]
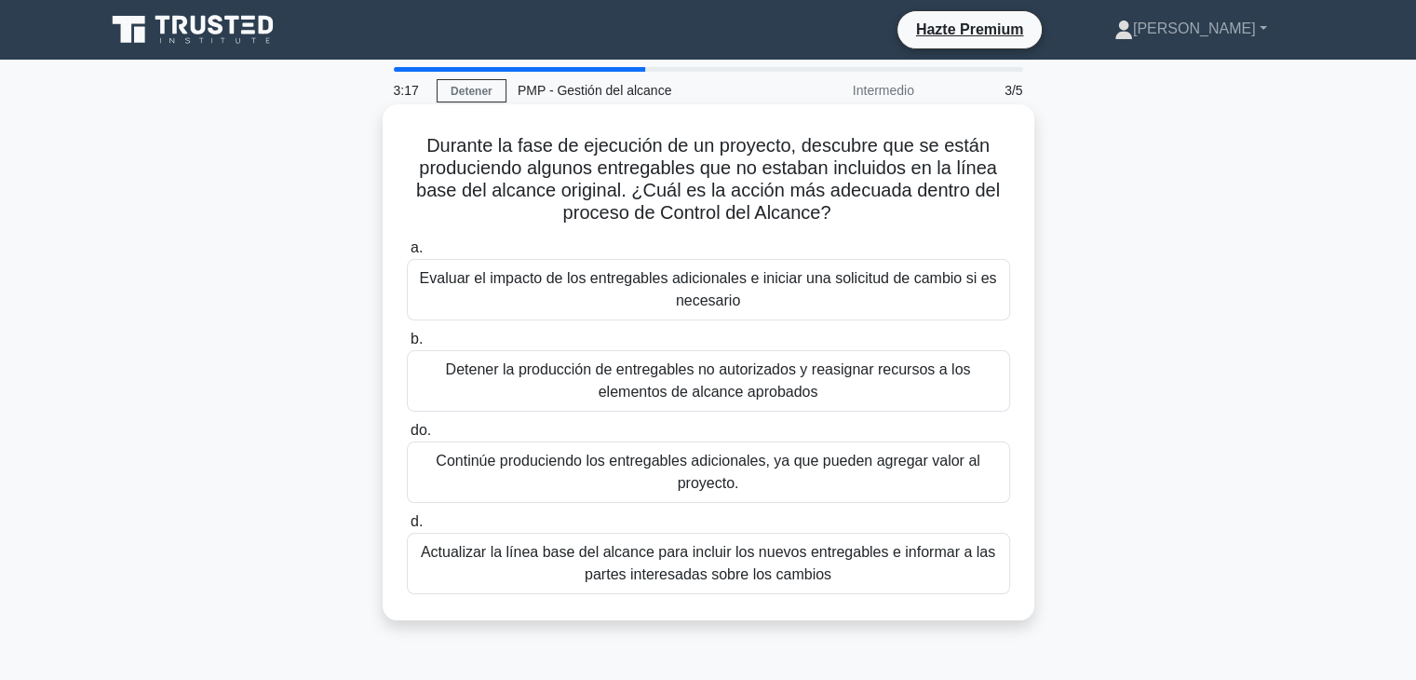
click at [479, 383] on font "Detener la producción de entregables no autorizados y reasignar recursos a los …" at bounding box center [708, 380] width 587 height 45
click at [407, 345] on input "b. Detener la producción de entregables no autorizados y reasignar recursos a l…" at bounding box center [407, 339] width 0 height 12
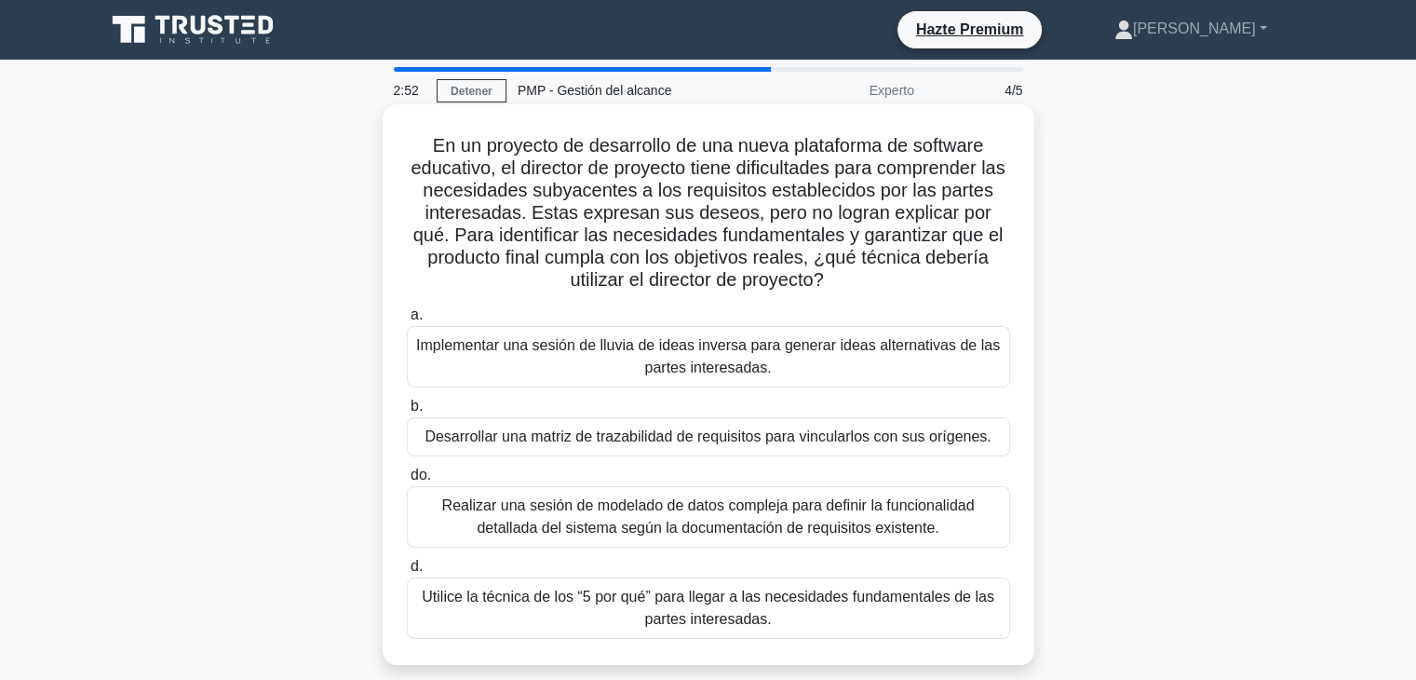
scroll to position [93, 0]
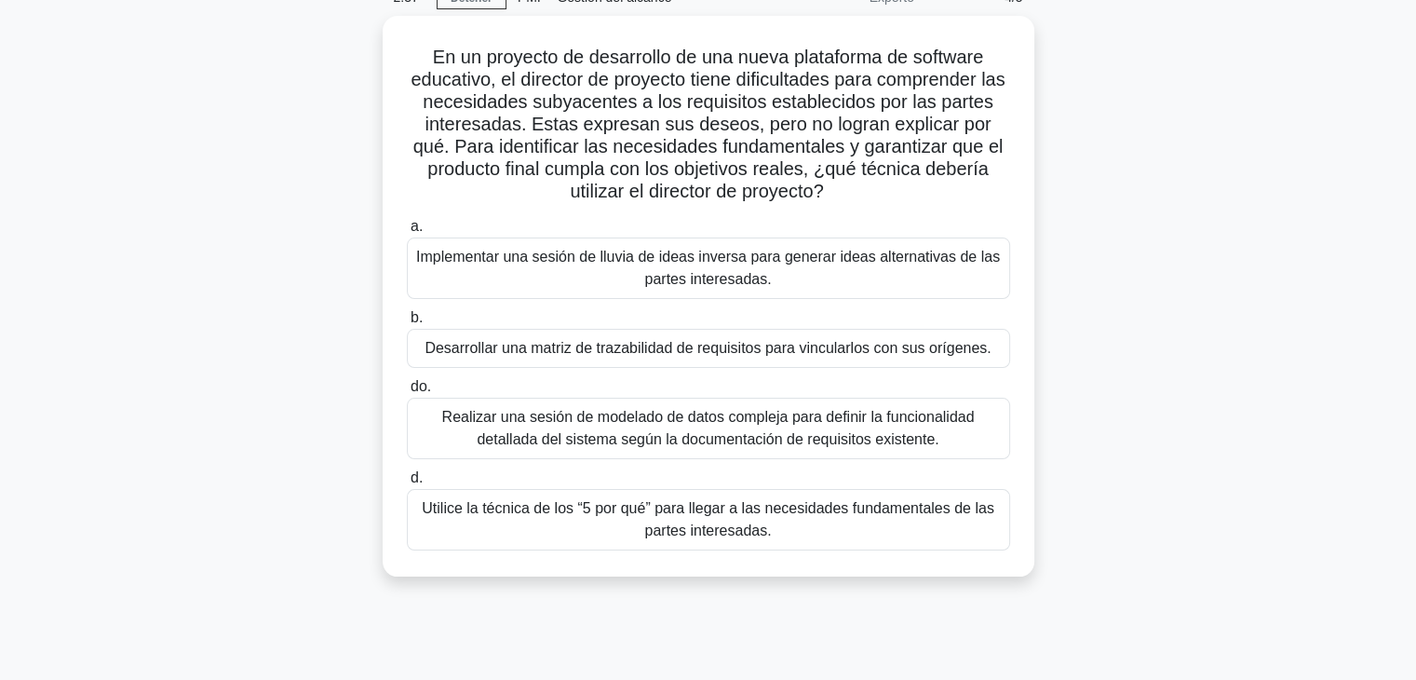
click at [469, 512] on font "Utilice la técnica de los “5 por qué” para llegar a las necesidades fundamental…" at bounding box center [708, 519] width 573 height 38
click at [407, 484] on input "d. Utilice la técnica de los “5 por qué” para llegar a las necesidades fundamen…" at bounding box center [407, 478] width 0 height 12
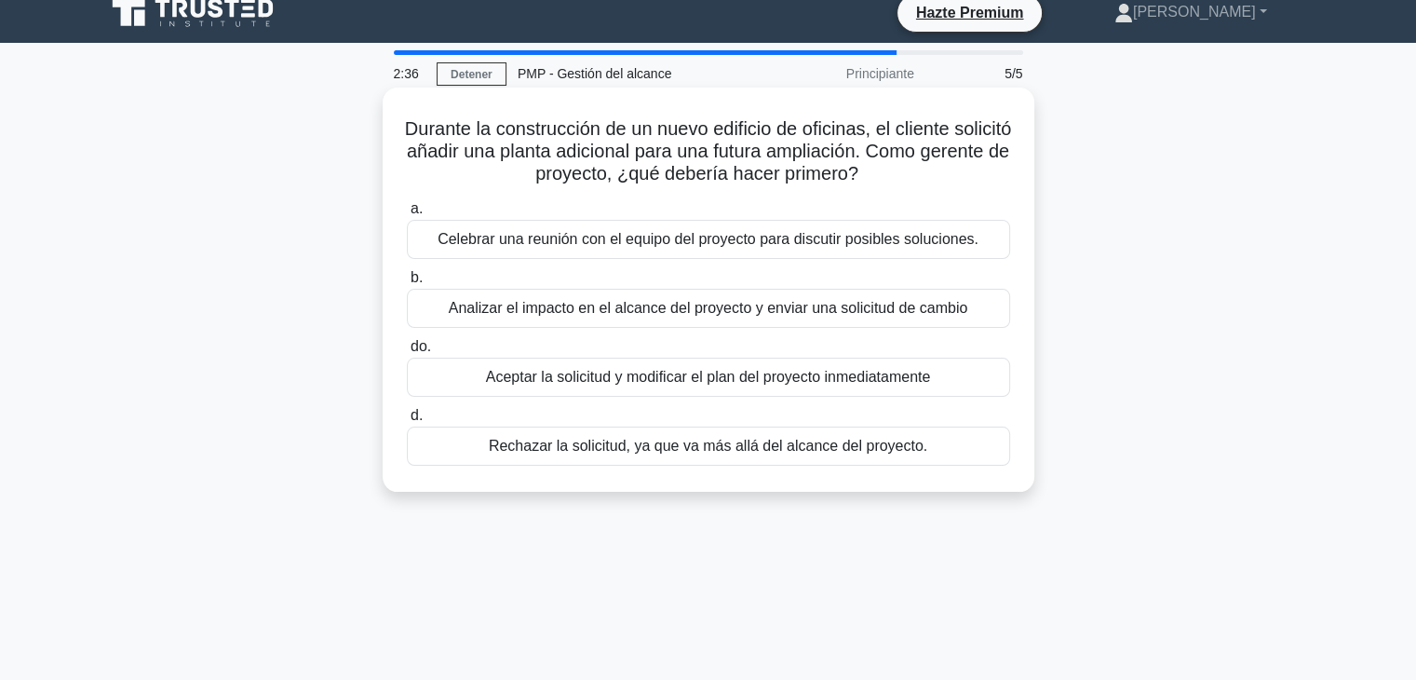
scroll to position [0, 0]
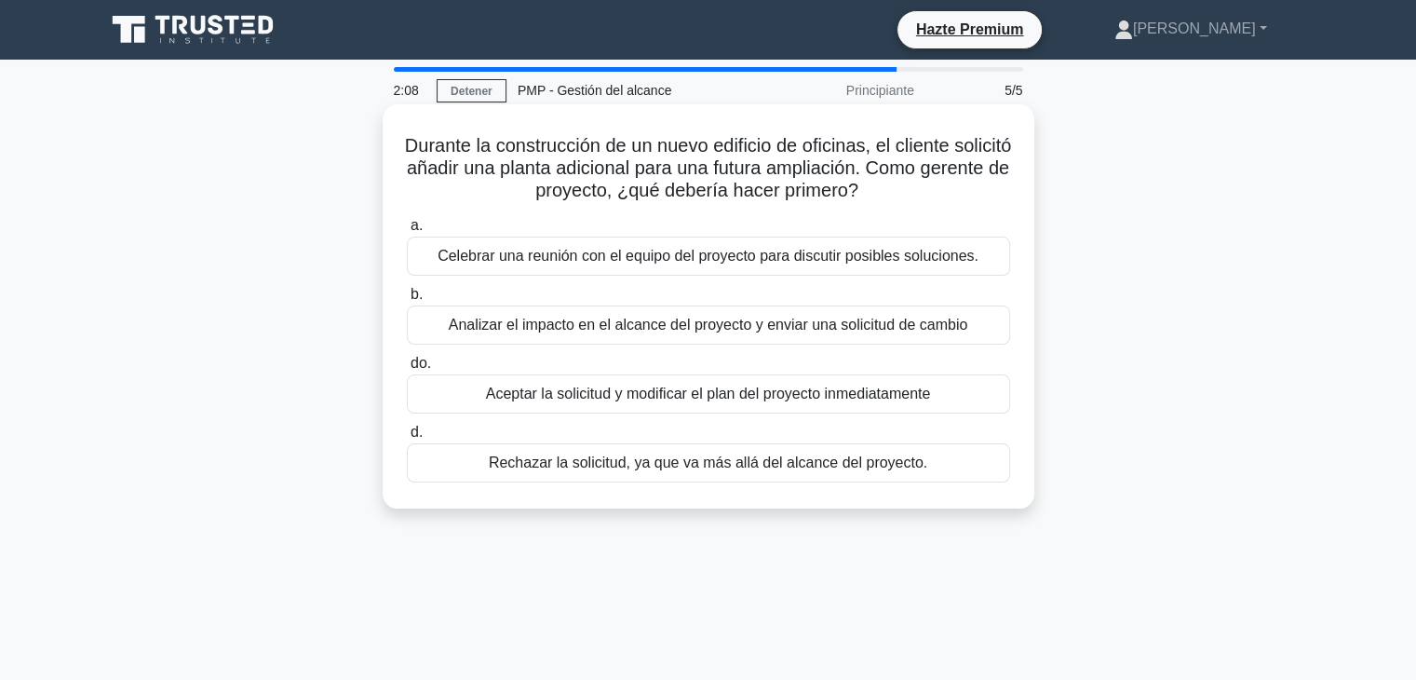
click at [498, 329] on font "Analizar el impacto en el alcance del proyecto y enviar una solicitud de cambio" at bounding box center [709, 325] width 520 height 16
click at [407, 301] on input "b. Analizar el impacto en el alcance del proyecto y enviar una solicitud de cam…" at bounding box center [407, 295] width 0 height 12
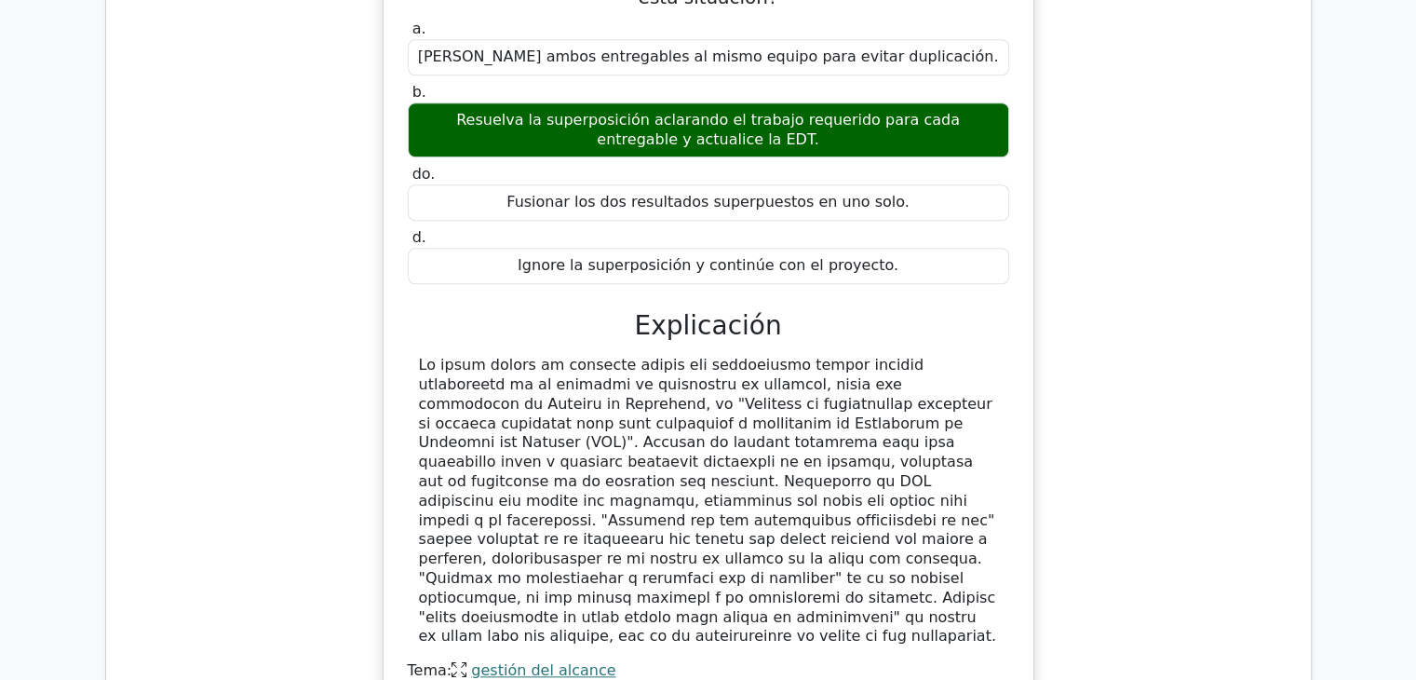
scroll to position [1955, 0]
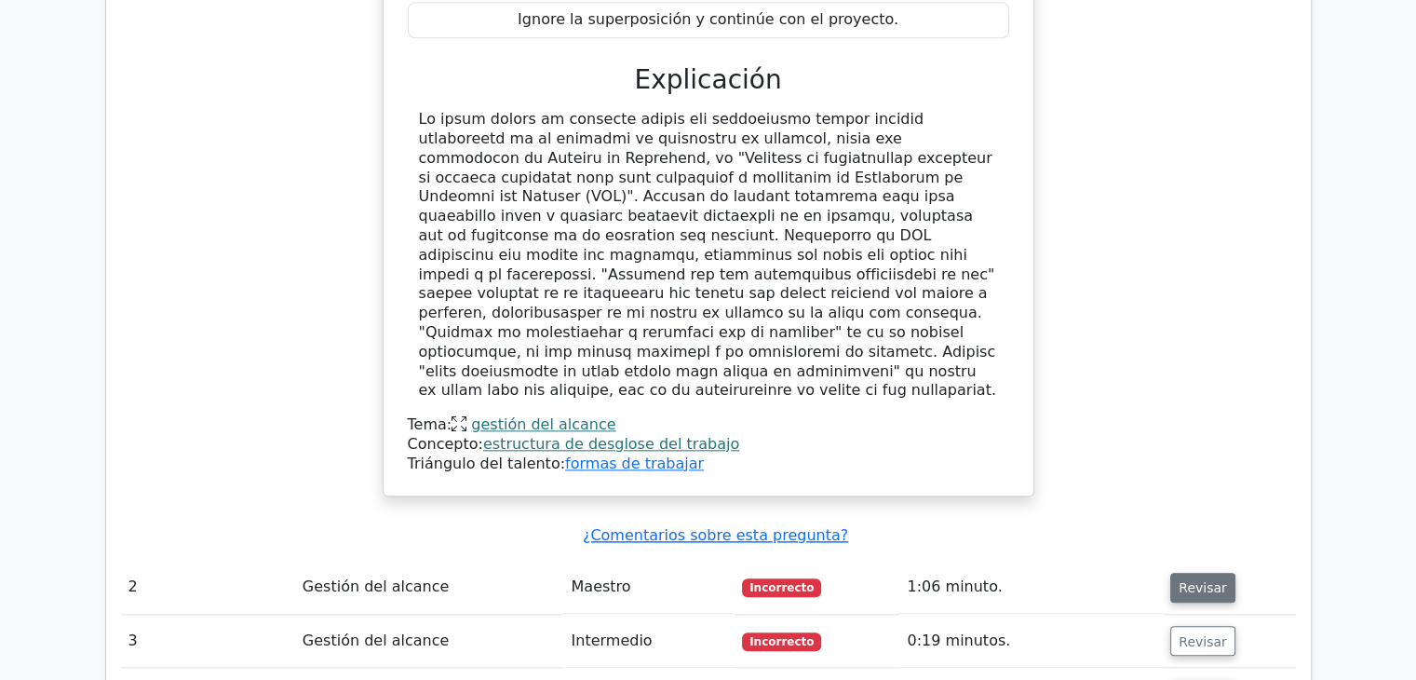
click at [1199, 580] on font "Revisar" at bounding box center [1203, 587] width 48 height 15
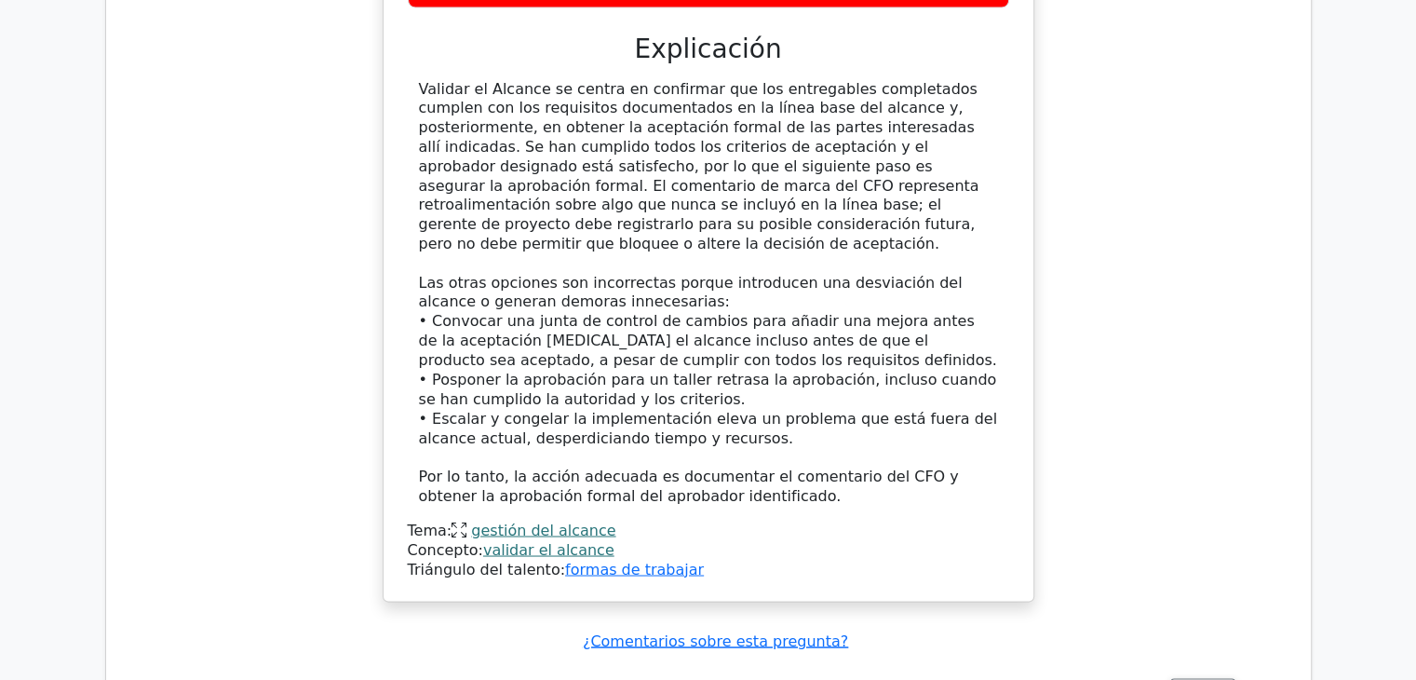
scroll to position [3352, 0]
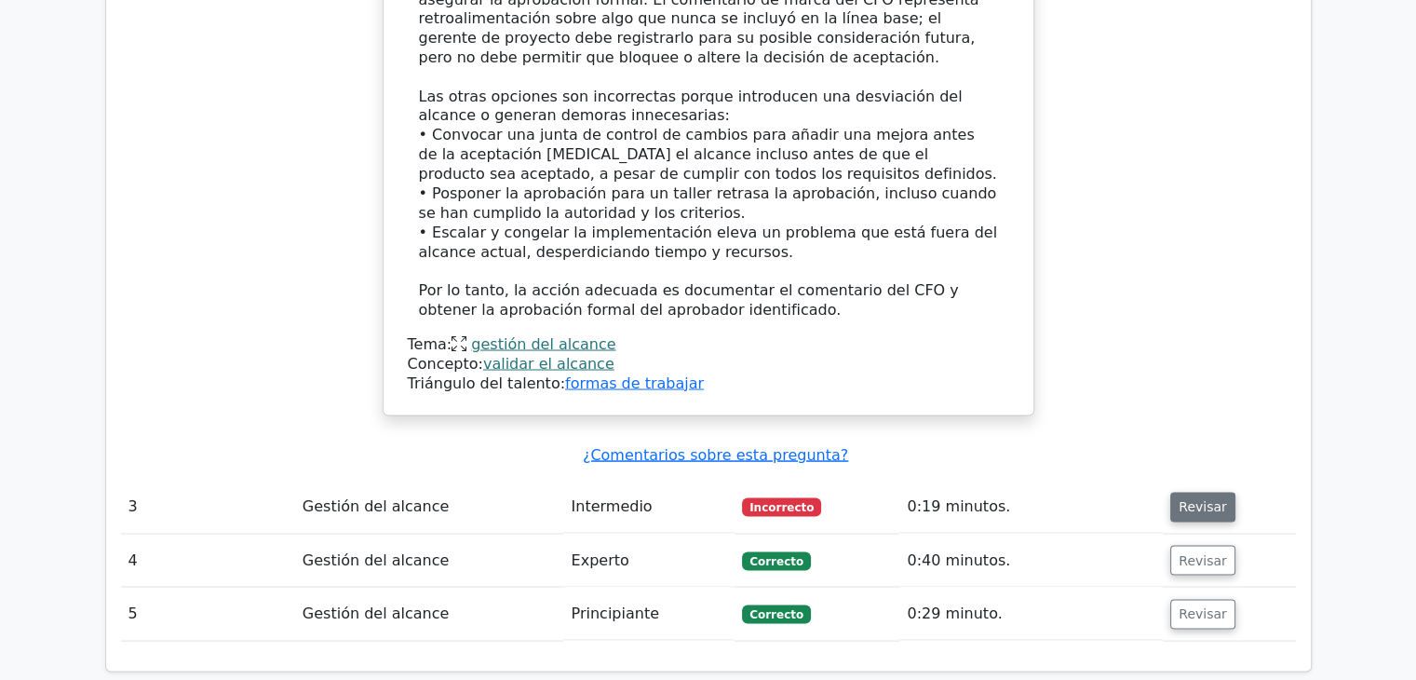
click at [1207, 492] on button "Revisar" at bounding box center [1202, 507] width 65 height 30
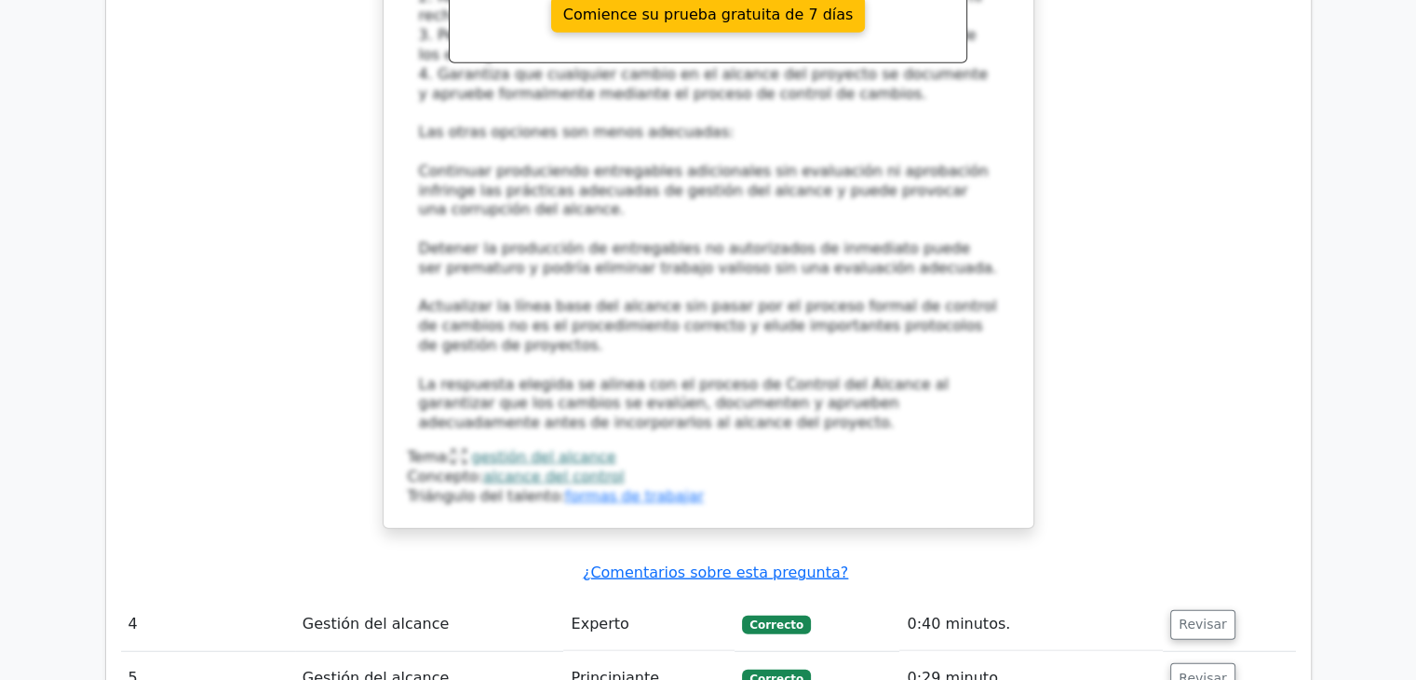
scroll to position [4562, 0]
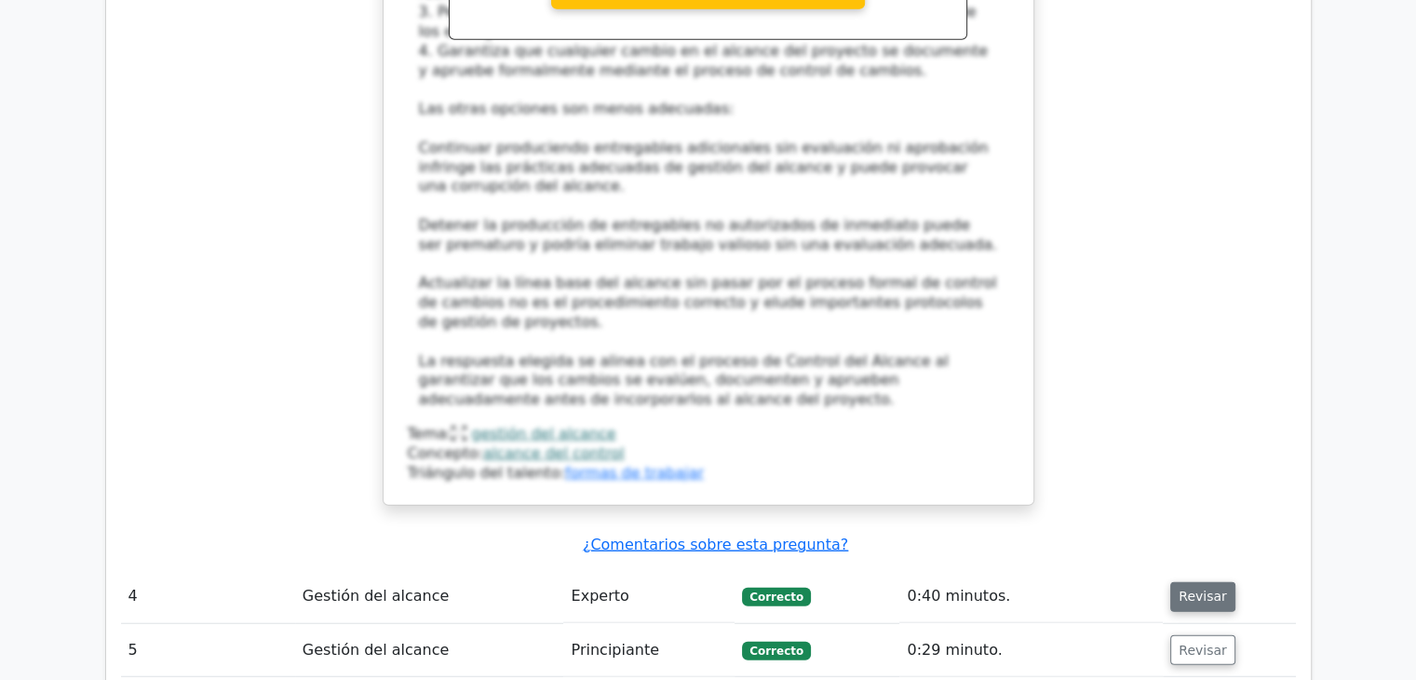
click at [1170, 582] on button "Revisar" at bounding box center [1202, 597] width 65 height 30
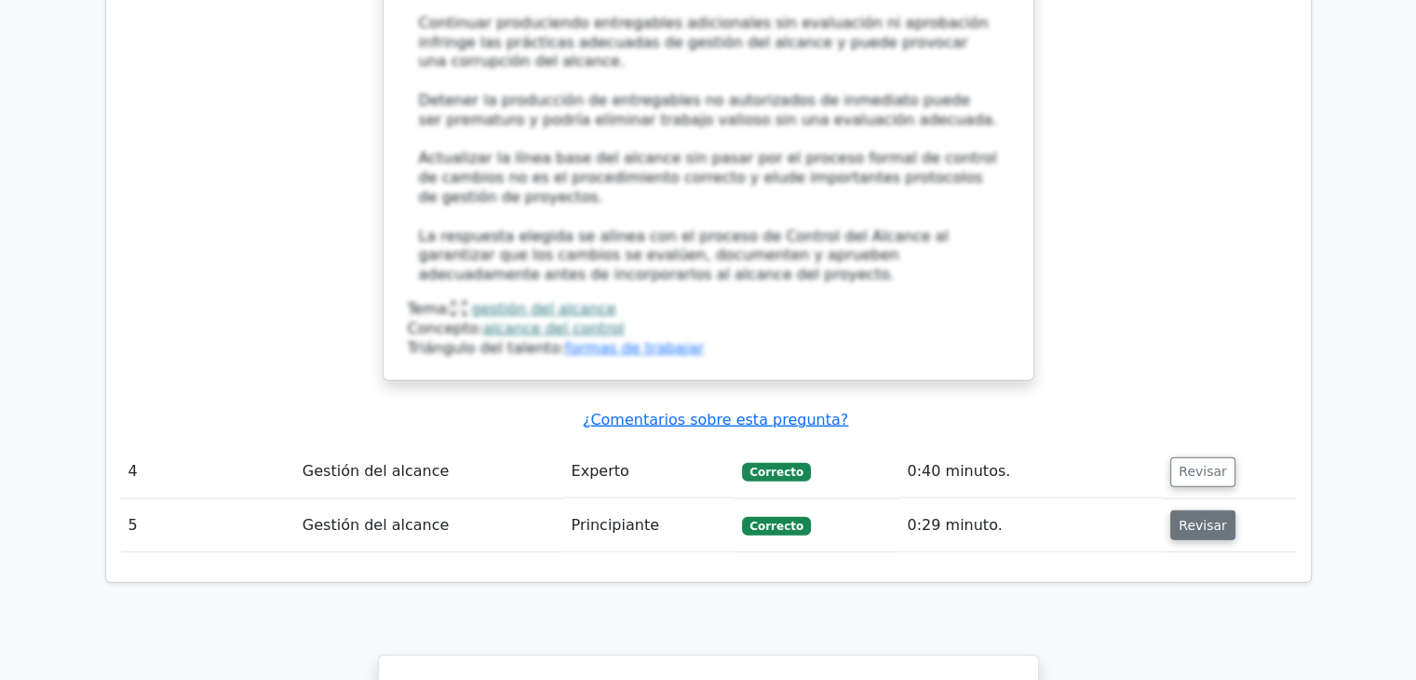
scroll to position [4655, 0]
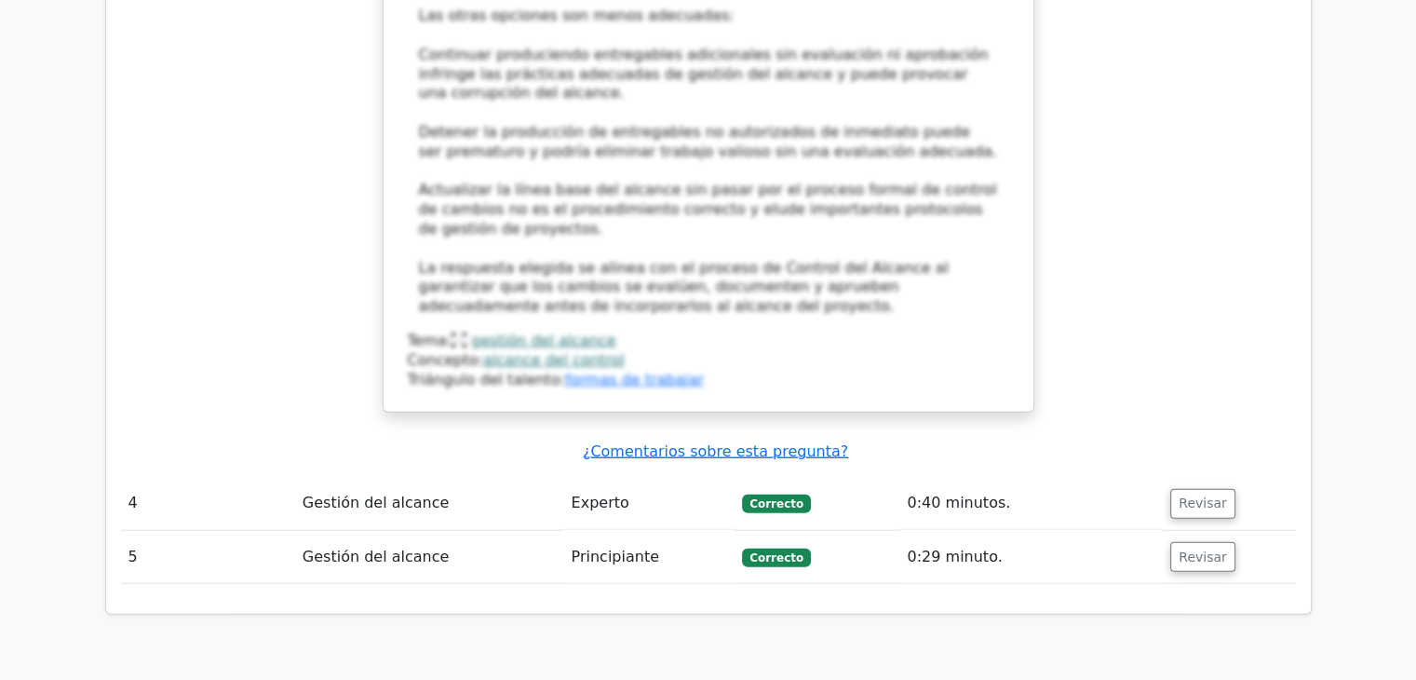
click at [1211, 496] on font "Revisar" at bounding box center [1203, 503] width 48 height 15
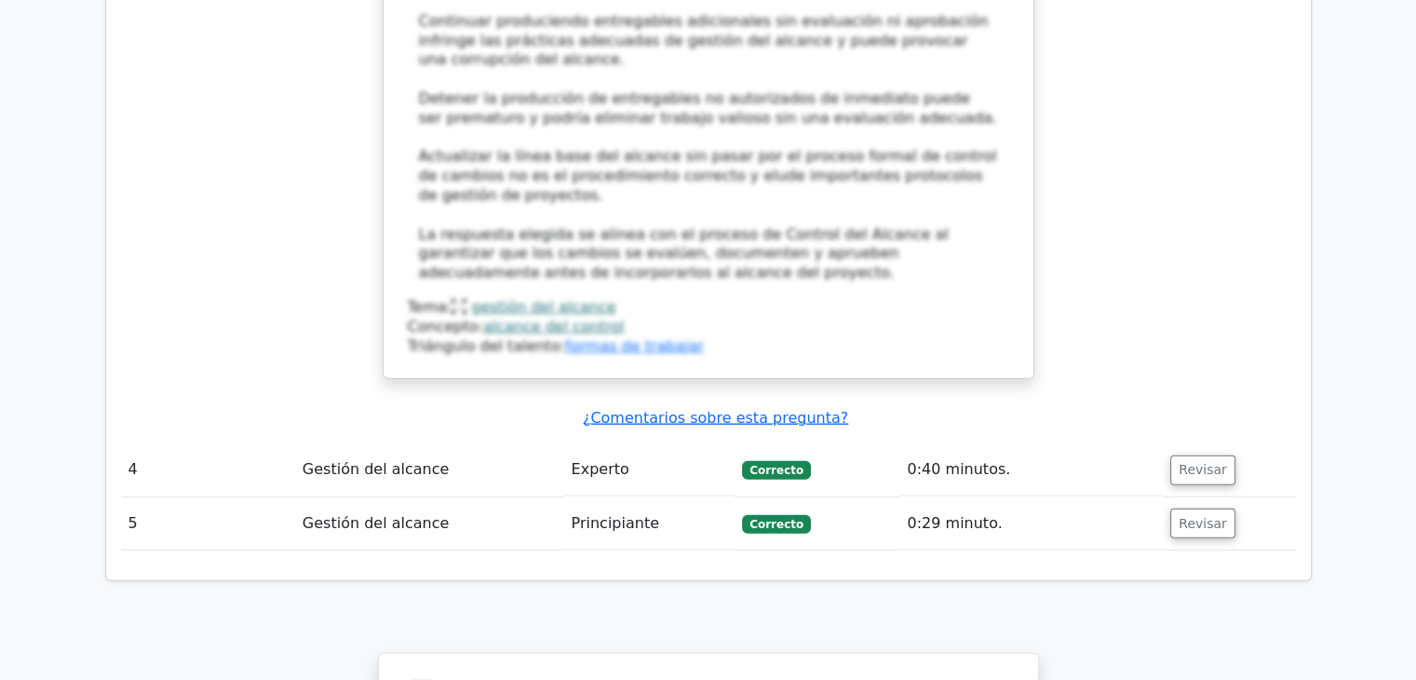
scroll to position [4749, 0]
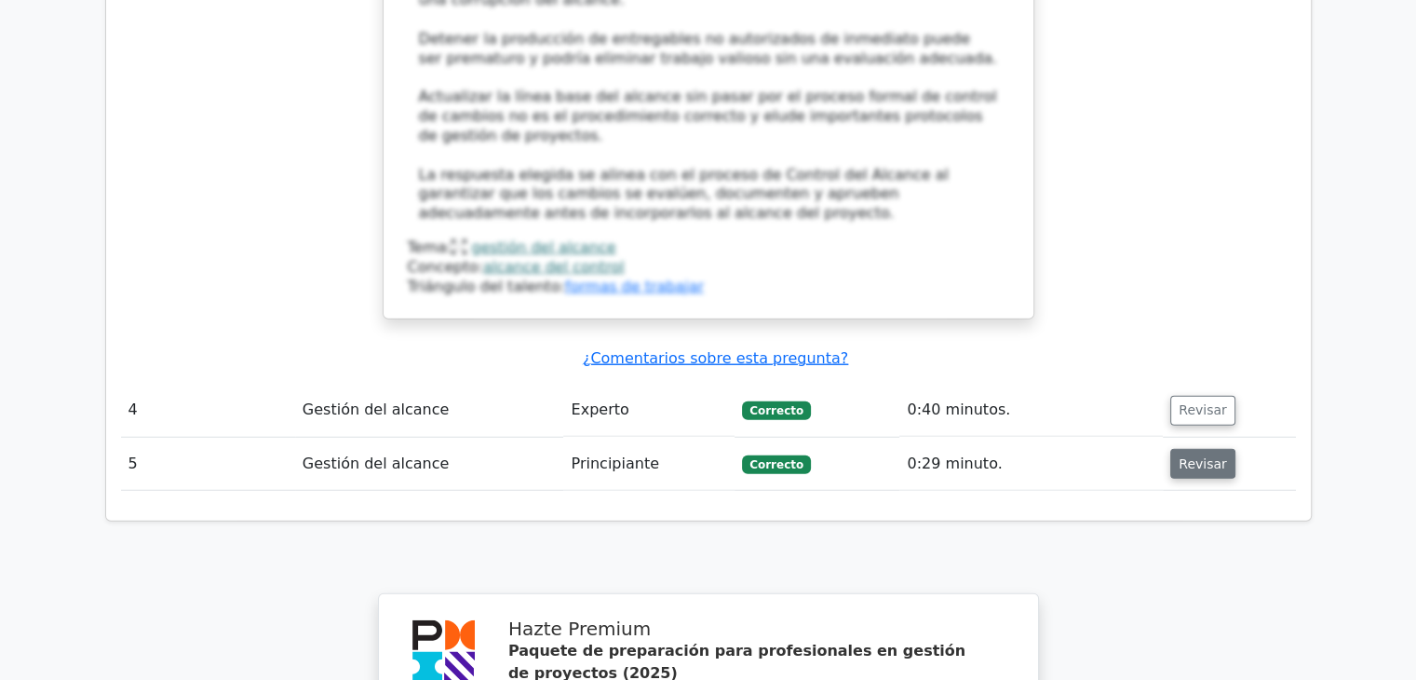
click at [1170, 449] on button "Revisar" at bounding box center [1202, 464] width 65 height 30
click at [1193, 456] on font "Revisar" at bounding box center [1203, 463] width 48 height 15
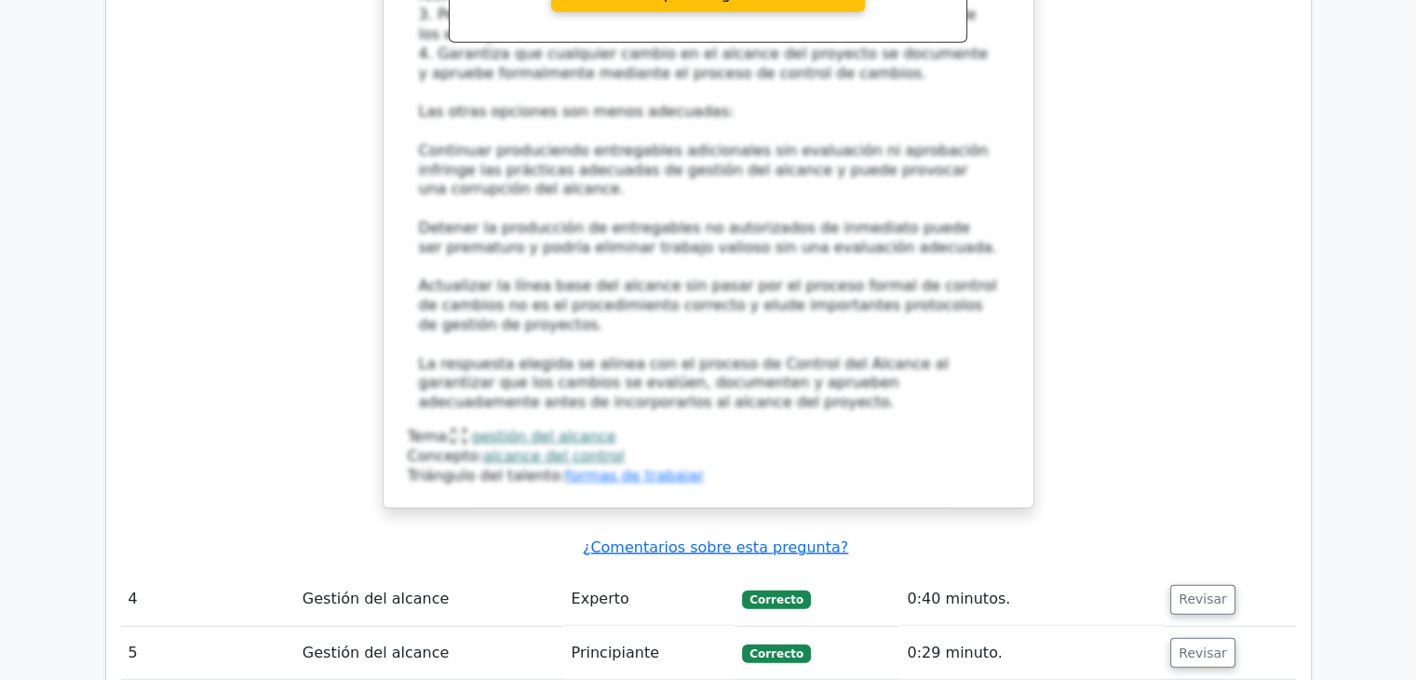
scroll to position [4562, 0]
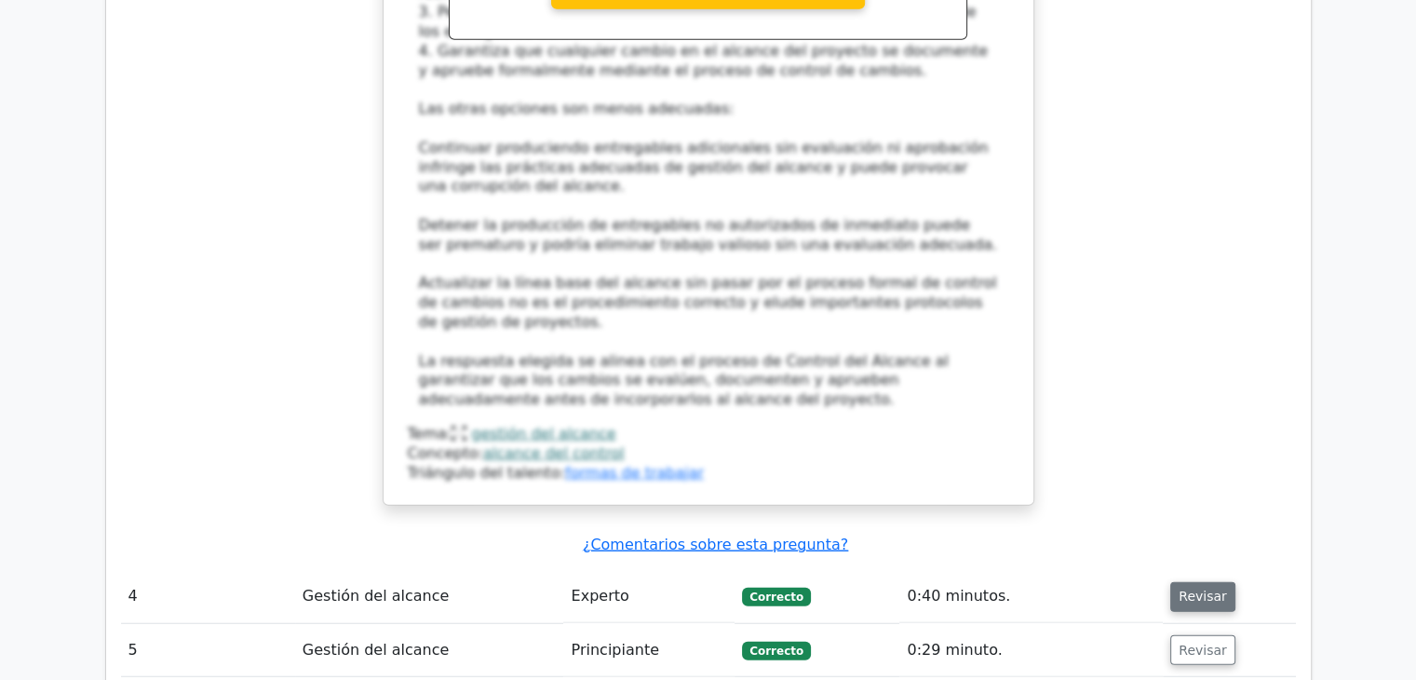
click at [1207, 582] on button "Revisar" at bounding box center [1202, 597] width 65 height 30
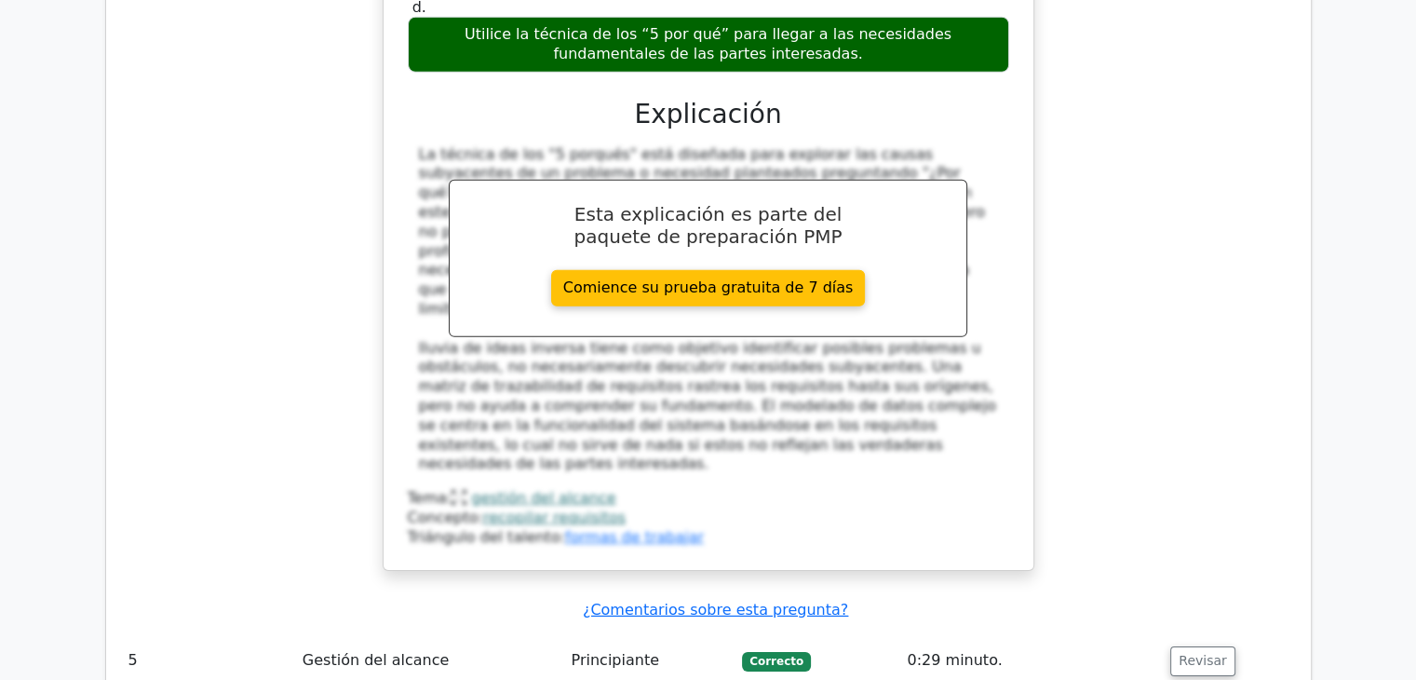
scroll to position [5773, 0]
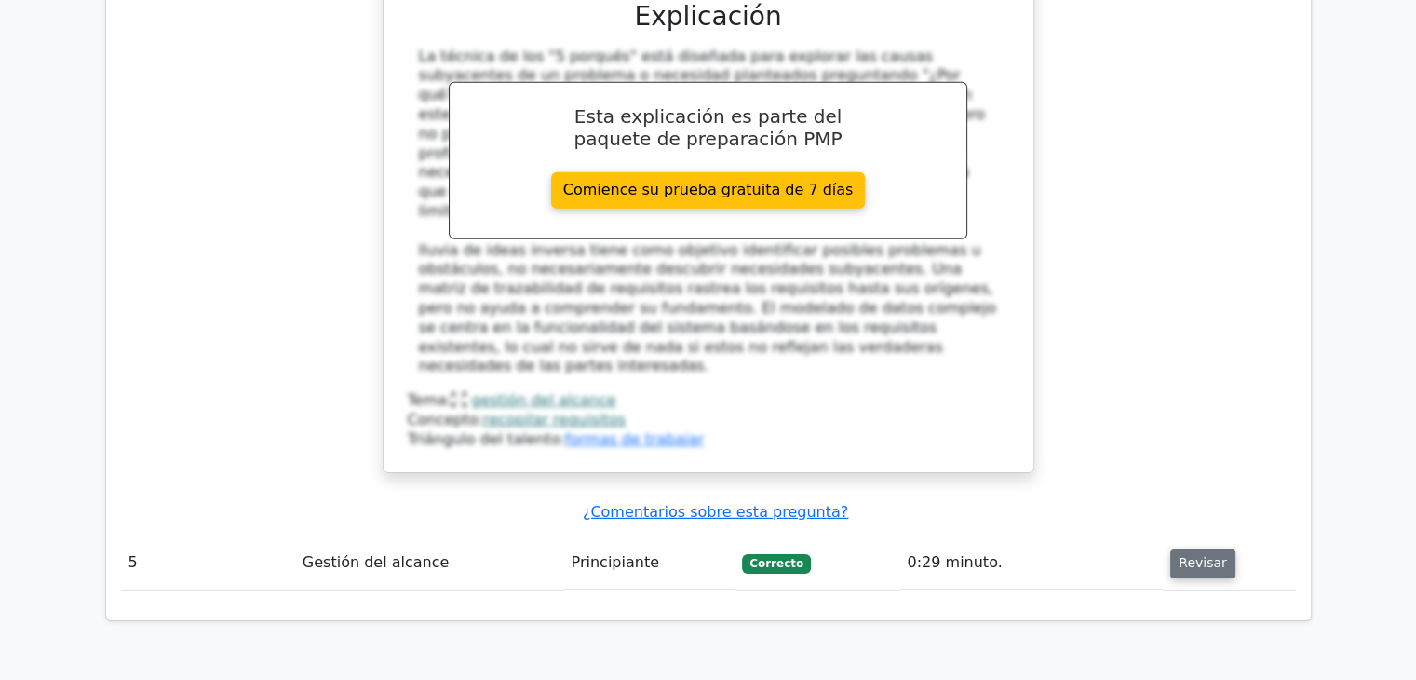
click at [1205, 556] on font "Revisar" at bounding box center [1203, 563] width 48 height 15
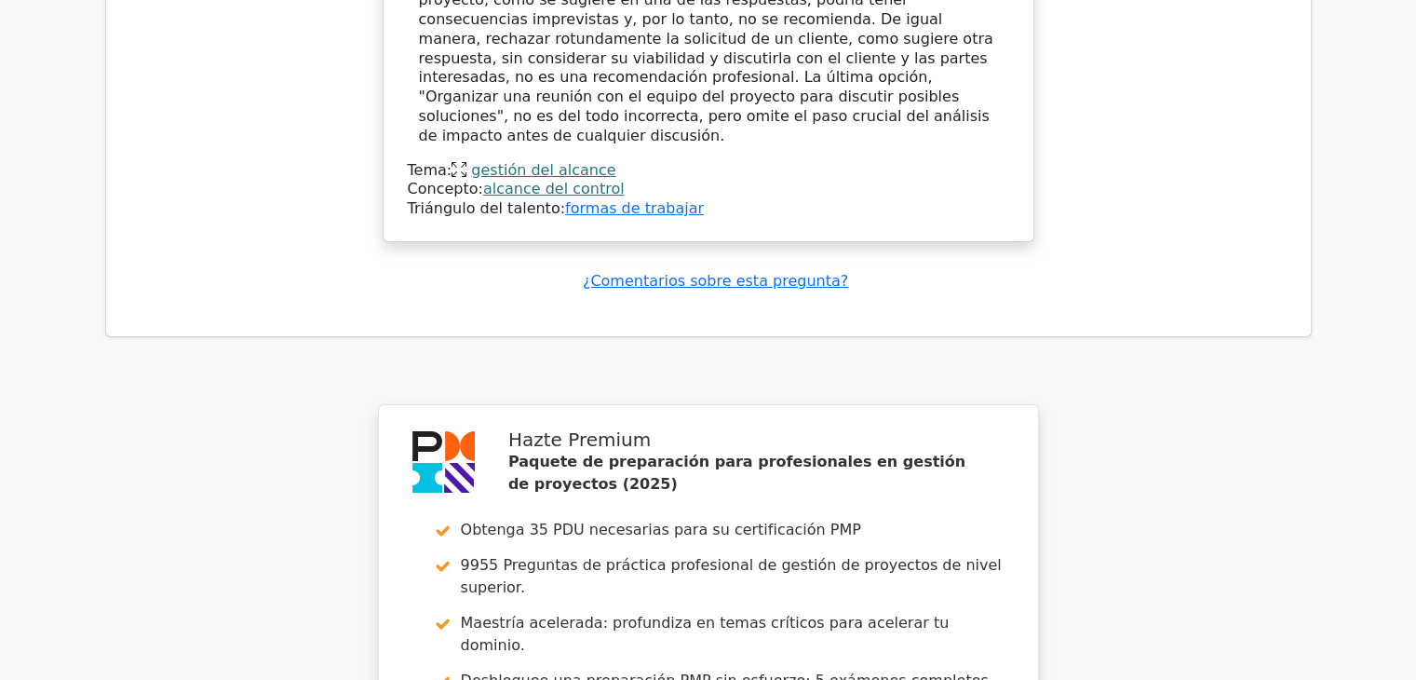
scroll to position [7272, 0]
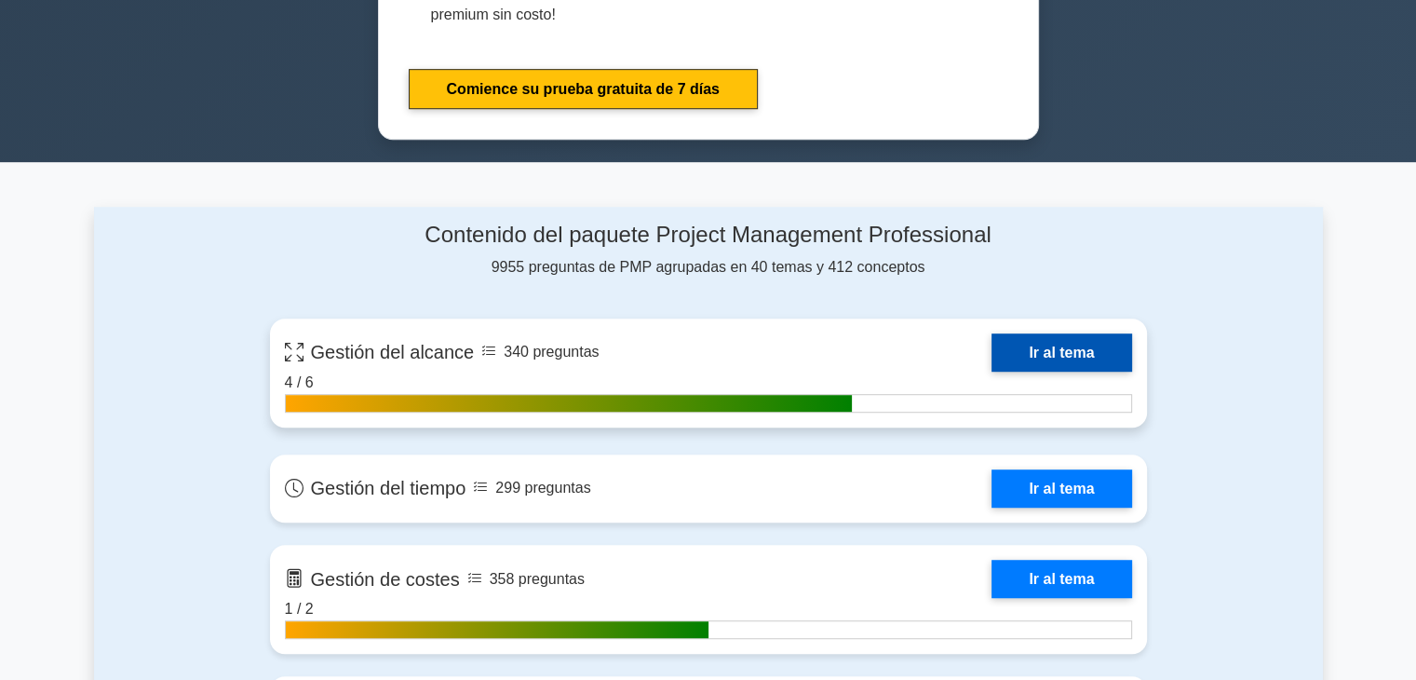
click at [1091, 333] on link "Ir al tema" at bounding box center [1062, 352] width 140 height 38
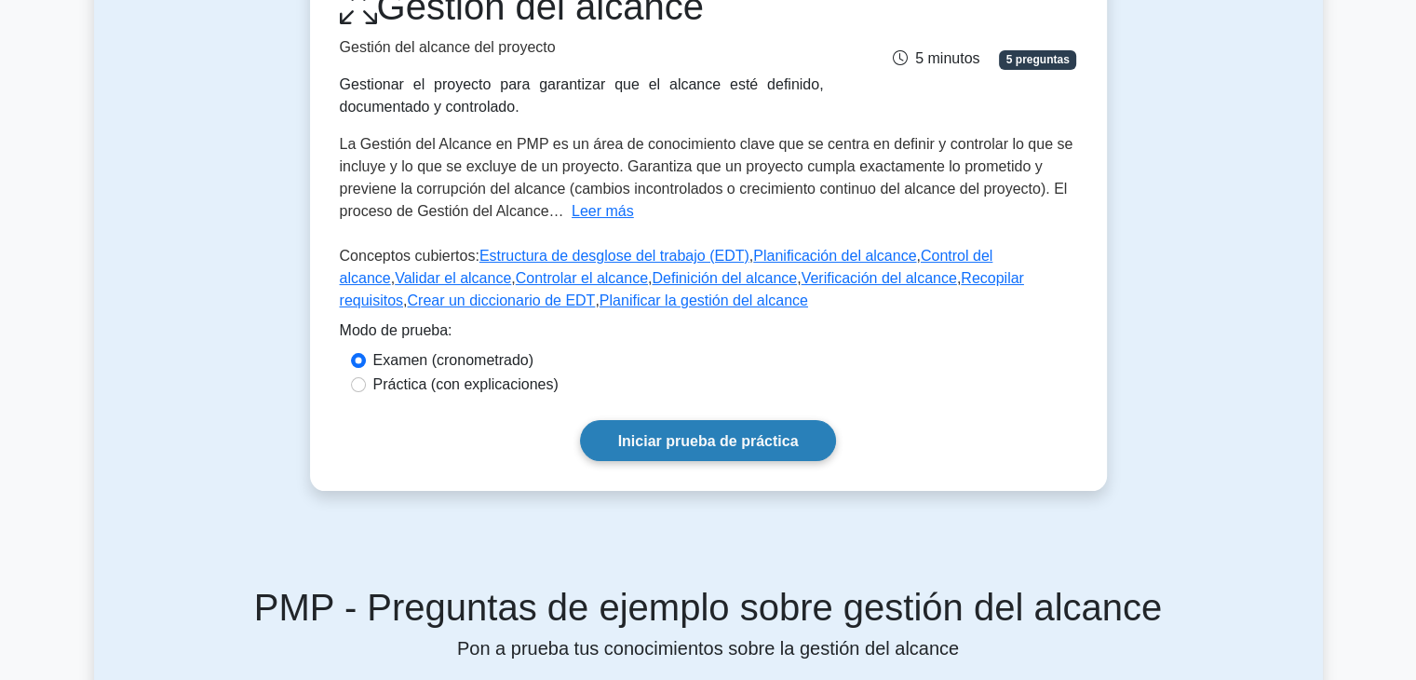
click at [736, 440] on font "Iniciar prueba de práctica" at bounding box center [708, 441] width 181 height 16
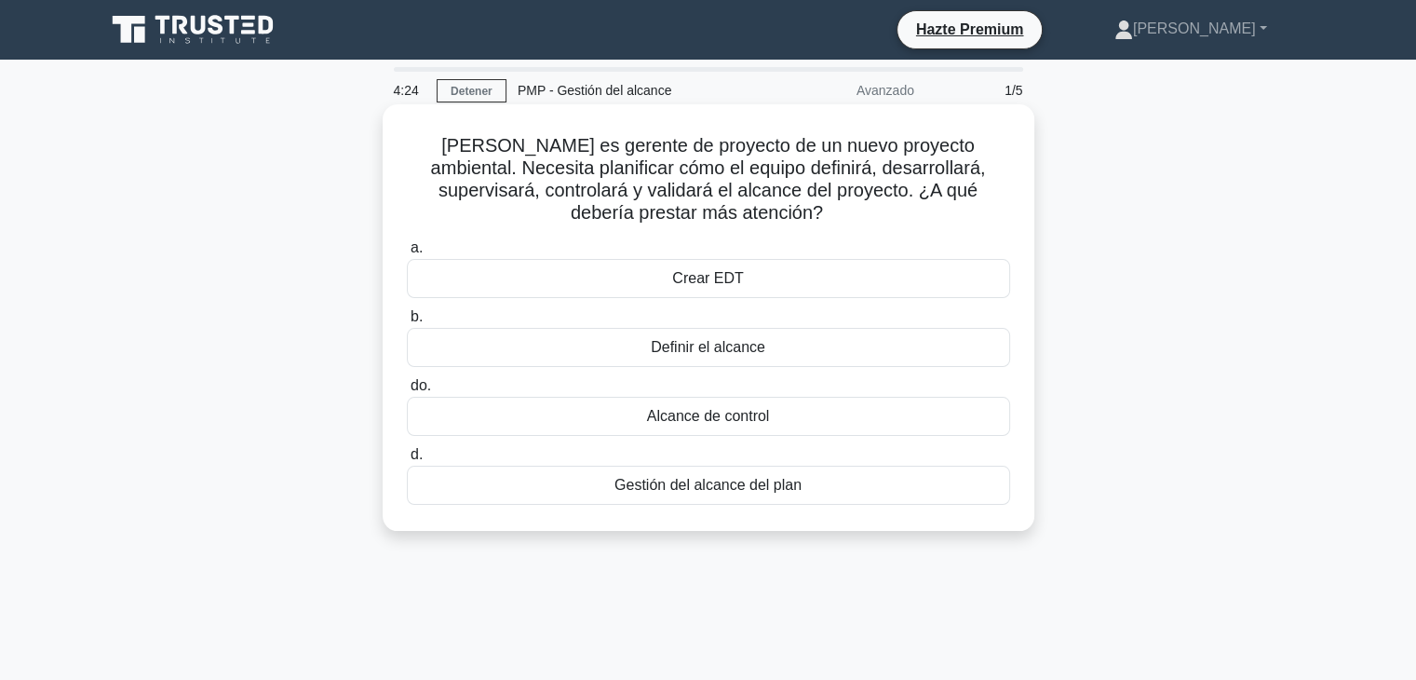
click at [689, 481] on font "Gestión del alcance del plan" at bounding box center [708, 485] width 187 height 16
click at [407, 461] on input "d. Gestión del alcance del plan" at bounding box center [407, 455] width 0 height 12
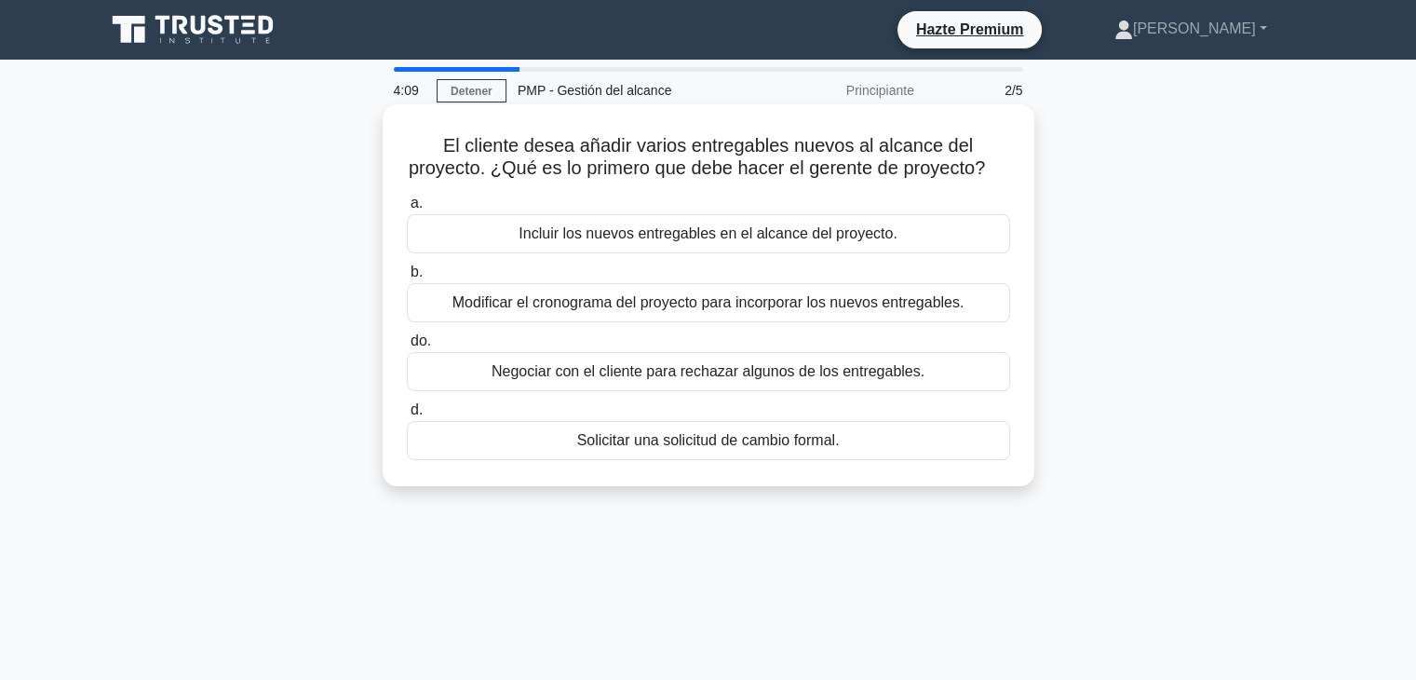
click at [536, 460] on div "Solicitar una solicitud de cambio formal." at bounding box center [708, 440] width 603 height 39
click at [407, 416] on input "d. Solicitar una solicitud de cambio formal." at bounding box center [407, 410] width 0 height 12
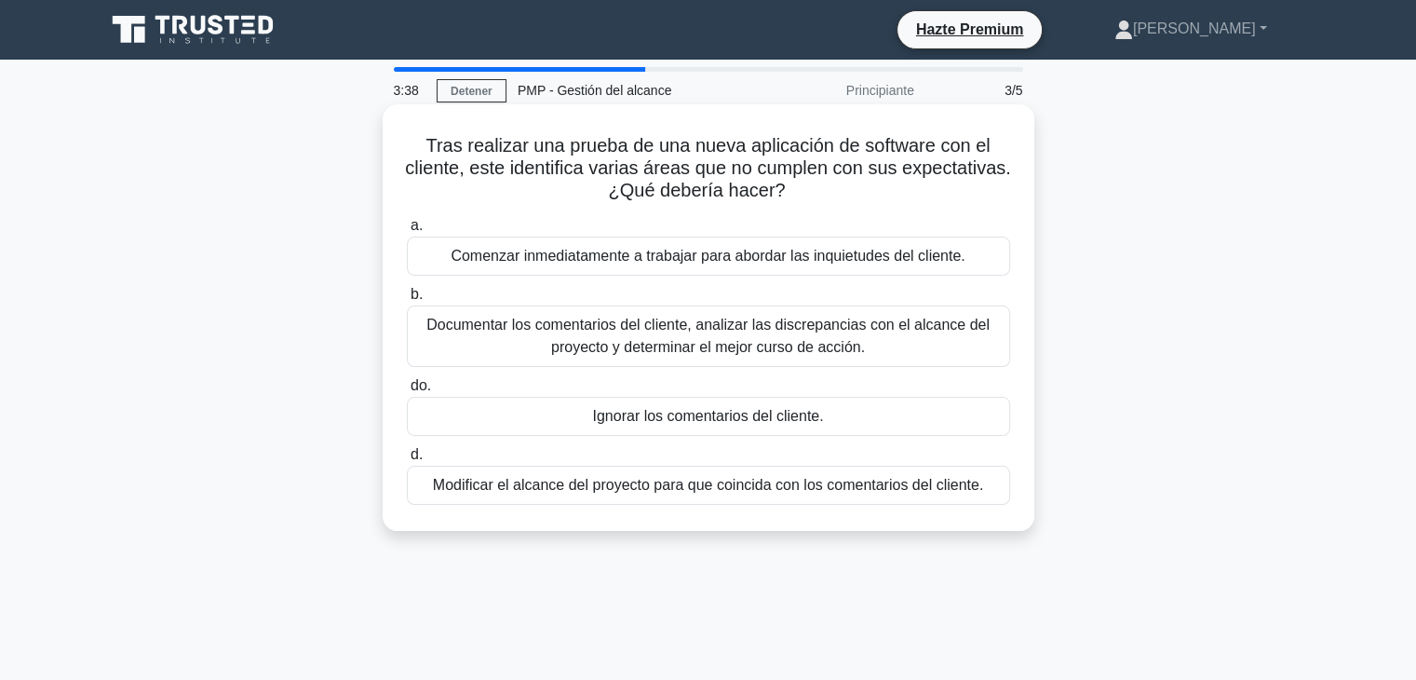
click at [486, 333] on font "Documentar los comentarios del cliente, analizar las discrepancias con el alcan…" at bounding box center [707, 336] width 563 height 38
click at [407, 301] on input "b. Documentar los comentarios del cliente, analizar las discrepancias con el al…" at bounding box center [407, 295] width 0 height 12
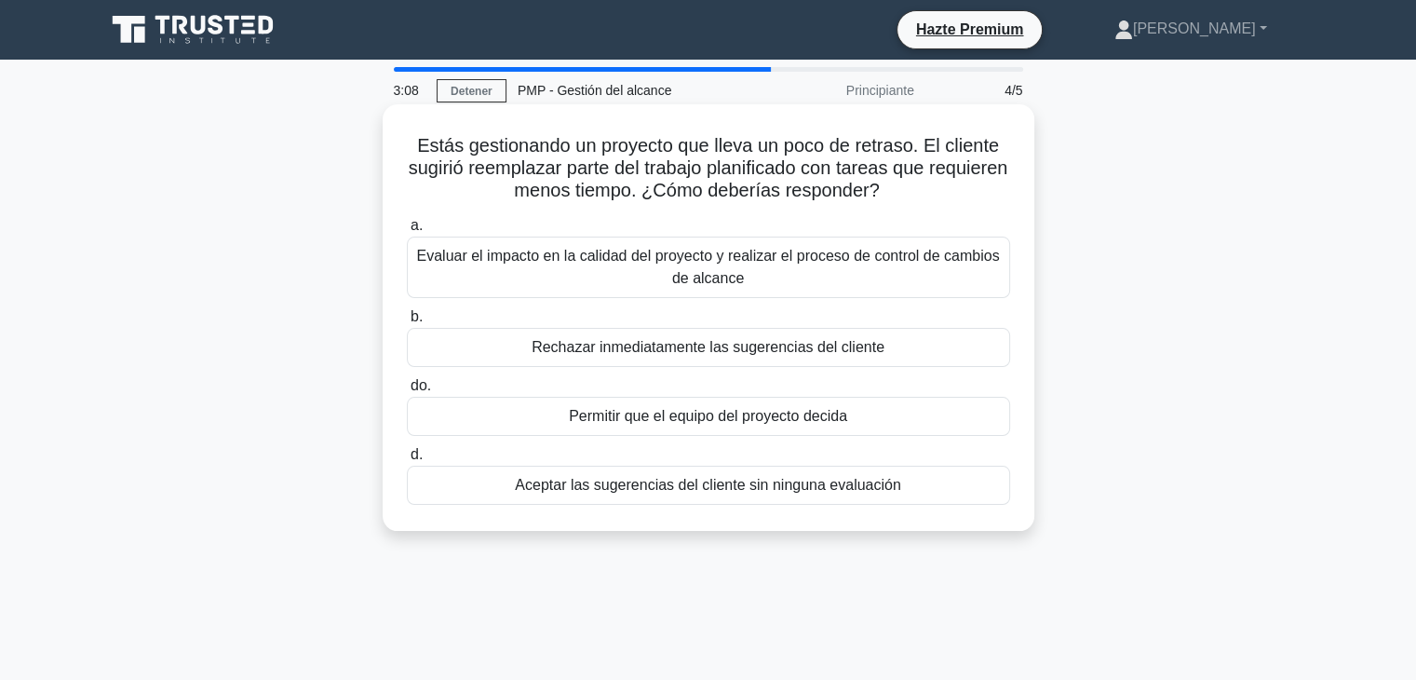
click at [487, 263] on font "Evaluar el impacto en la calidad del proyecto y realizar el proceso de control …" at bounding box center [707, 267] width 583 height 38
click at [407, 232] on input "a. Evaluar el impacto en la calidad del proyecto y realizar el proceso de contr…" at bounding box center [407, 226] width 0 height 12
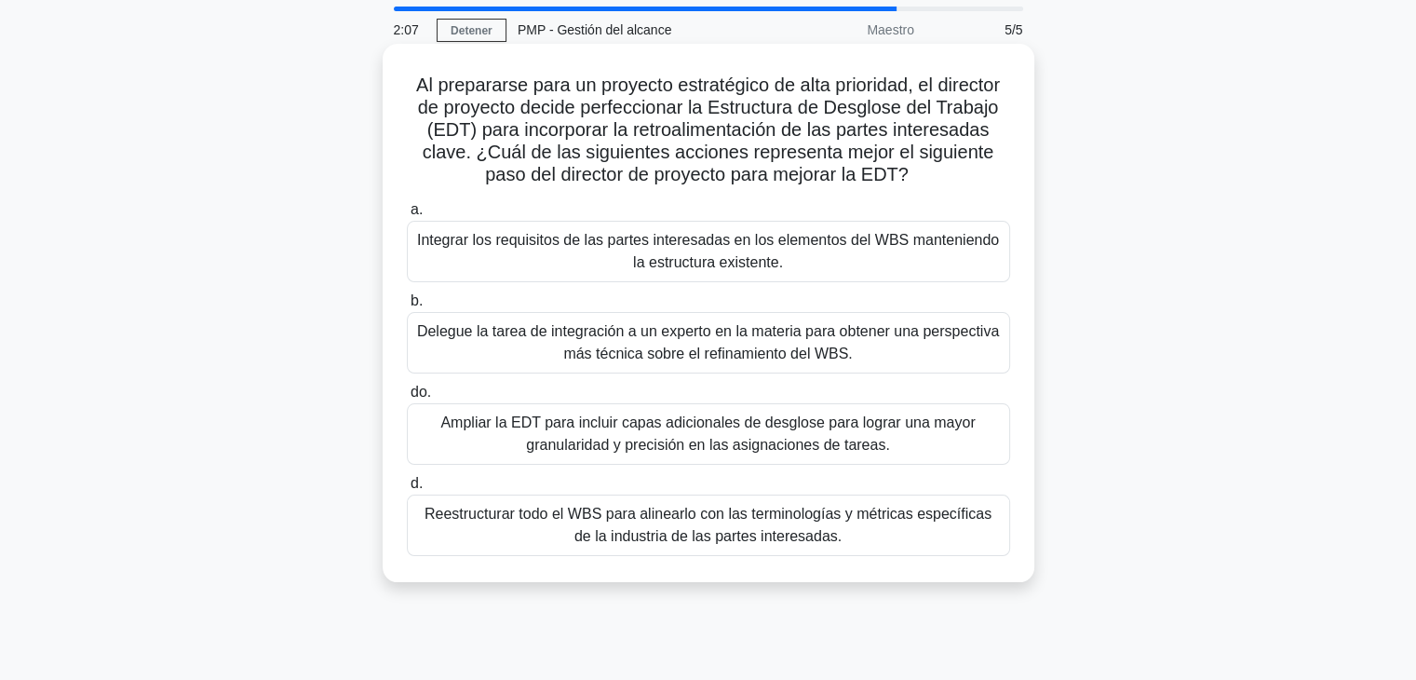
scroll to position [93, 0]
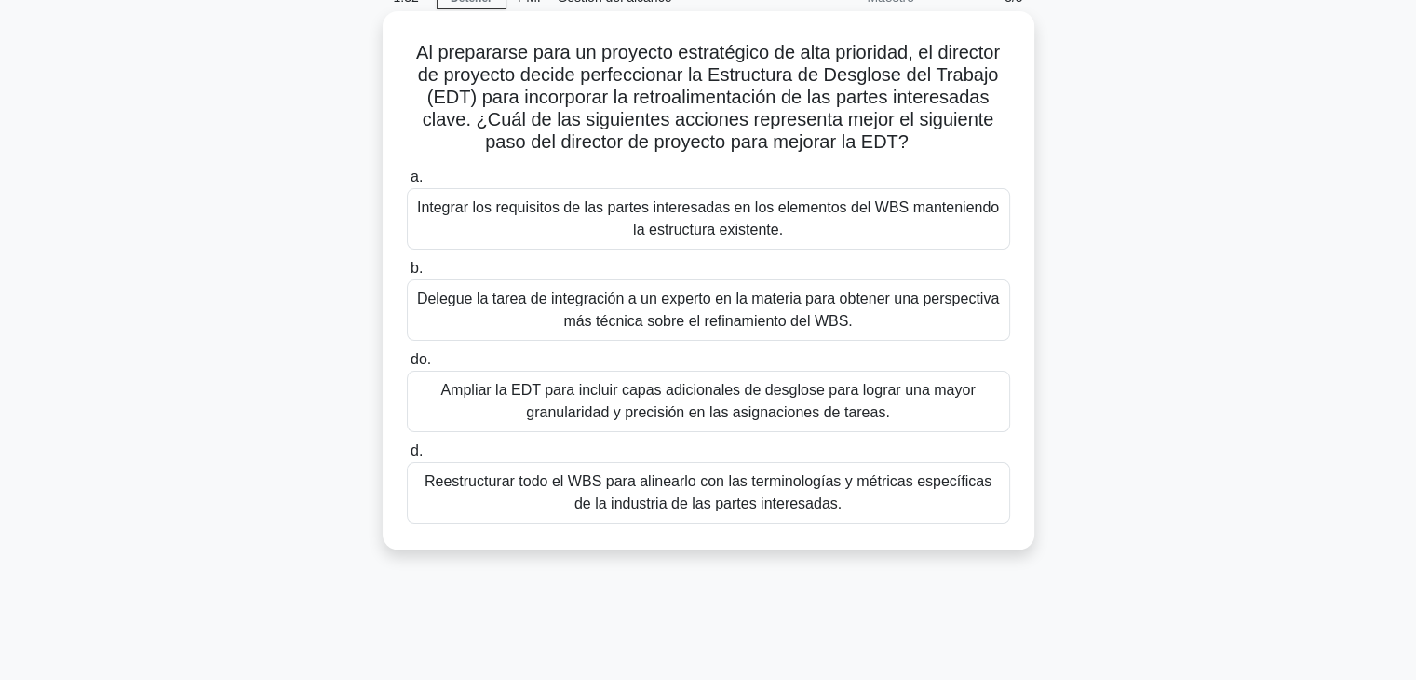
click at [440, 397] on font "Ampliar la EDT para incluir capas adicionales de desglose para lograr una mayor…" at bounding box center [708, 401] width 587 height 45
click at [407, 366] on input "do. Ampliar la EDT para incluir capas adicionales de desglose para lograr una m…" at bounding box center [407, 360] width 0 height 12
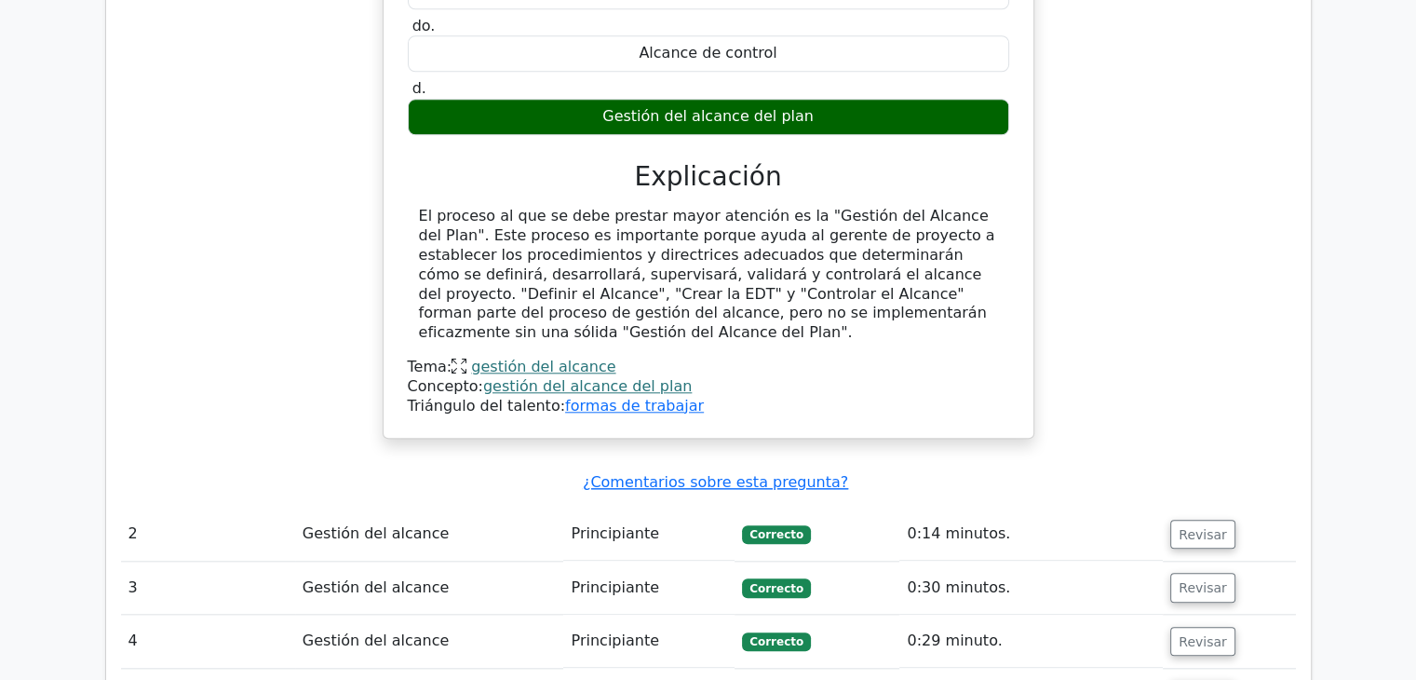
scroll to position [2048, 0]
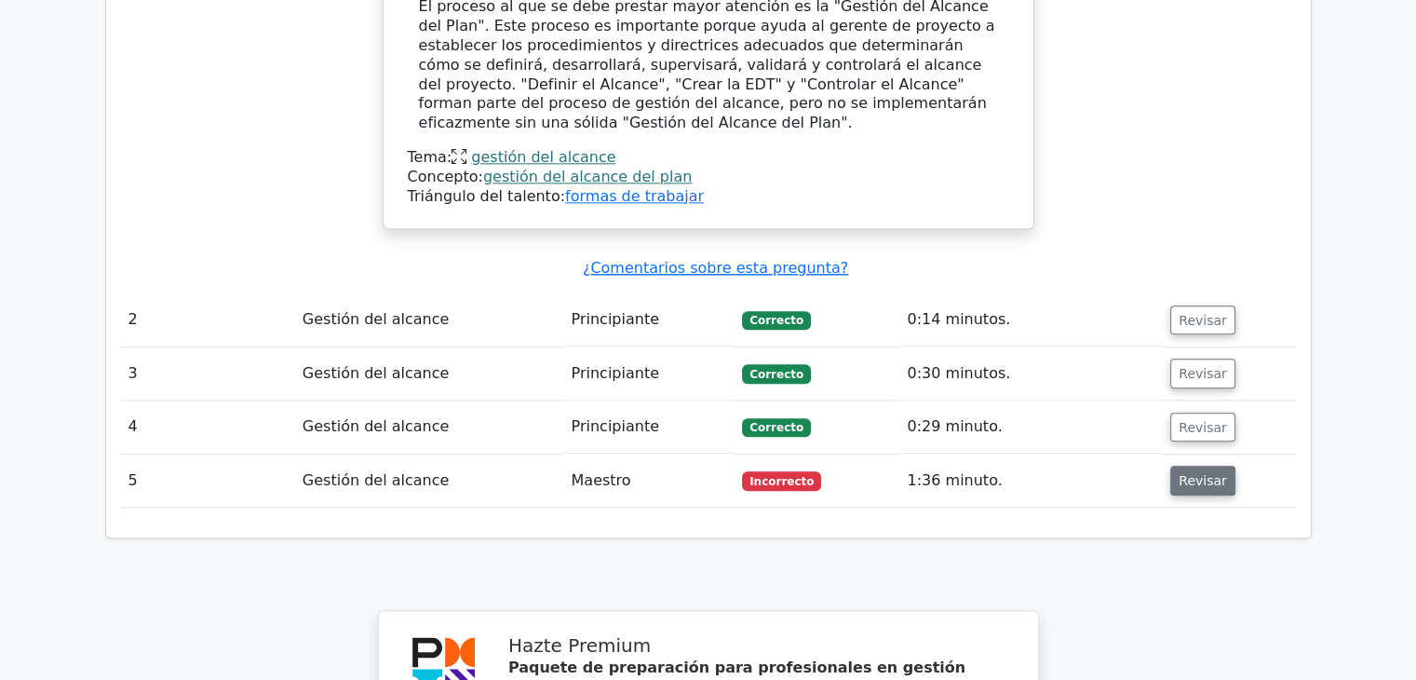
click at [1192, 473] on font "Revisar" at bounding box center [1203, 480] width 48 height 15
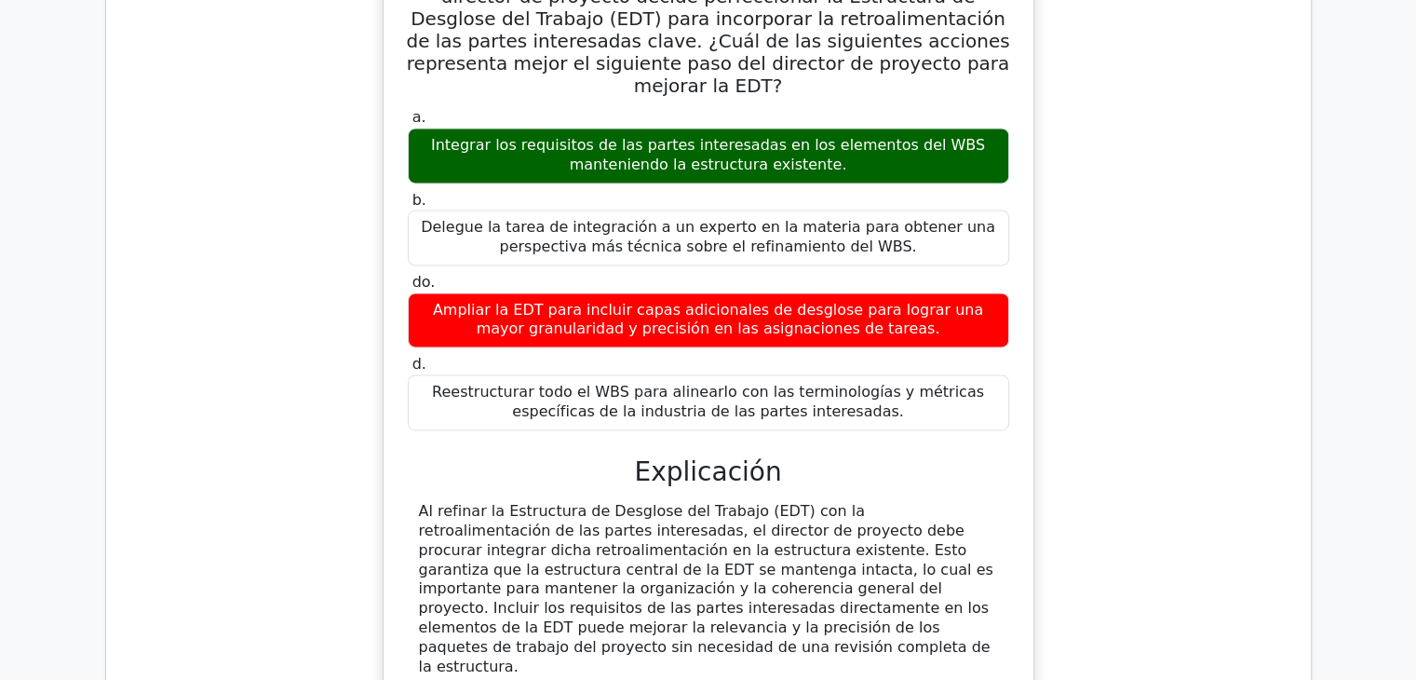
scroll to position [2700, 0]
